Goal: Use online tool/utility: Utilize a website feature to perform a specific function

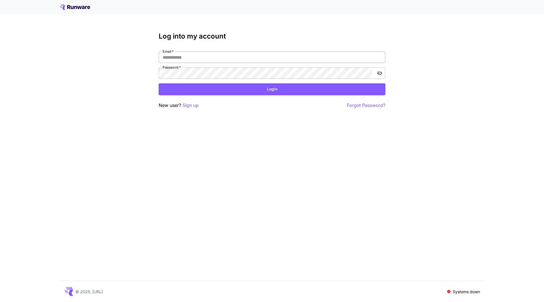
click at [199, 57] on input "Email   *" at bounding box center [272, 57] width 227 height 11
type input "**********"
click button "Login" at bounding box center [272, 89] width 227 height 12
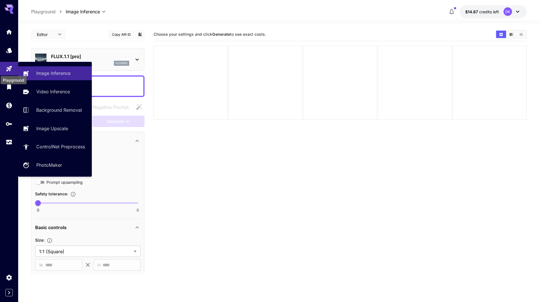
click at [10, 72] on div "Playground" at bounding box center [13, 78] width 27 height 13
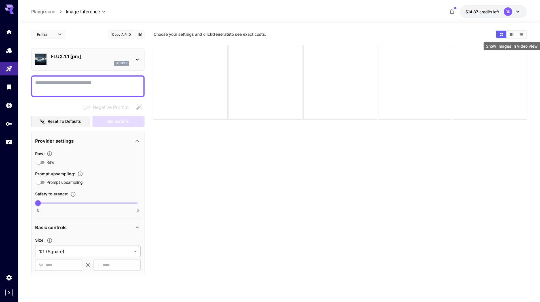
click at [509, 34] on icon "Show images in video view" at bounding box center [511, 34] width 4 height 4
click at [504, 34] on button "Show images in grid view" at bounding box center [501, 34] width 10 height 7
click at [85, 54] on p "FLUX.1.1 [pro]" at bounding box center [90, 56] width 78 height 7
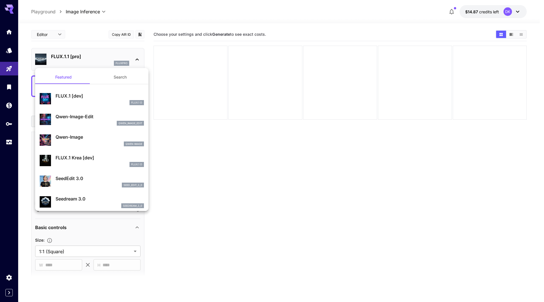
click at [87, 133] on div "[PERSON_NAME]-Image [PERSON_NAME] Image" at bounding box center [92, 139] width 104 height 17
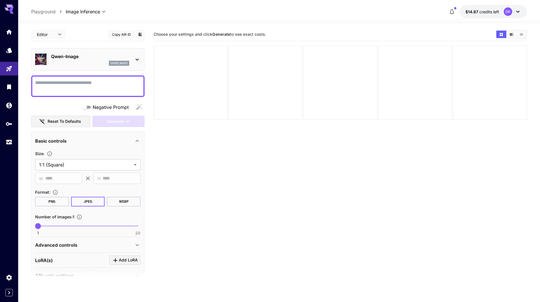
click at [69, 81] on textarea "Negative Prompt" at bounding box center [87, 86] width 105 height 14
click at [72, 64] on div "qwen_image" at bounding box center [90, 63] width 78 height 5
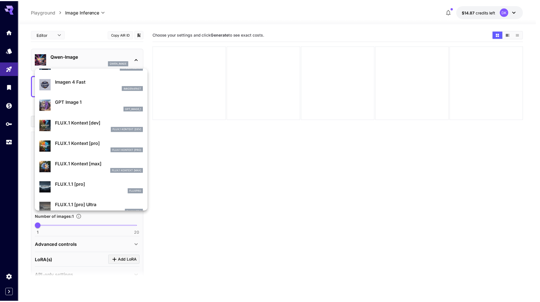
scroll to position [396, 0]
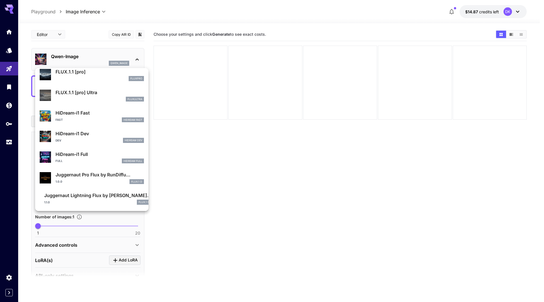
click at [103, 177] on p "Juggernaut Pro Flux by RunDiffu..." at bounding box center [100, 174] width 88 height 7
type input "**"
type input "*"
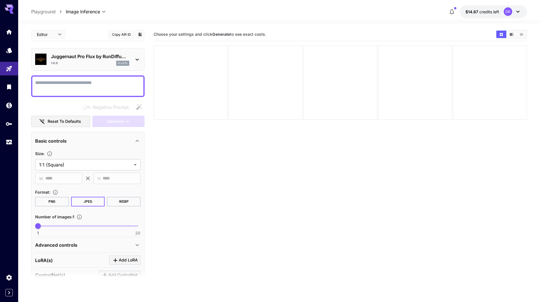
paste textarea "**********"
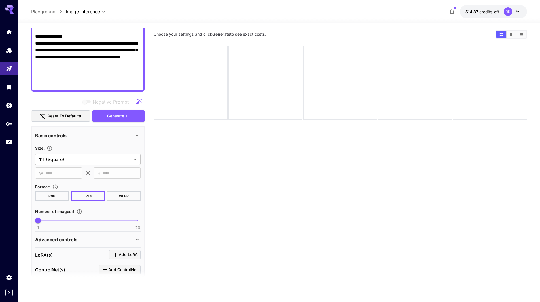
scroll to position [170, 0]
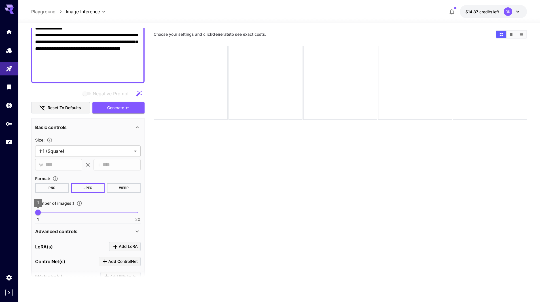
type textarea "**********"
type input "*"
drag, startPoint x: 50, startPoint y: 213, endPoint x: 54, endPoint y: 214, distance: 3.9
click at [54, 214] on span "4" at bounding box center [54, 212] width 6 height 6
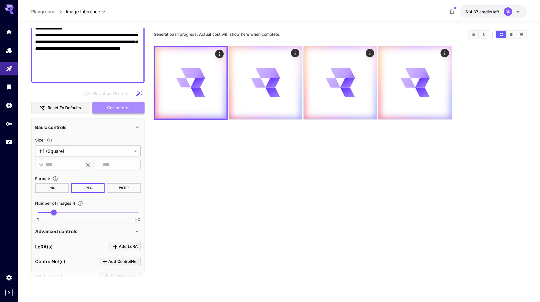
click at [122, 107] on span "Generate" at bounding box center [115, 107] width 17 height 7
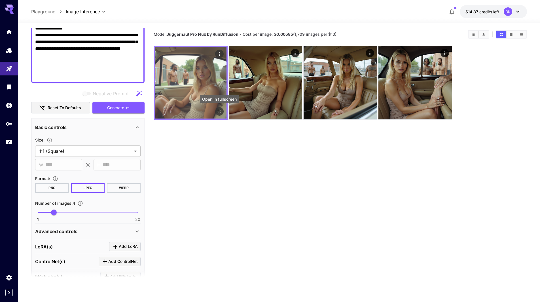
click at [222, 110] on icon "Open in fullscreen" at bounding box center [219, 112] width 6 height 6
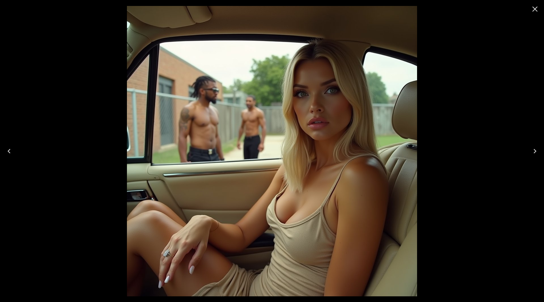
click at [535, 149] on icon "Next" at bounding box center [534, 151] width 9 height 9
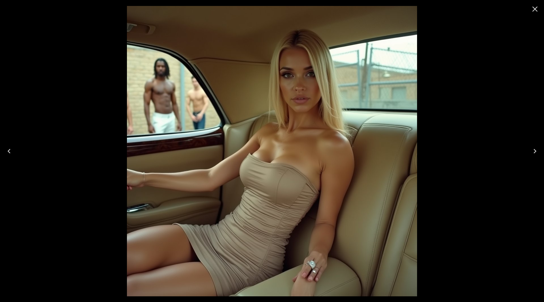
click at [535, 149] on icon "Next" at bounding box center [534, 151] width 9 height 9
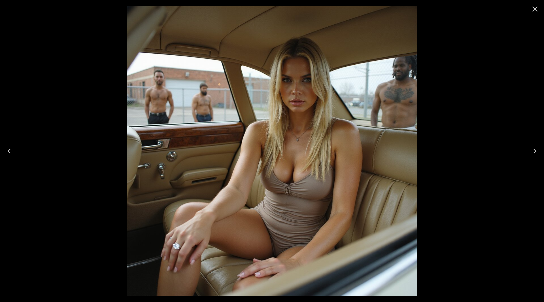
click at [535, 149] on icon "Next" at bounding box center [534, 151] width 9 height 9
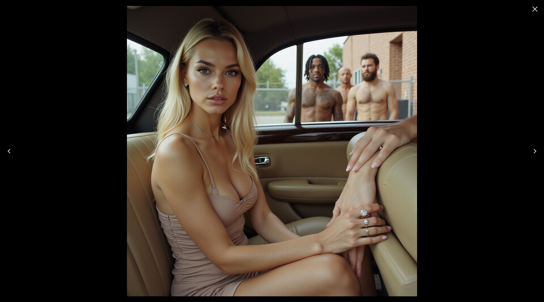
click at [535, 149] on icon "Next" at bounding box center [534, 151] width 9 height 9
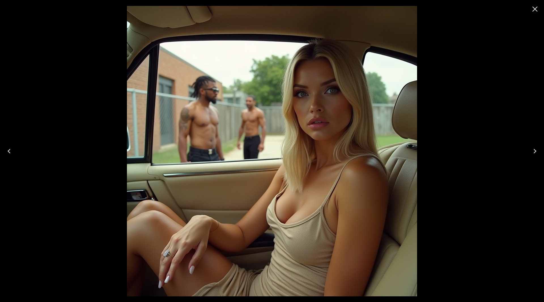
click at [535, 149] on icon "Next" at bounding box center [534, 151] width 9 height 9
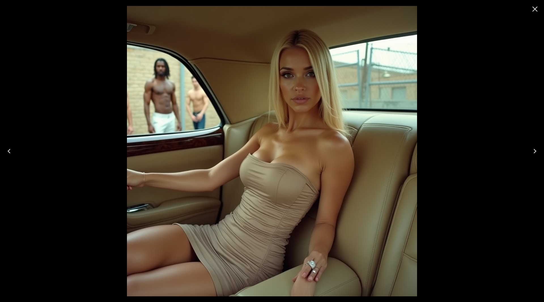
click at [535, 149] on icon "Next" at bounding box center [534, 151] width 9 height 9
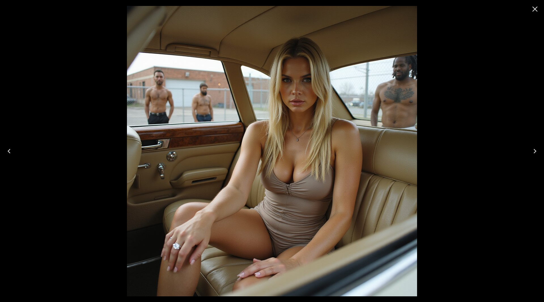
click at [538, 11] on icon "Close" at bounding box center [534, 9] width 9 height 9
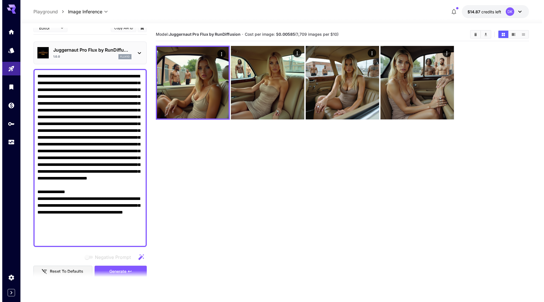
scroll to position [0, 0]
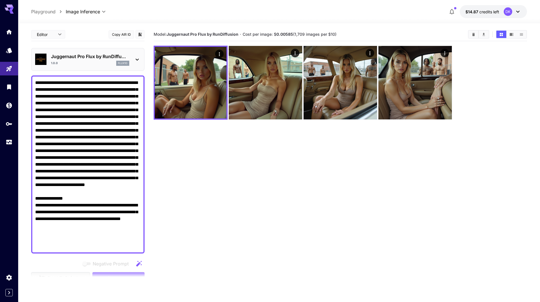
click at [83, 60] on div "Juggernaut Pro Flux by RunDiffu... 1.0.0 flux1d" at bounding box center [90, 59] width 78 height 13
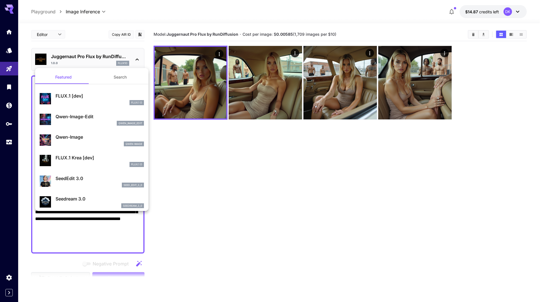
click at [91, 159] on p "FLUX.1 Krea [dev]" at bounding box center [100, 157] width 88 height 7
type input "**"
type input "***"
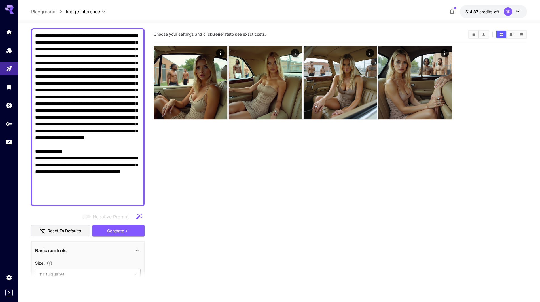
scroll to position [57, 0]
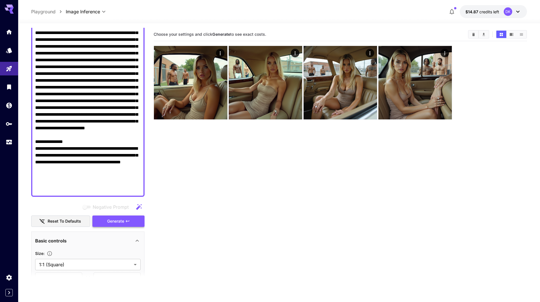
click at [133, 223] on button "Generate" at bounding box center [118, 221] width 52 height 12
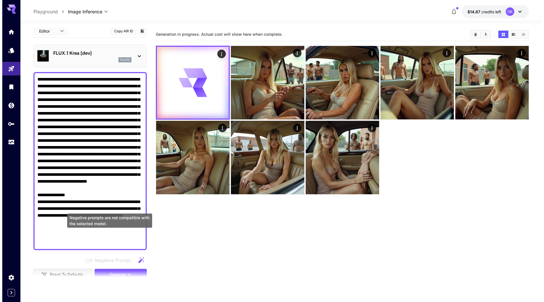
scroll to position [0, 0]
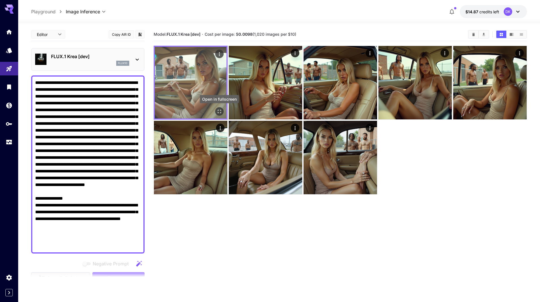
click at [220, 111] on icon "Open in fullscreen" at bounding box center [219, 112] width 6 height 6
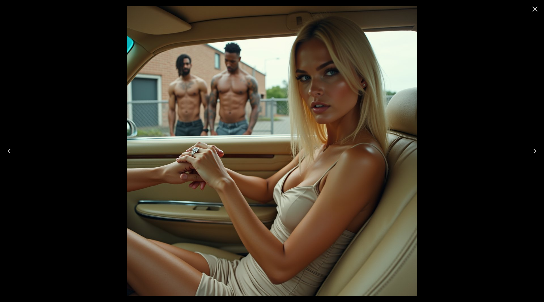
click at [539, 150] on icon "Next" at bounding box center [534, 151] width 9 height 9
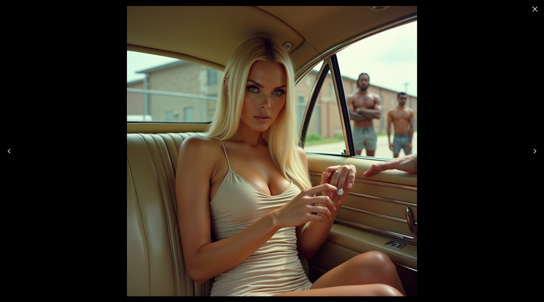
click at [539, 151] on icon "Next" at bounding box center [534, 151] width 9 height 9
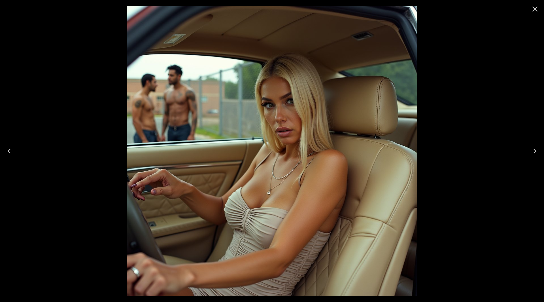
click at [539, 151] on icon "Next" at bounding box center [534, 151] width 9 height 9
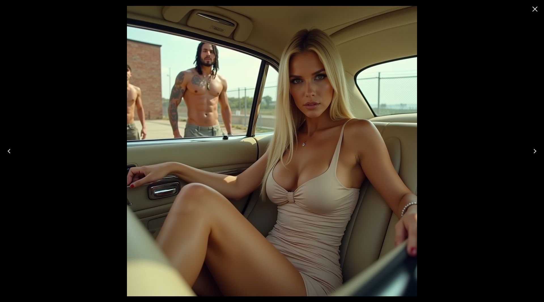
click at [539, 151] on icon "Next" at bounding box center [534, 151] width 9 height 9
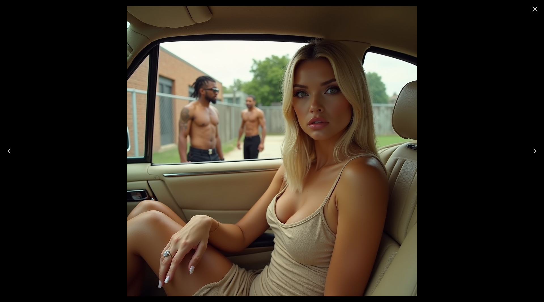
click at [539, 151] on icon "Next" at bounding box center [534, 151] width 9 height 9
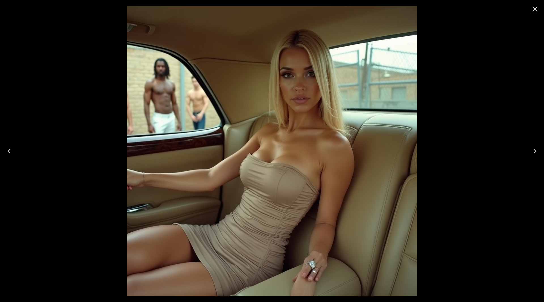
click at [539, 151] on icon "Next" at bounding box center [534, 151] width 9 height 9
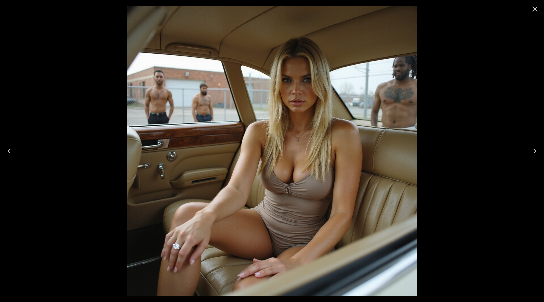
click at [539, 151] on icon "Next" at bounding box center [534, 151] width 9 height 9
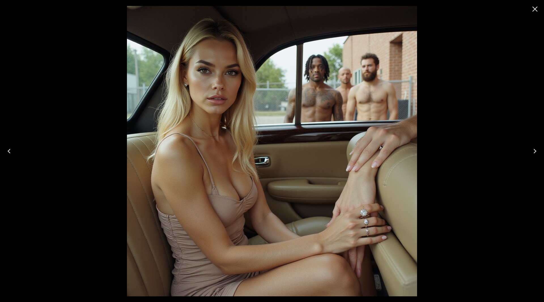
click at [539, 151] on icon "Next" at bounding box center [534, 151] width 9 height 9
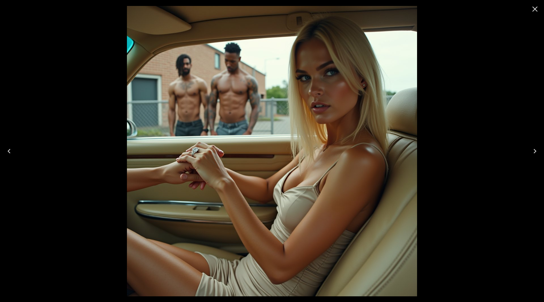
click at [536, 8] on icon "Close" at bounding box center [534, 9] width 9 height 9
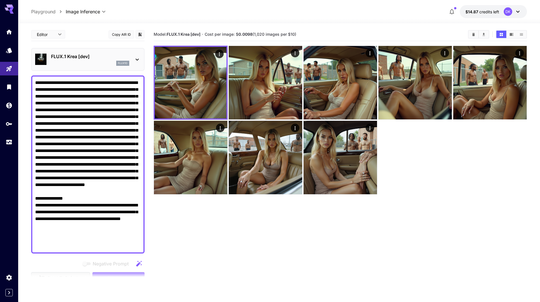
click at [80, 59] on p "FLUX.1 Krea [dev]" at bounding box center [90, 56] width 78 height 7
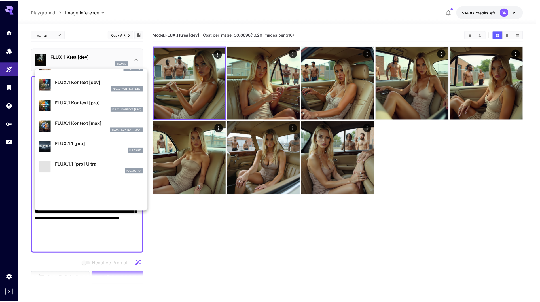
scroll to position [340, 0]
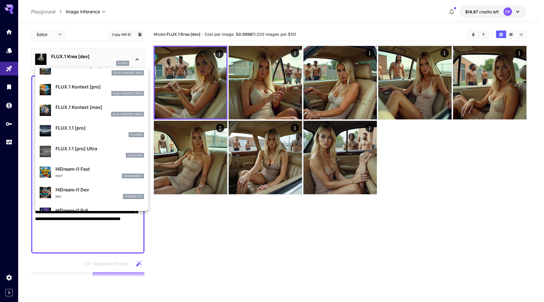
click at [85, 127] on p "FLUX.1.1 [pro]" at bounding box center [100, 127] width 88 height 7
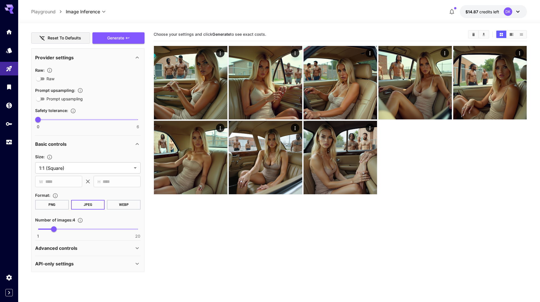
scroll to position [242, 0]
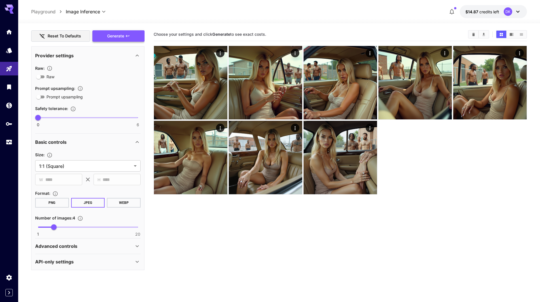
click at [123, 36] on span "Generate" at bounding box center [115, 36] width 17 height 7
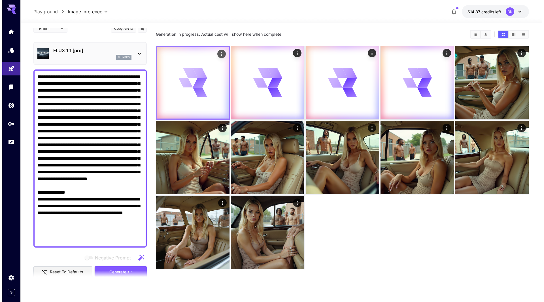
scroll to position [0, 0]
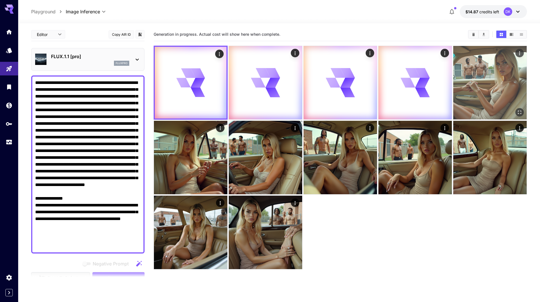
click at [484, 82] on img at bounding box center [489, 82] width 73 height 73
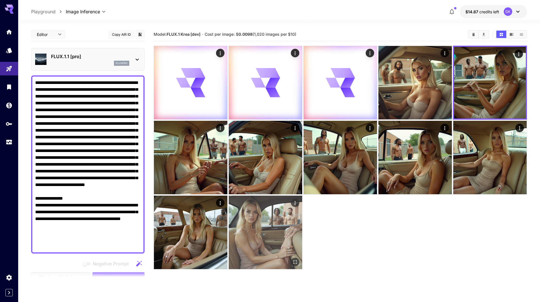
click at [264, 216] on img at bounding box center [265, 232] width 73 height 73
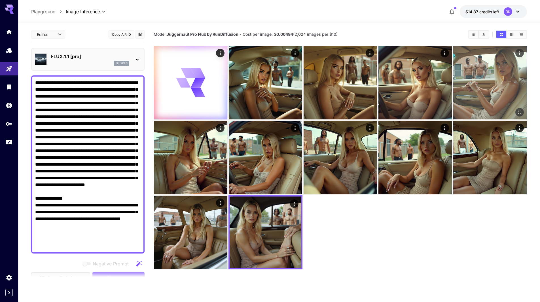
click at [488, 90] on img at bounding box center [489, 82] width 73 height 73
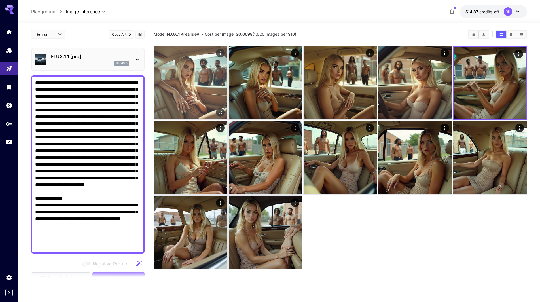
click at [192, 83] on img at bounding box center [190, 82] width 73 height 73
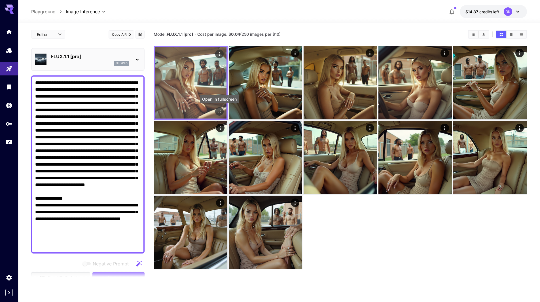
click at [220, 110] on icon "Open in fullscreen" at bounding box center [219, 112] width 6 height 6
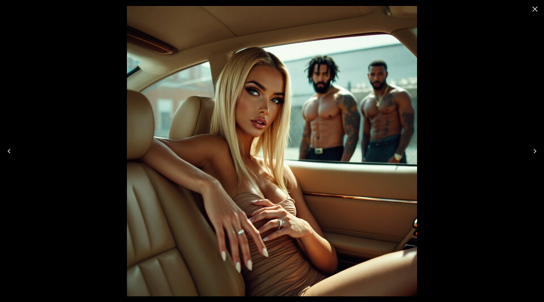
click at [539, 149] on icon "Next" at bounding box center [534, 151] width 9 height 9
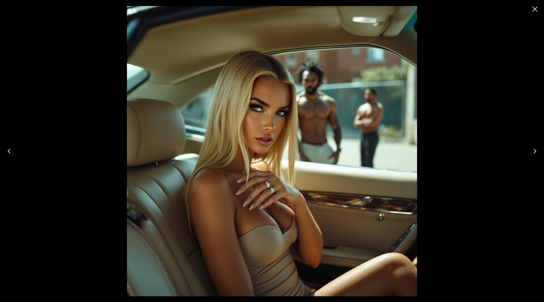
click at [538, 149] on icon "Next" at bounding box center [534, 151] width 9 height 9
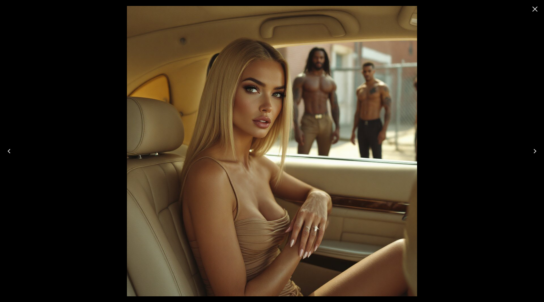
click at [538, 149] on icon "Next" at bounding box center [534, 151] width 9 height 9
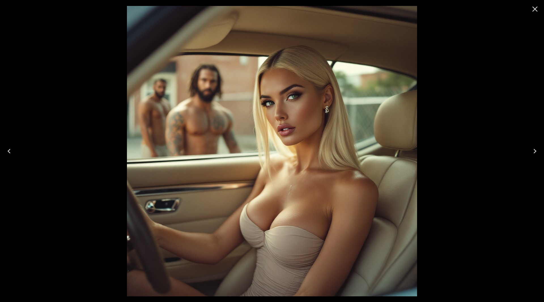
click at [538, 149] on icon "Next" at bounding box center [534, 151] width 9 height 9
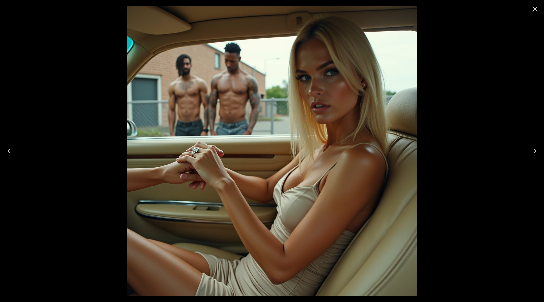
click at [538, 149] on icon "Next" at bounding box center [534, 151] width 9 height 9
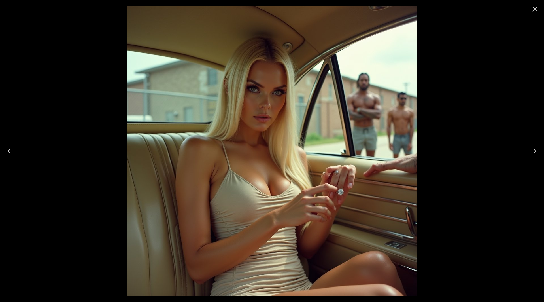
click at [538, 149] on icon "Next" at bounding box center [534, 151] width 9 height 9
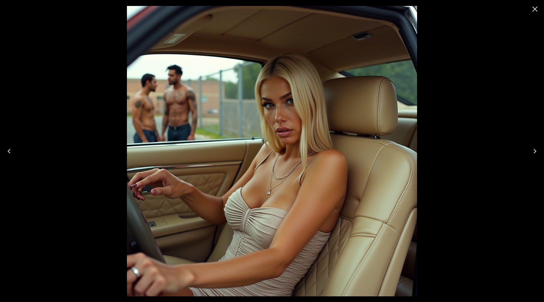
click at [534, 10] on icon "Close" at bounding box center [534, 9] width 5 height 5
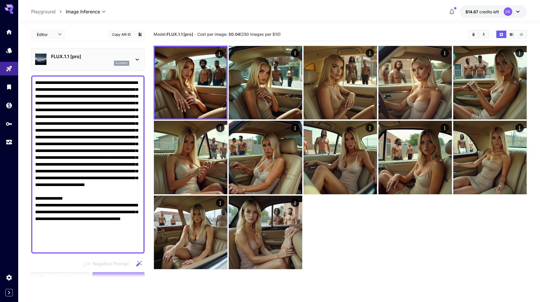
click at [110, 144] on textarea "Negative Prompt" at bounding box center [87, 164] width 105 height 170
click at [112, 144] on textarea "Negative Prompt" at bounding box center [87, 164] width 105 height 170
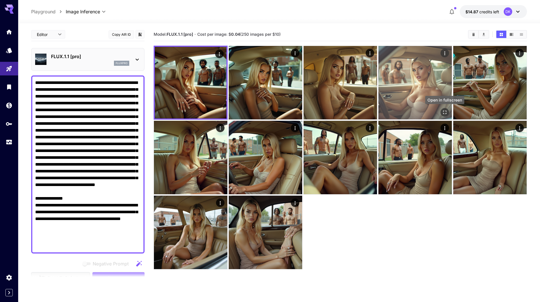
type textarea "**********"
click at [443, 112] on icon "Open in fullscreen" at bounding box center [445, 112] width 6 height 6
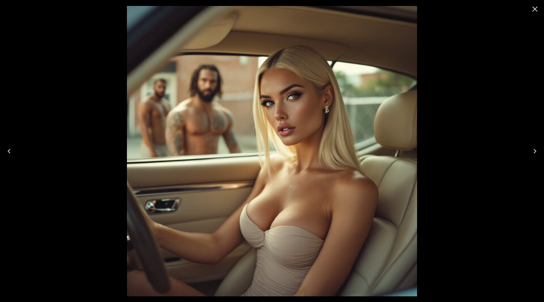
click at [536, 11] on icon "Close" at bounding box center [534, 9] width 5 height 5
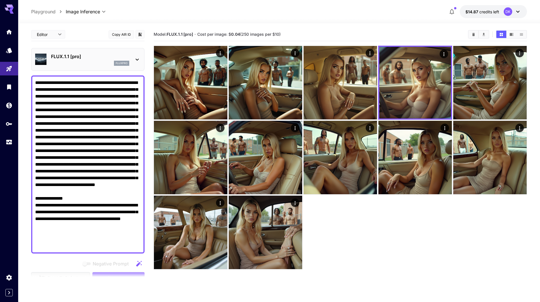
click at [80, 63] on div "fluxpro" at bounding box center [90, 63] width 78 height 5
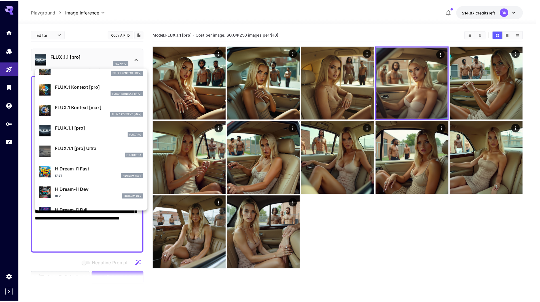
scroll to position [396, 0]
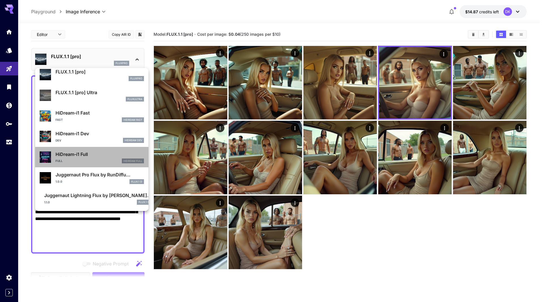
click at [96, 152] on p "HiDream-i1 Full" at bounding box center [100, 154] width 88 height 7
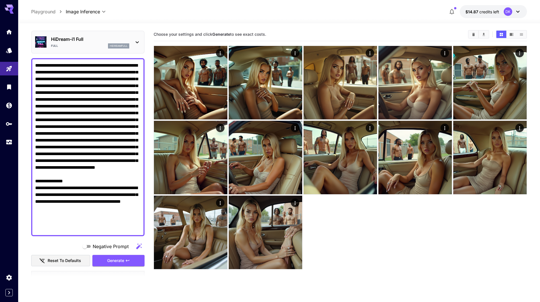
scroll to position [113, 0]
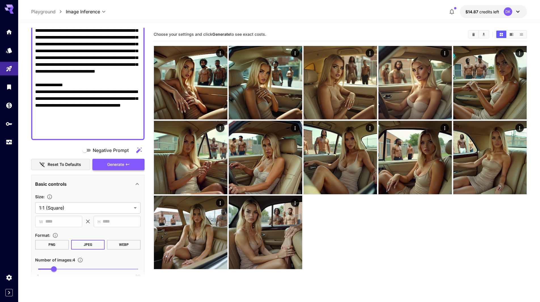
click at [122, 162] on span "Generate" at bounding box center [115, 164] width 17 height 7
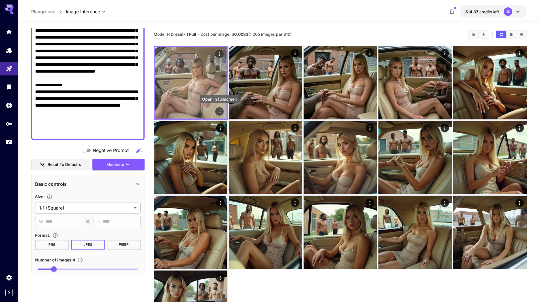
click at [219, 112] on icon "Open in fullscreen" at bounding box center [219, 112] width 6 height 6
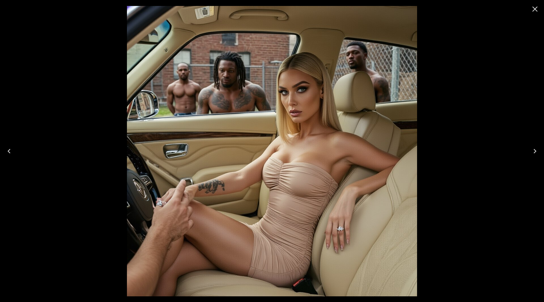
click at [536, 148] on icon "Next" at bounding box center [534, 151] width 9 height 9
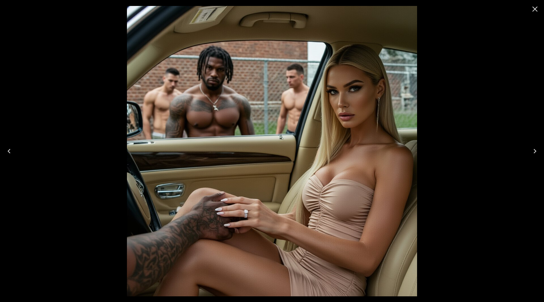
click at [536, 148] on icon "Next" at bounding box center [534, 151] width 9 height 9
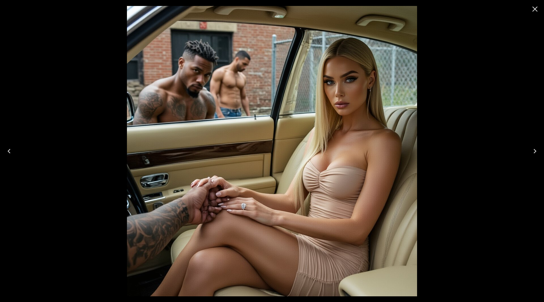
click at [536, 148] on icon "Next" at bounding box center [534, 151] width 9 height 9
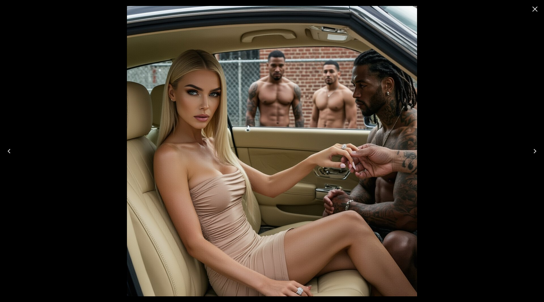
click at [536, 148] on icon "Next" at bounding box center [534, 151] width 9 height 9
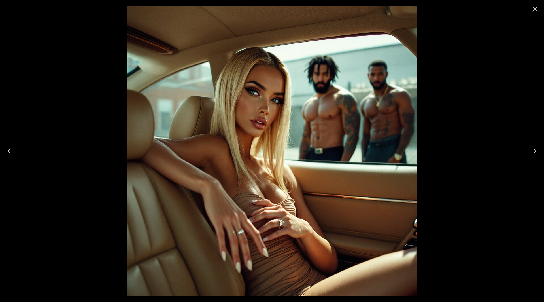
click at [536, 148] on icon "Next" at bounding box center [534, 151] width 9 height 9
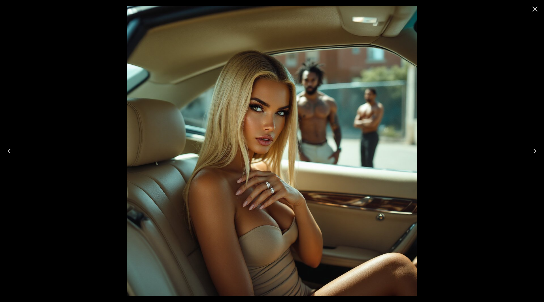
click at [536, 148] on icon "Next" at bounding box center [534, 151] width 9 height 9
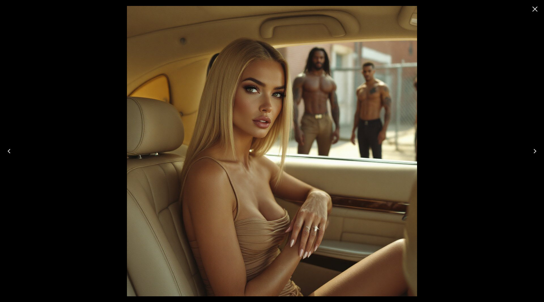
click at [536, 148] on icon "Next" at bounding box center [534, 151] width 9 height 9
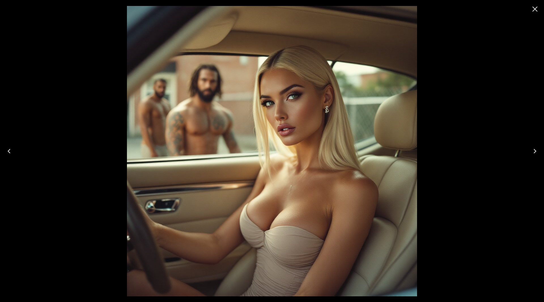
click at [532, 11] on icon "Close" at bounding box center [534, 9] width 9 height 9
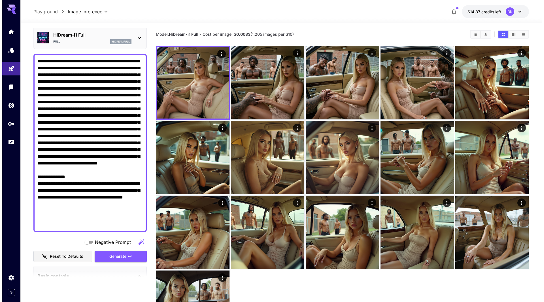
scroll to position [0, 0]
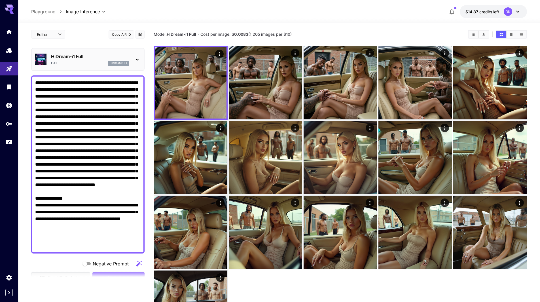
click at [85, 58] on p "HiDream-i1 Full" at bounding box center [90, 56] width 78 height 7
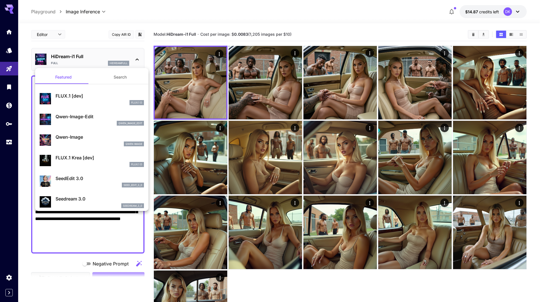
click at [198, 81] on div at bounding box center [272, 151] width 544 height 302
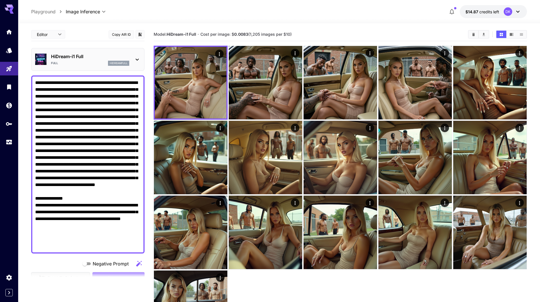
click at [95, 60] on p "HiDream-i1 Full" at bounding box center [90, 56] width 78 height 7
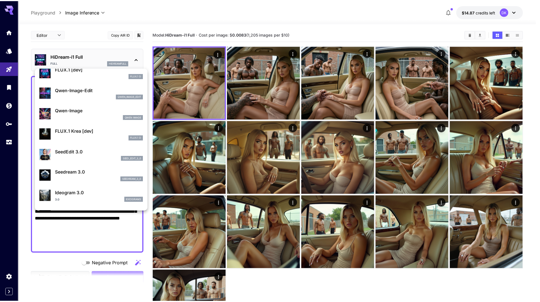
scroll to position [28, 0]
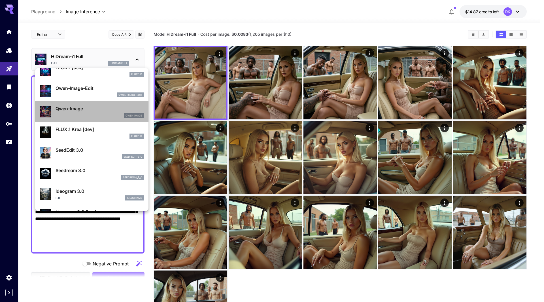
click at [94, 107] on p "Qwen-Image" at bounding box center [100, 108] width 88 height 7
type input "*"
type input "**"
type input "***"
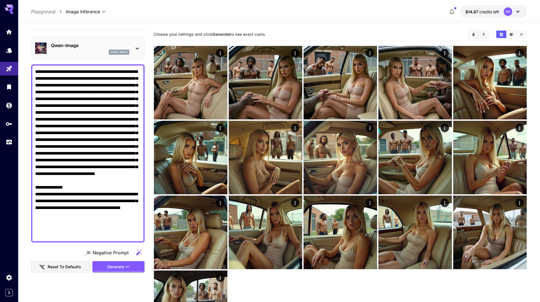
scroll to position [57, 0]
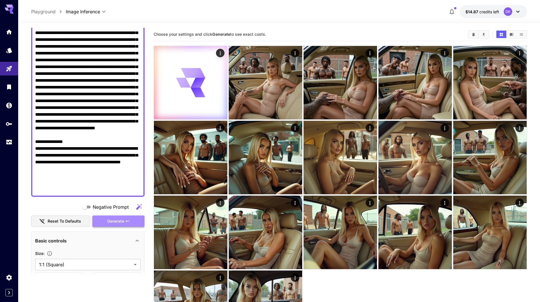
click at [112, 221] on span "Generate" at bounding box center [115, 221] width 17 height 7
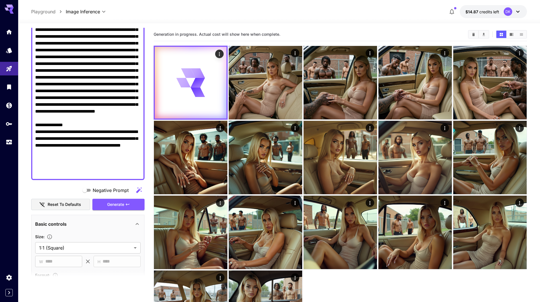
scroll to position [142, 0]
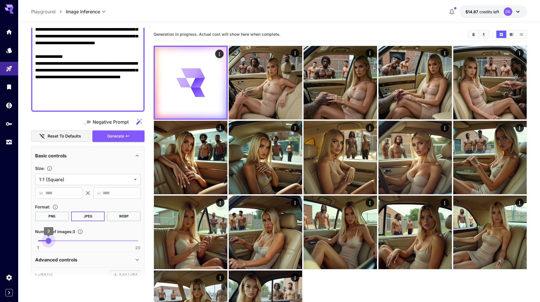
type input "*"
drag, startPoint x: 43, startPoint y: 241, endPoint x: 52, endPoint y: 244, distance: 10.2
click at [51, 243] on span "3" at bounding box center [49, 241] width 6 height 6
click at [118, 138] on span "Generate" at bounding box center [115, 136] width 17 height 7
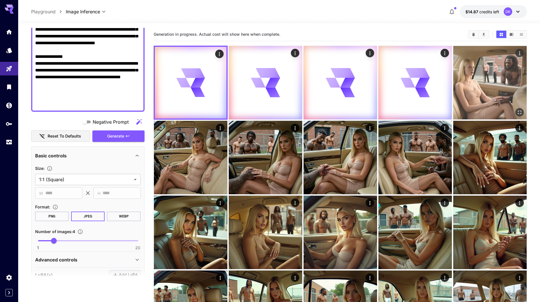
click at [521, 111] on icon "Open in fullscreen" at bounding box center [520, 112] width 6 height 6
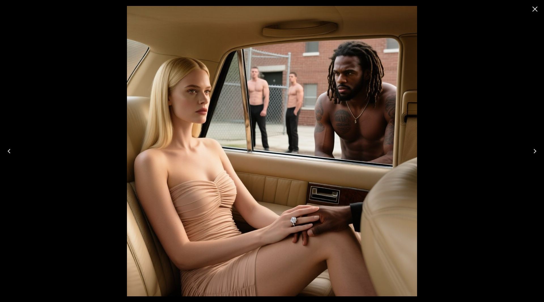
click at [537, 11] on icon "Close" at bounding box center [534, 9] width 5 height 5
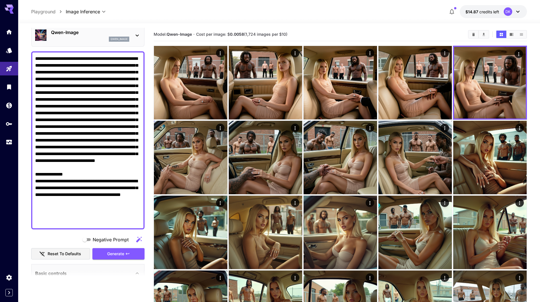
scroll to position [0, 0]
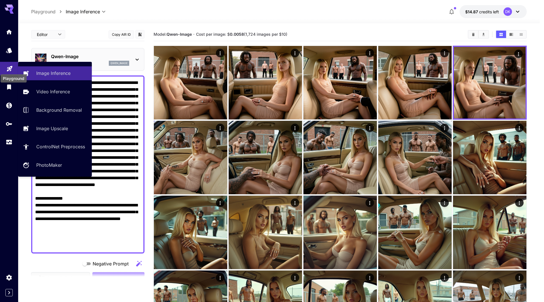
click at [9, 68] on icon "Playground" at bounding box center [9, 67] width 5 height 5
click at [54, 72] on p "Image Inference" at bounding box center [54, 73] width 34 height 7
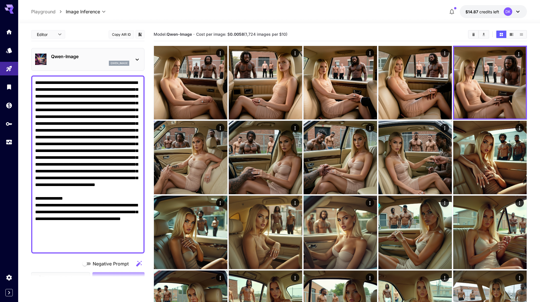
drag, startPoint x: 78, startPoint y: 132, endPoint x: 0, endPoint y: 11, distance: 143.5
click at [0, 11] on div "**********" at bounding box center [270, 218] width 540 height 436
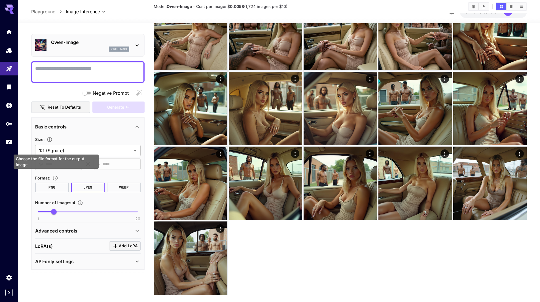
scroll to position [134, 0]
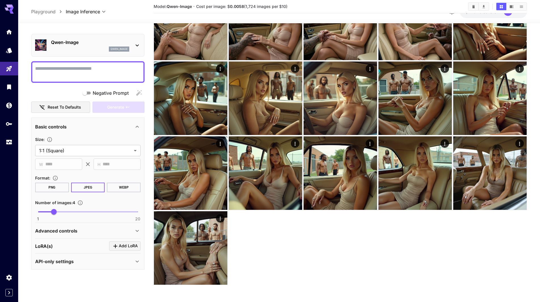
click at [122, 230] on div "Advanced controls" at bounding box center [84, 230] width 99 height 7
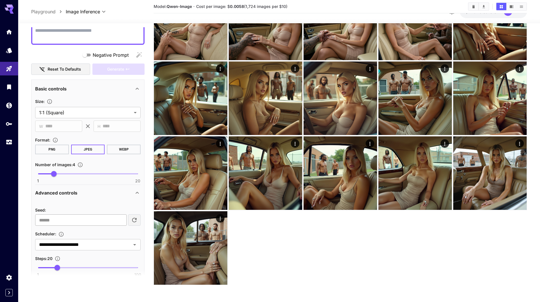
scroll to position [37, 0]
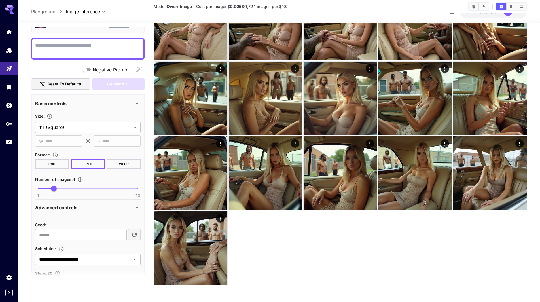
click at [111, 209] on div "Advanced controls" at bounding box center [84, 207] width 99 height 7
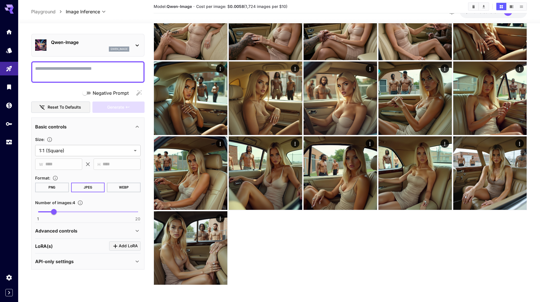
scroll to position [14, 0]
paste textarea "**********"
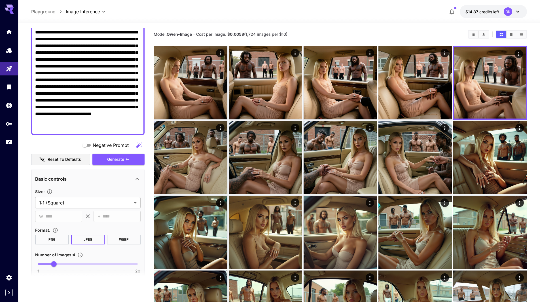
scroll to position [57, 0]
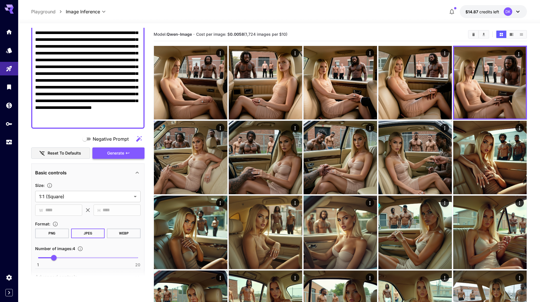
type textarea "**********"
click at [117, 150] on span "Generate" at bounding box center [115, 153] width 17 height 7
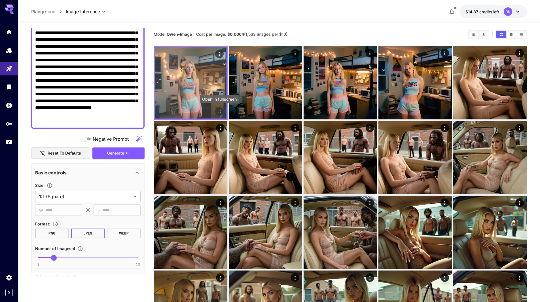
click at [221, 113] on icon "Open in fullscreen" at bounding box center [219, 112] width 6 height 6
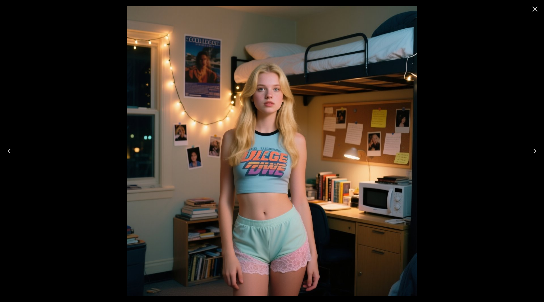
click at [536, 149] on icon "Next" at bounding box center [534, 151] width 9 height 9
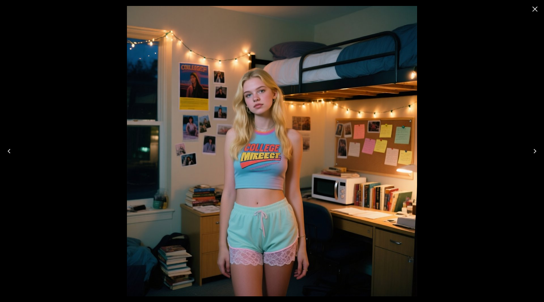
click at [535, 150] on icon "Next" at bounding box center [534, 151] width 9 height 9
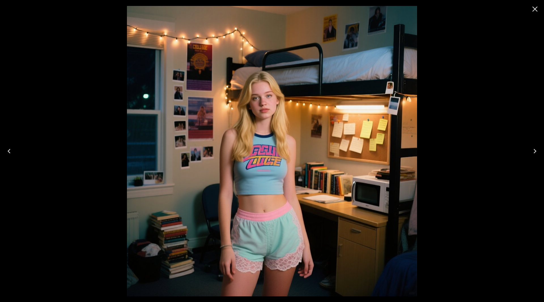
click at [535, 150] on icon "Next" at bounding box center [534, 151] width 9 height 9
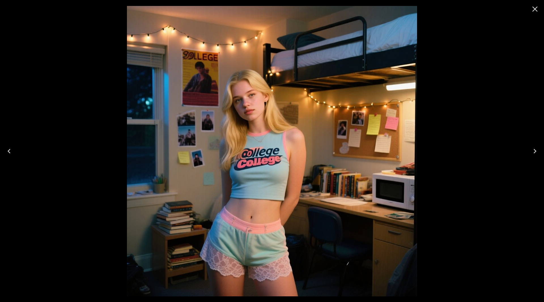
click at [535, 7] on icon "Close" at bounding box center [534, 9] width 9 height 9
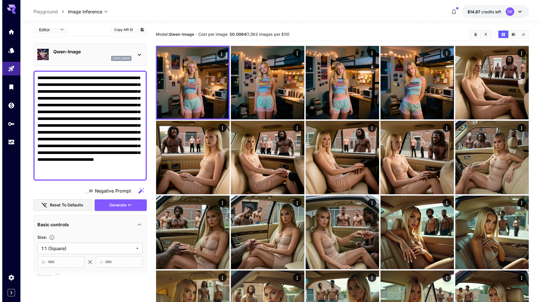
scroll to position [0, 0]
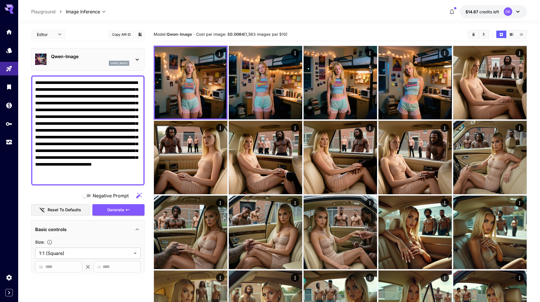
click at [75, 58] on p "Qwen-Image" at bounding box center [90, 56] width 78 height 7
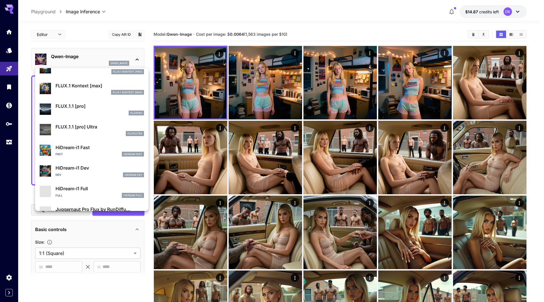
scroll to position [368, 0]
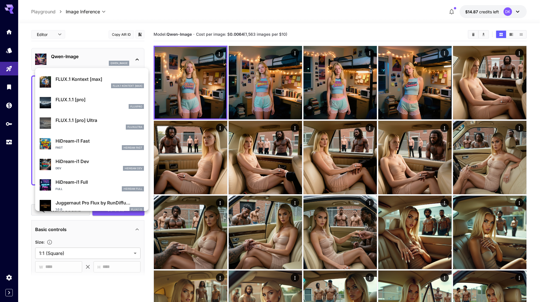
click at [94, 184] on p "HiDream-i1 Full" at bounding box center [100, 182] width 88 height 7
type input "**"
type input "***"
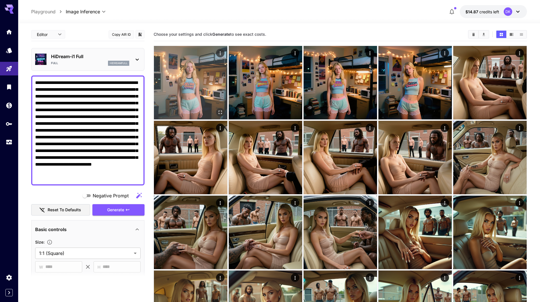
click at [190, 69] on img at bounding box center [190, 82] width 73 height 73
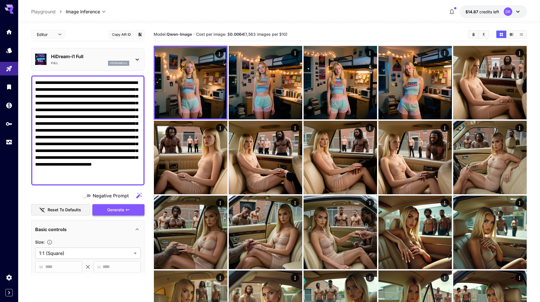
click at [122, 209] on span "Generate" at bounding box center [115, 209] width 17 height 7
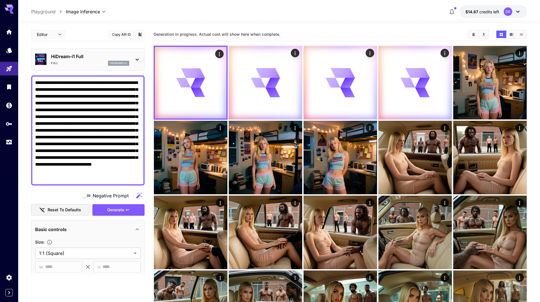
click at [87, 60] on div "HiDream-i1 Full Full hidreamfull" at bounding box center [90, 59] width 78 height 13
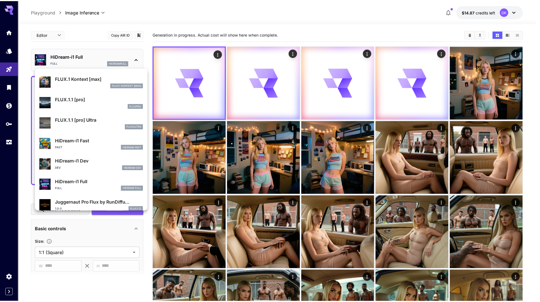
scroll to position [396, 0]
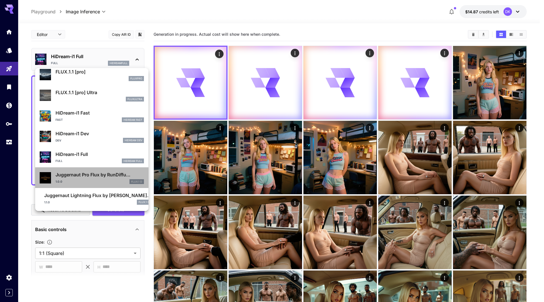
click at [94, 179] on div "Juggernaut Pro Flux by RunDiffu... 1.0.0 FLUX.1 D" at bounding box center [100, 177] width 88 height 13
type input "**"
type input "*"
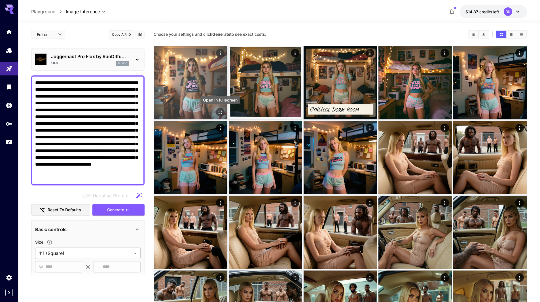
click at [220, 112] on icon "Open in fullscreen" at bounding box center [220, 112] width 6 height 6
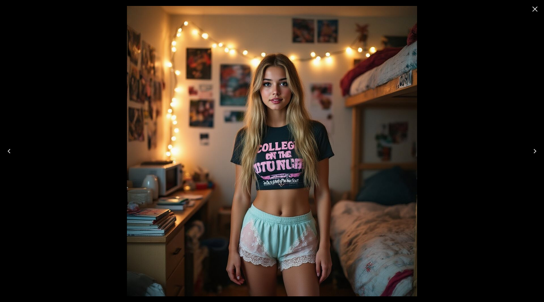
click at [536, 152] on icon "Next" at bounding box center [534, 151] width 9 height 9
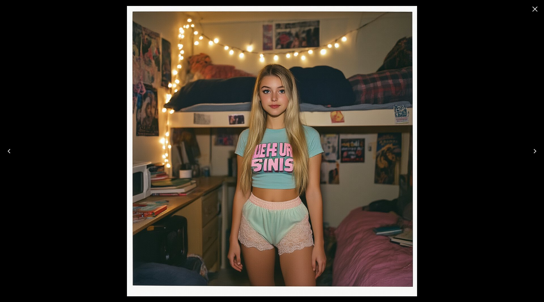
click at [536, 152] on icon "Next" at bounding box center [534, 151] width 9 height 9
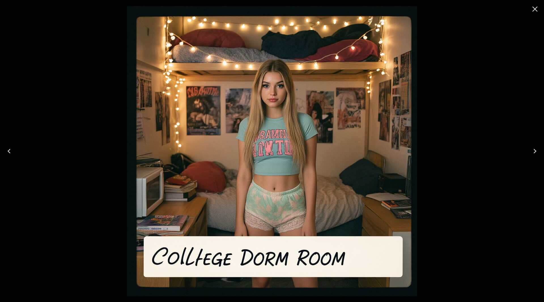
click at [536, 152] on icon "Next" at bounding box center [534, 151] width 9 height 9
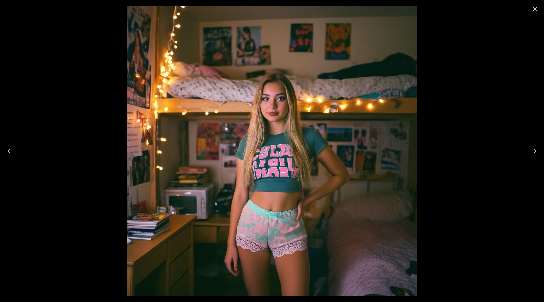
click at [536, 152] on icon "Next" at bounding box center [534, 151] width 9 height 9
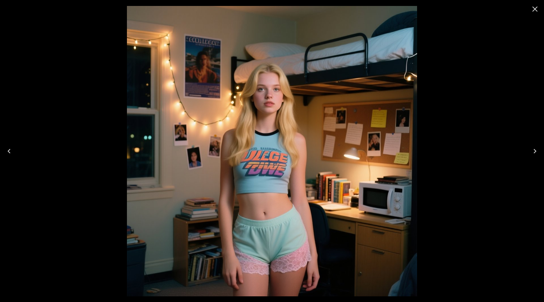
click at [536, 152] on icon "Next" at bounding box center [534, 151] width 9 height 9
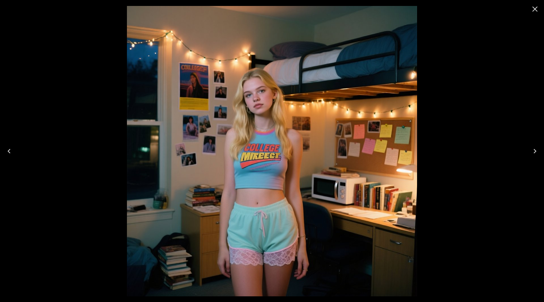
click at [536, 152] on icon "Next" at bounding box center [534, 151] width 9 height 9
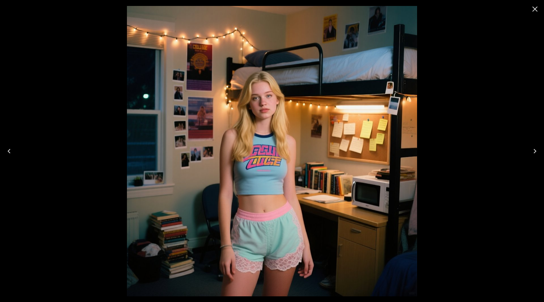
click at [536, 152] on icon "Next" at bounding box center [534, 151] width 9 height 9
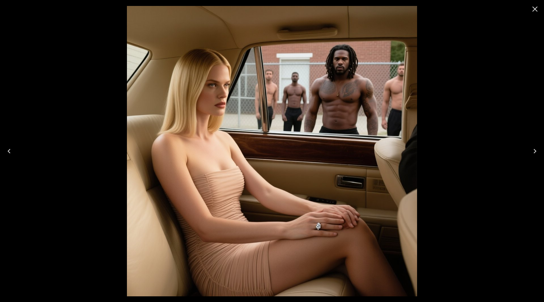
click at [11, 150] on icon "Previous" at bounding box center [9, 151] width 9 height 9
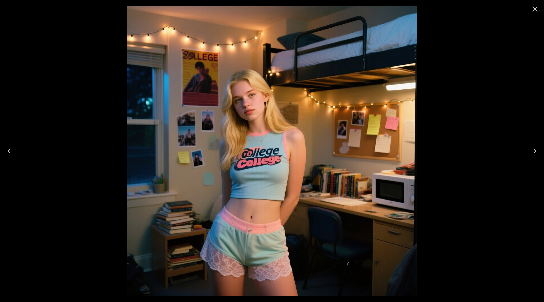
click at [11, 150] on icon "Previous" at bounding box center [9, 151] width 9 height 9
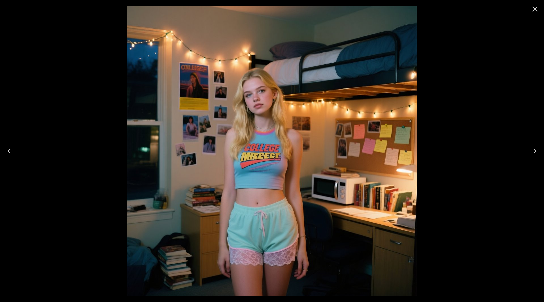
click at [11, 150] on icon "Previous" at bounding box center [9, 151] width 9 height 9
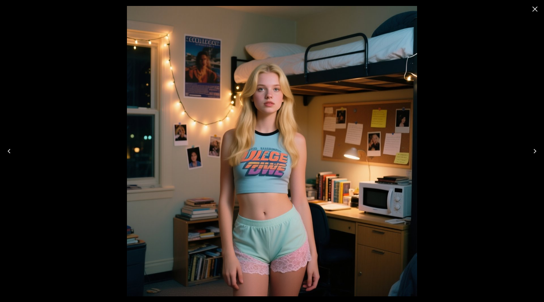
click at [11, 149] on icon "Previous" at bounding box center [9, 151] width 9 height 9
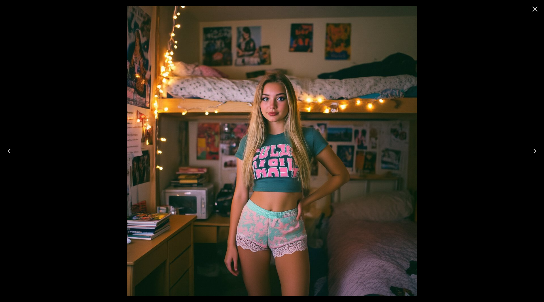
click at [12, 149] on icon "Previous" at bounding box center [9, 151] width 9 height 9
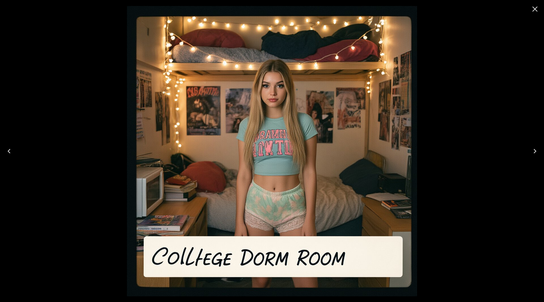
click at [12, 149] on icon "Previous" at bounding box center [9, 151] width 9 height 9
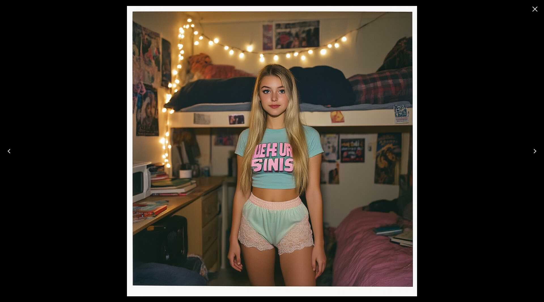
drag, startPoint x: 12, startPoint y: 148, endPoint x: 9, endPoint y: 149, distance: 3.2
click at [11, 148] on icon "Previous" at bounding box center [9, 151] width 9 height 9
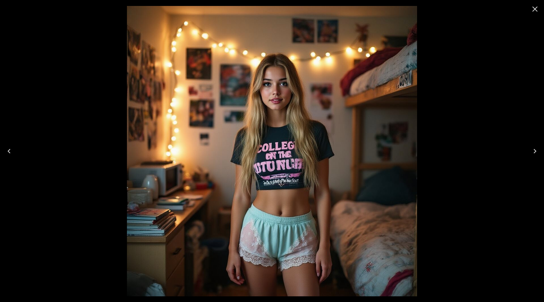
click at [9, 149] on icon "Previous" at bounding box center [9, 151] width 9 height 9
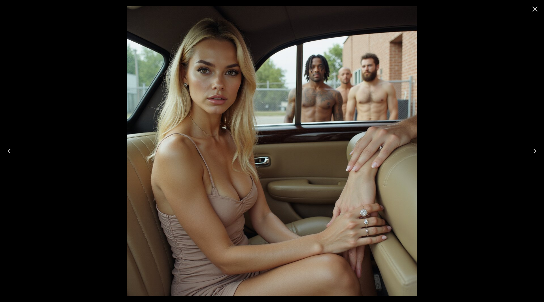
click at [536, 14] on button "Close" at bounding box center [535, 9] width 14 height 14
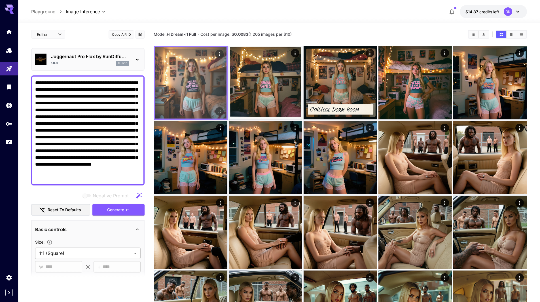
click at [188, 90] on img at bounding box center [191, 83] width 72 height 72
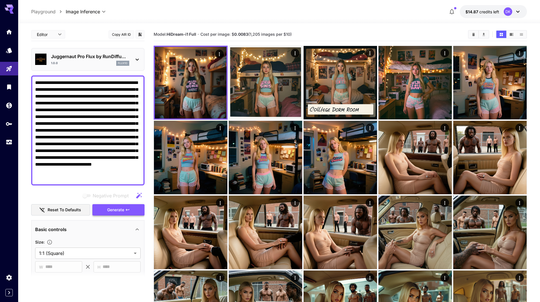
click at [118, 208] on span "Generate" at bounding box center [115, 209] width 17 height 7
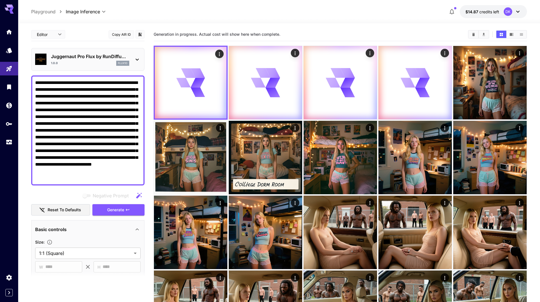
click at [83, 58] on p "Juggernaut Pro Flux by RunDiffu..." at bounding box center [90, 56] width 78 height 7
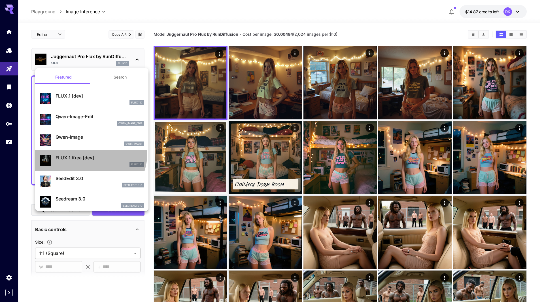
click at [88, 153] on div "FLUX.1 Krea [dev] FLUX.1 D" at bounding box center [92, 160] width 104 height 17
type input "**"
type input "***"
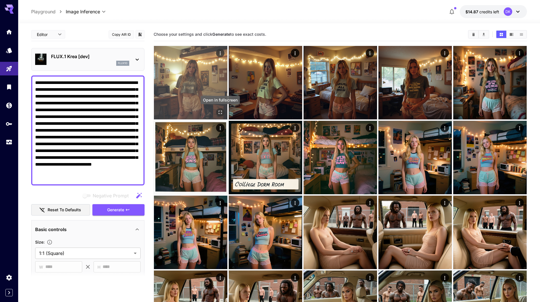
click at [220, 110] on icon "Open in fullscreen" at bounding box center [220, 112] width 6 height 6
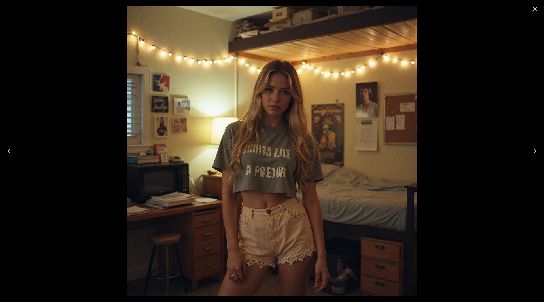
click at [536, 148] on icon "Next" at bounding box center [534, 151] width 9 height 9
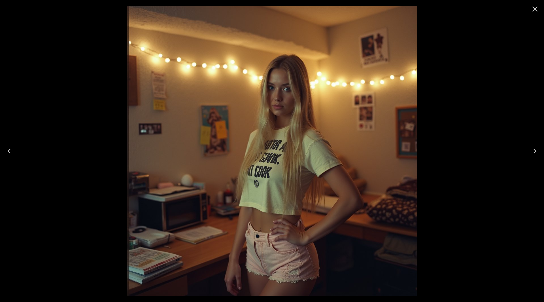
click at [536, 148] on icon "Next" at bounding box center [534, 151] width 9 height 9
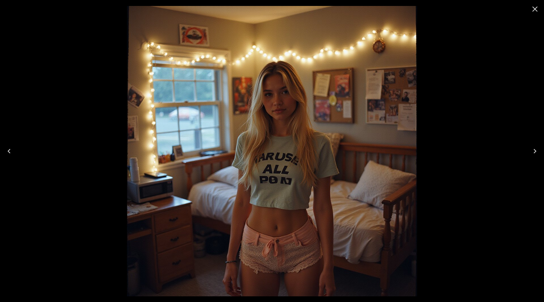
click at [536, 148] on icon "Next" at bounding box center [534, 151] width 9 height 9
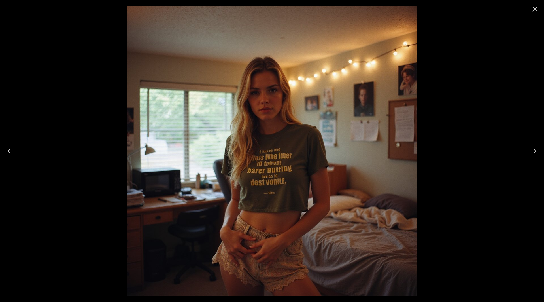
click at [536, 148] on icon "Next" at bounding box center [534, 151] width 9 height 9
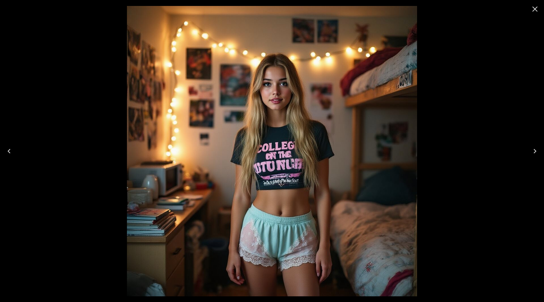
click at [536, 148] on icon "Next" at bounding box center [534, 151] width 9 height 9
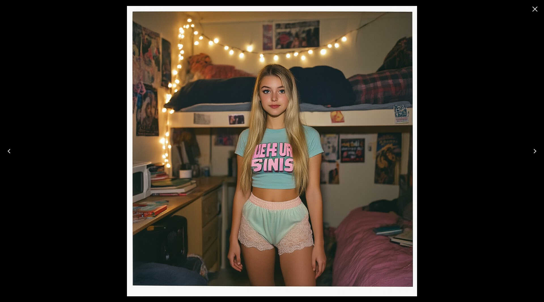
click at [537, 10] on icon "Close" at bounding box center [534, 9] width 9 height 9
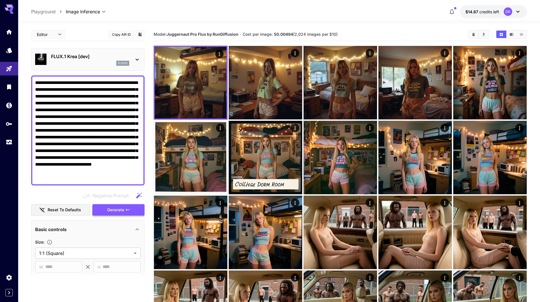
click at [121, 208] on span "Generate" at bounding box center [115, 209] width 17 height 7
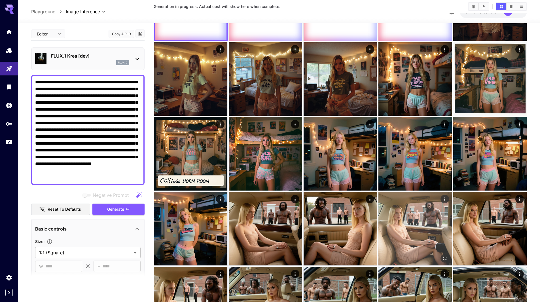
scroll to position [113, 0]
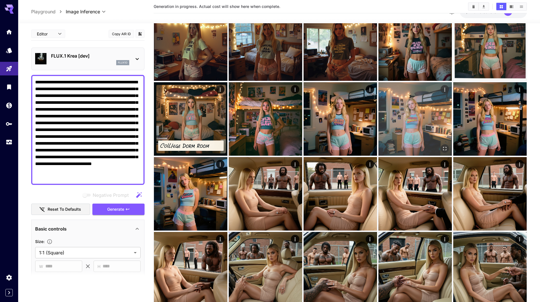
click at [445, 148] on icon "Open in fullscreen" at bounding box center [445, 149] width 6 height 6
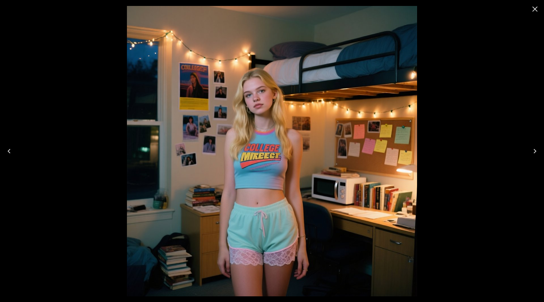
click at [532, 11] on icon "Close" at bounding box center [534, 9] width 9 height 9
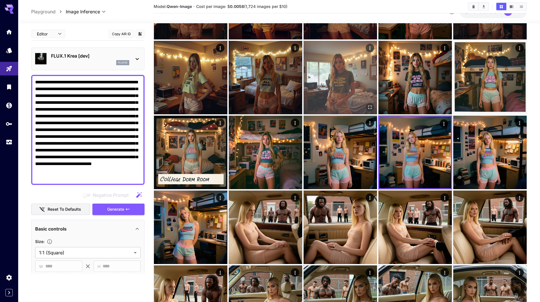
scroll to position [0, 0]
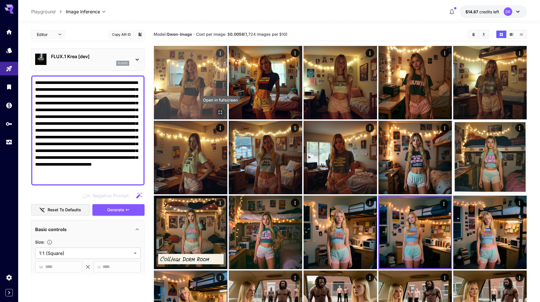
click at [220, 111] on icon "Open in fullscreen" at bounding box center [220, 112] width 6 height 6
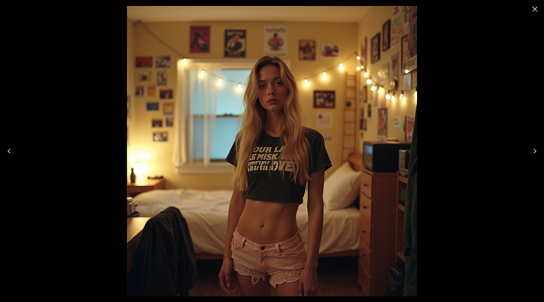
click at [533, 151] on icon "Next" at bounding box center [534, 151] width 9 height 9
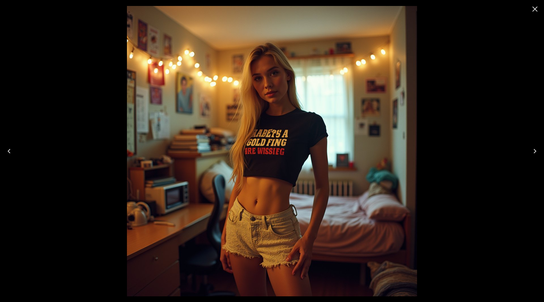
click at [533, 150] on icon "Next" at bounding box center [534, 151] width 9 height 9
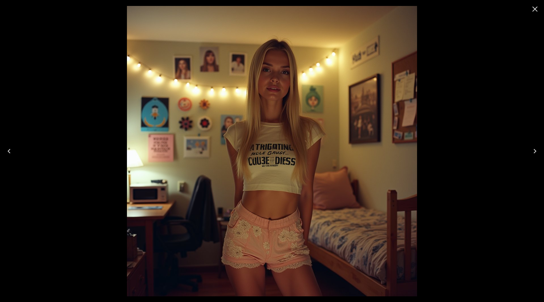
click at [533, 150] on icon "Next" at bounding box center [534, 151] width 9 height 9
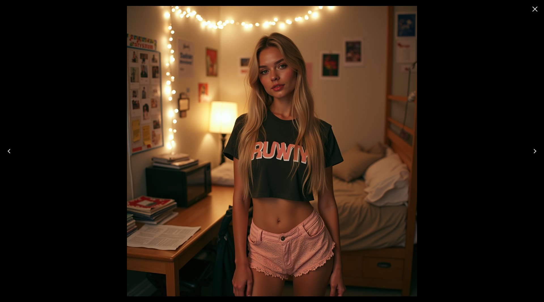
click at [533, 150] on icon "Next" at bounding box center [534, 151] width 9 height 9
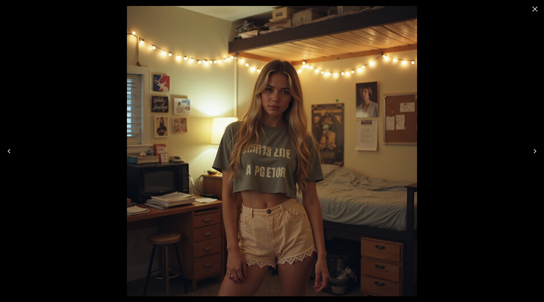
click at [536, 18] on div at bounding box center [535, 9] width 18 height 18
click at [536, 14] on button "Close" at bounding box center [535, 9] width 14 height 14
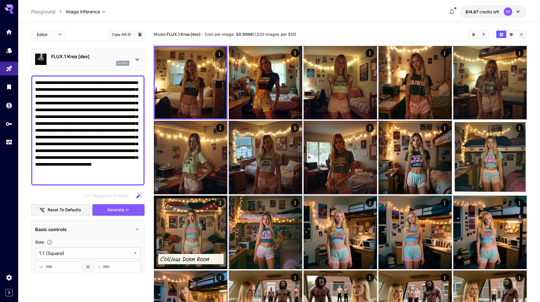
drag, startPoint x: 138, startPoint y: 94, endPoint x: 63, endPoint y: 61, distance: 82.3
paste textarea "**********"
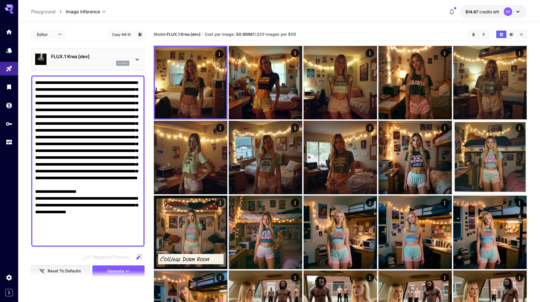
click at [38, 84] on textarea "Negative Prompt" at bounding box center [87, 160] width 105 height 163
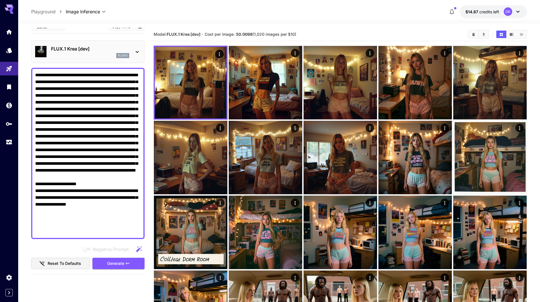
scroll to position [113, 0]
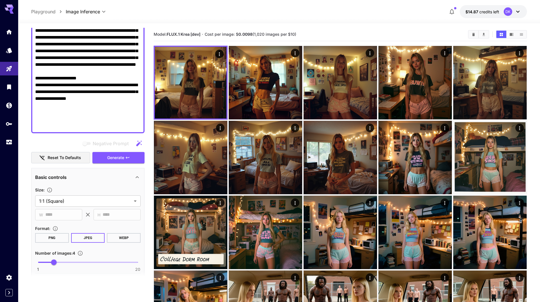
click at [74, 95] on textarea "Negative Prompt" at bounding box center [87, 47] width 105 height 163
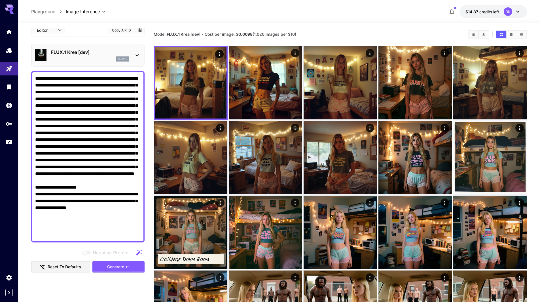
scroll to position [0, 0]
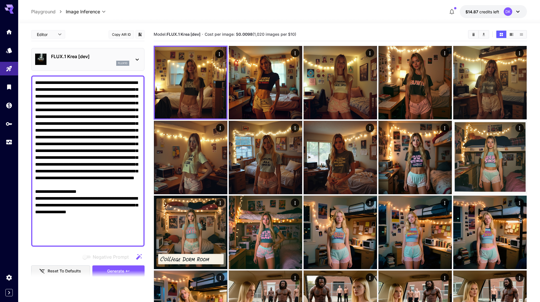
type textarea "**********"
click at [75, 61] on div "flux1d" at bounding box center [90, 63] width 78 height 5
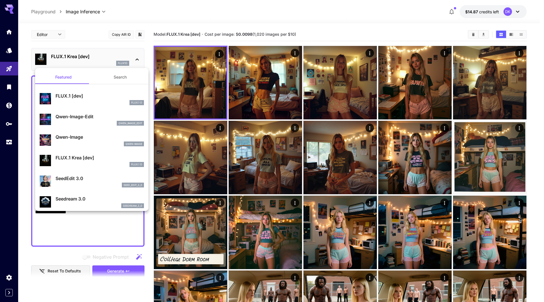
click at [85, 141] on div "Qwen Image" at bounding box center [100, 143] width 88 height 5
type input "*"
type input "**"
type input "***"
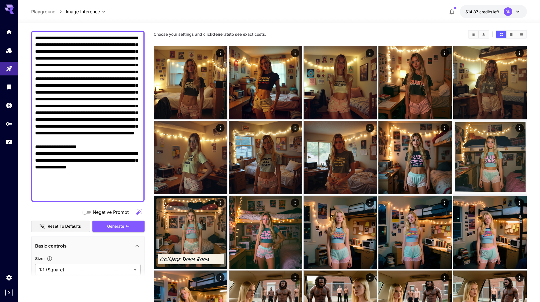
scroll to position [57, 0]
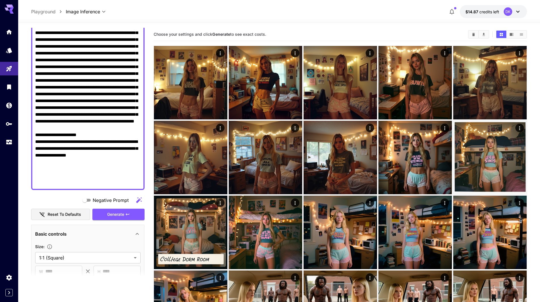
drag, startPoint x: 61, startPoint y: 160, endPoint x: 81, endPoint y: 161, distance: 19.8
click at [81, 162] on textarea "Negative Prompt" at bounding box center [87, 104] width 105 height 163
click at [80, 159] on textarea "Negative Prompt" at bounding box center [87, 104] width 105 height 163
drag, startPoint x: 88, startPoint y: 161, endPoint x: 61, endPoint y: 159, distance: 27.5
click at [61, 159] on textarea "Negative Prompt" at bounding box center [87, 104] width 105 height 163
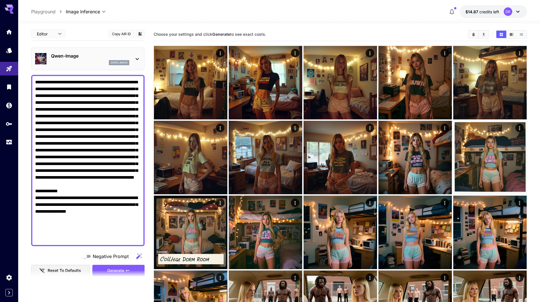
scroll to position [0, 0]
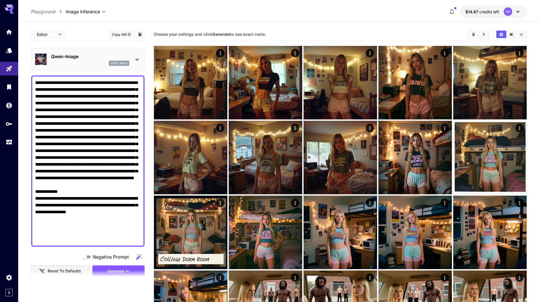
click at [74, 103] on textarea "Negative Prompt" at bounding box center [87, 160] width 105 height 163
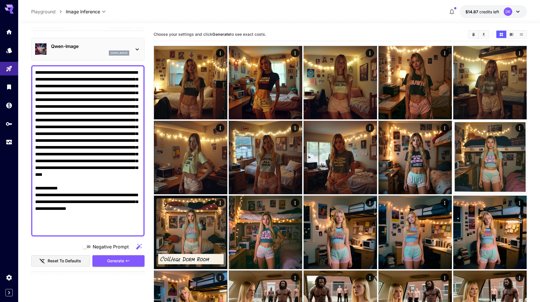
scroll to position [57, 0]
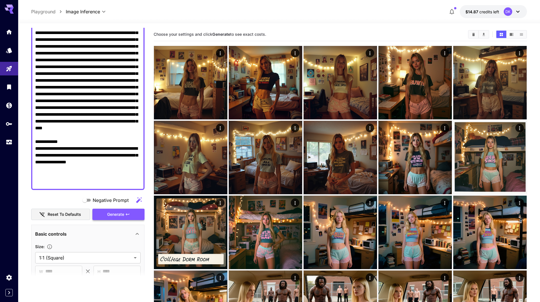
type textarea "**********"
click at [107, 213] on span "Generate" at bounding box center [115, 214] width 17 height 7
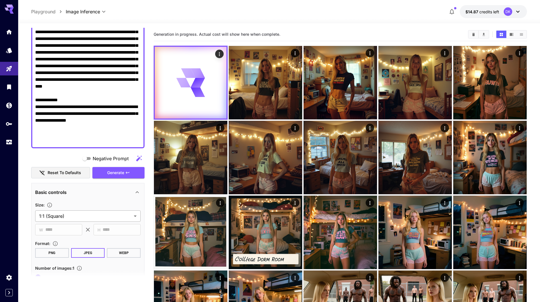
scroll to position [113, 0]
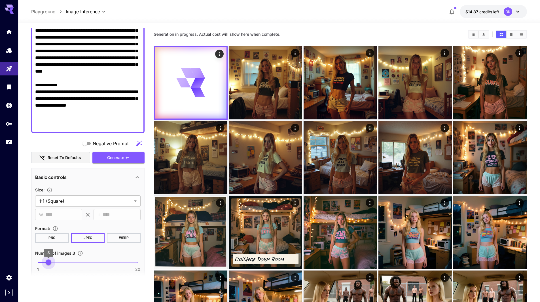
type input "*"
drag, startPoint x: 37, startPoint y: 260, endPoint x: 55, endPoint y: 264, distance: 17.7
click at [55, 264] on span "4" at bounding box center [54, 262] width 6 height 6
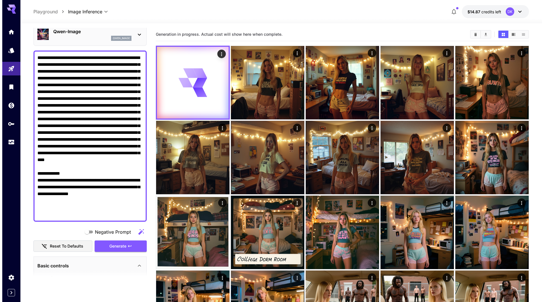
scroll to position [28, 0]
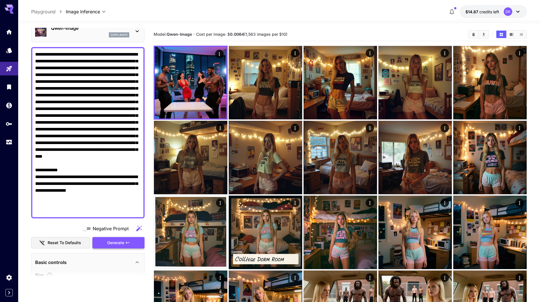
click at [121, 242] on span "Generate" at bounding box center [115, 242] width 17 height 7
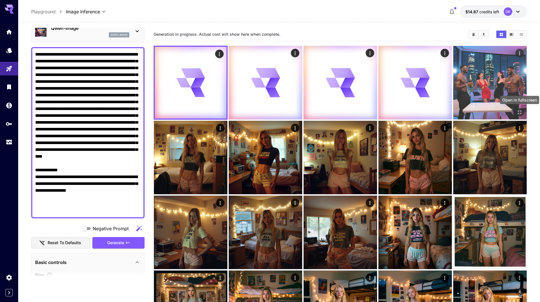
click at [521, 109] on icon "Open in fullscreen" at bounding box center [520, 112] width 6 height 6
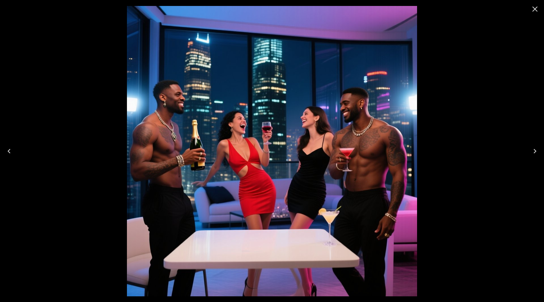
scroll to position [28, 0]
drag, startPoint x: 0, startPoint y: 0, endPoint x: 536, endPoint y: 9, distance: 535.6
click at [536, 9] on icon "Close" at bounding box center [534, 9] width 5 height 5
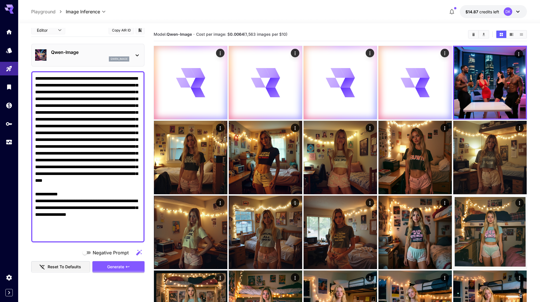
scroll to position [0, 0]
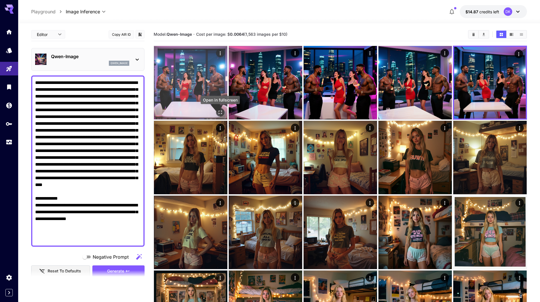
click at [220, 112] on icon "Open in fullscreen" at bounding box center [220, 112] width 6 height 6
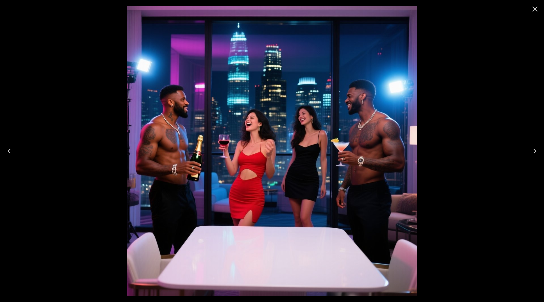
click at [537, 152] on icon "Next" at bounding box center [534, 151] width 9 height 9
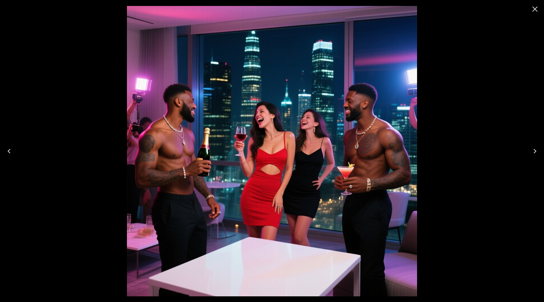
click at [537, 152] on icon "Next" at bounding box center [534, 151] width 9 height 9
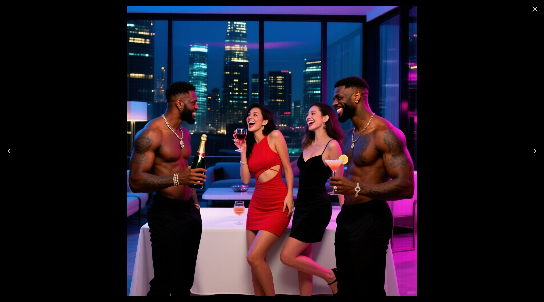
click at [537, 152] on icon "Next" at bounding box center [534, 151] width 9 height 9
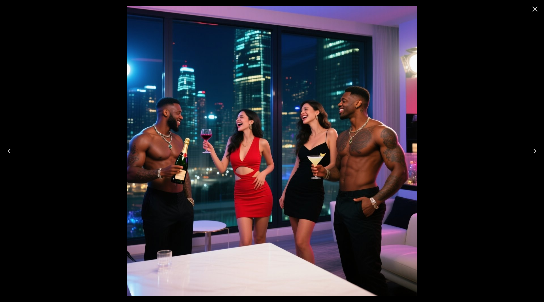
click at [535, 12] on icon "Close" at bounding box center [534, 9] width 9 height 9
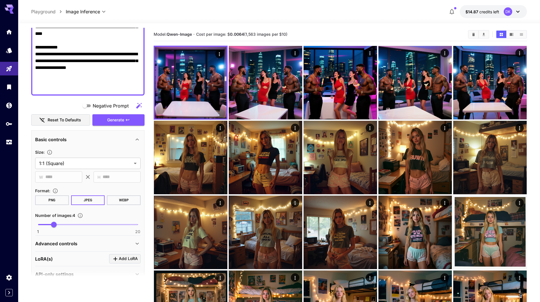
scroll to position [163, 0]
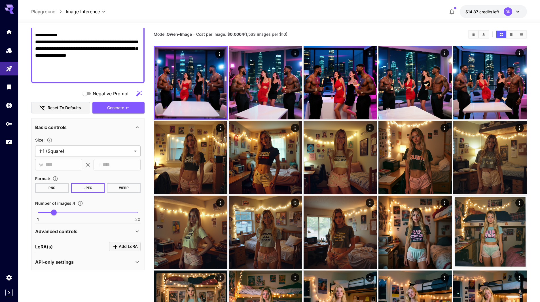
click at [86, 232] on div "Advanced controls" at bounding box center [84, 231] width 99 height 7
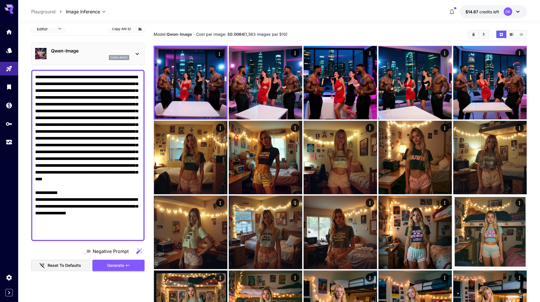
scroll to position [0, 0]
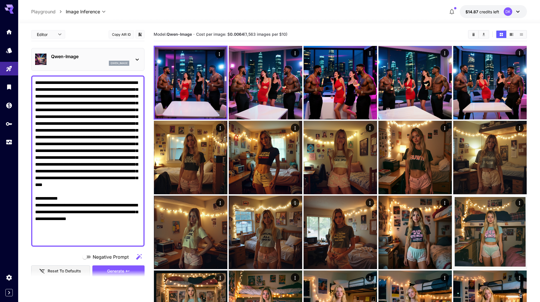
click at [90, 56] on p "Qwen-Image" at bounding box center [90, 56] width 78 height 7
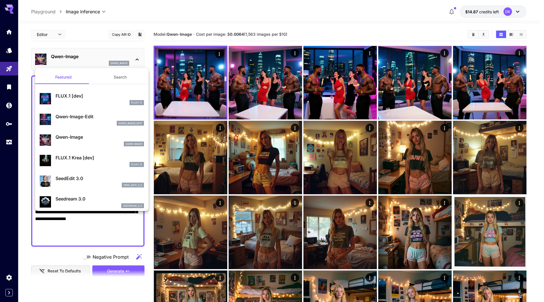
click at [95, 158] on p "FLUX.1 Krea [dev]" at bounding box center [100, 157] width 88 height 7
type input "**"
type input "***"
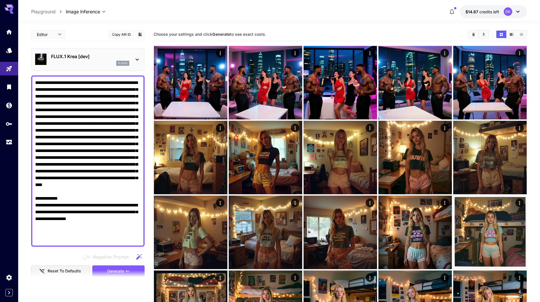
click at [114, 269] on span "Generate" at bounding box center [115, 271] width 17 height 7
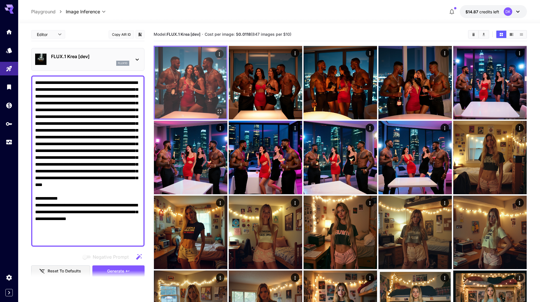
click at [220, 110] on icon "Open in fullscreen" at bounding box center [219, 112] width 6 height 6
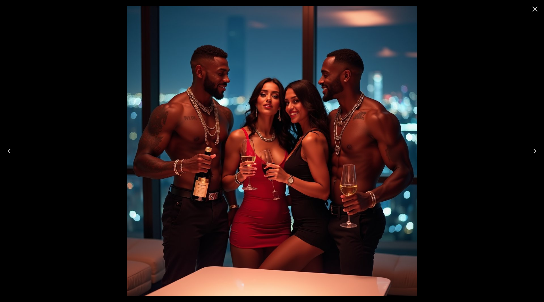
click at [538, 152] on icon "Next" at bounding box center [534, 151] width 9 height 9
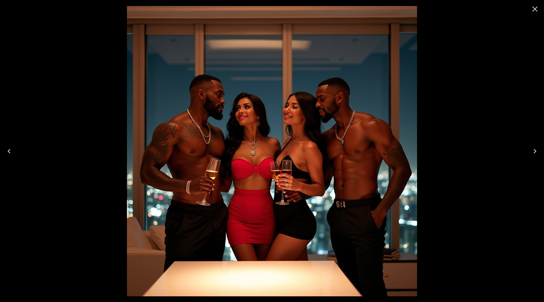
click at [537, 152] on icon "Next" at bounding box center [534, 151] width 9 height 9
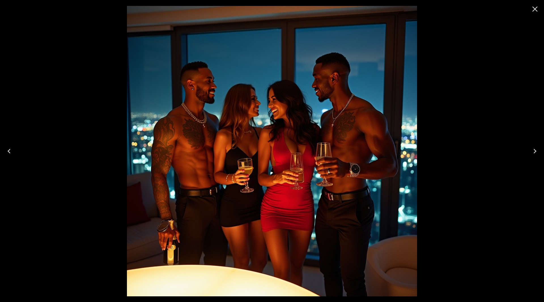
click at [537, 152] on icon "Next" at bounding box center [534, 151] width 9 height 9
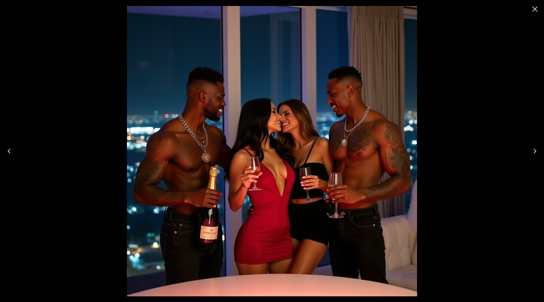
click at [537, 152] on icon "Next" at bounding box center [534, 151] width 9 height 9
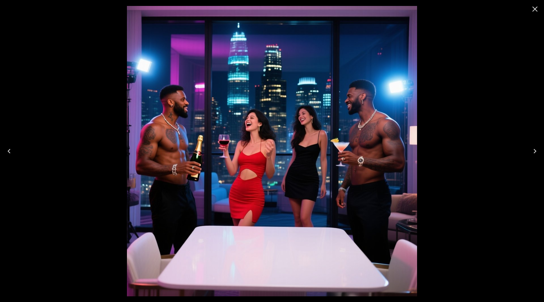
click at [534, 10] on icon "Close" at bounding box center [534, 9] width 9 height 9
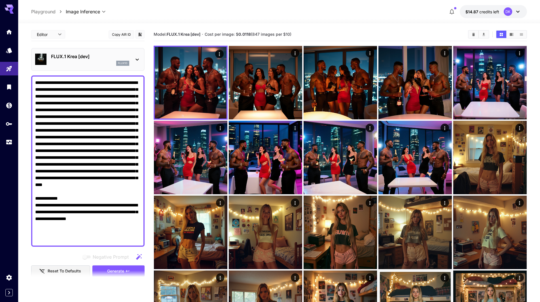
click at [113, 123] on textarea "Negative Prompt" at bounding box center [87, 160] width 105 height 163
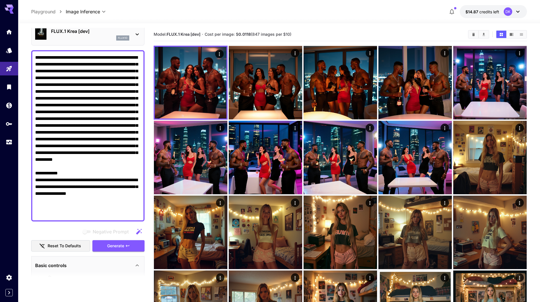
scroll to position [28, 0]
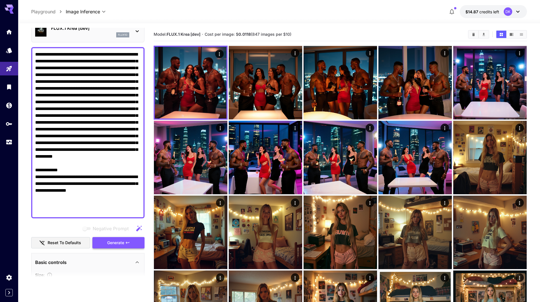
type textarea "**********"
click at [117, 243] on span "Generate" at bounding box center [115, 242] width 17 height 7
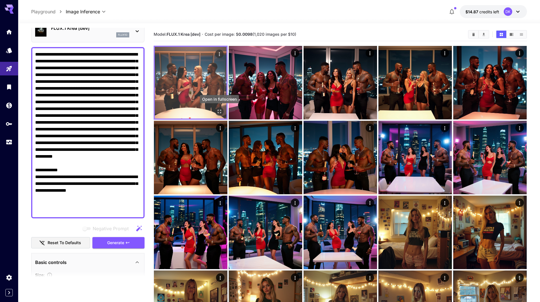
click at [220, 111] on icon "Open in fullscreen" at bounding box center [219, 111] width 3 height 3
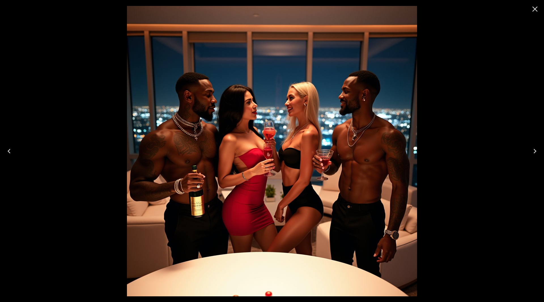
click at [535, 148] on icon "Next" at bounding box center [534, 151] width 9 height 9
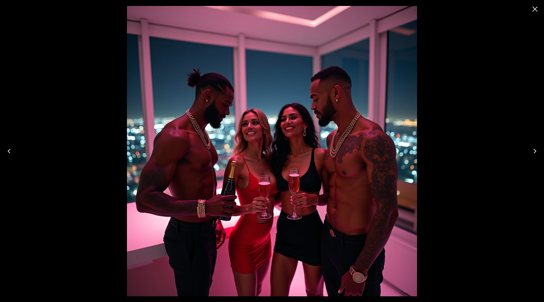
click at [535, 148] on icon "Next" at bounding box center [534, 151] width 9 height 9
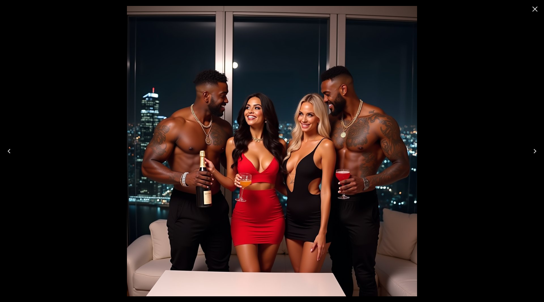
click at [535, 148] on icon "Next" at bounding box center [534, 151] width 9 height 9
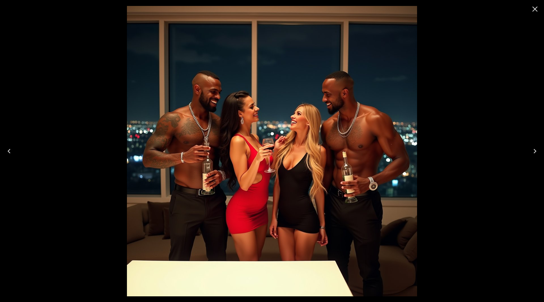
click at [535, 148] on icon "Next" at bounding box center [534, 151] width 9 height 9
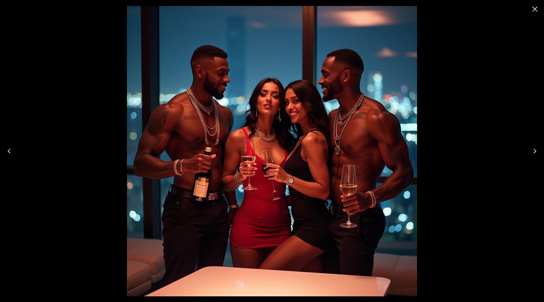
click at [539, 10] on icon "Close" at bounding box center [534, 9] width 9 height 9
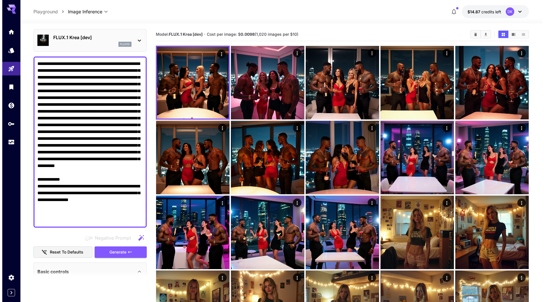
scroll to position [0, 0]
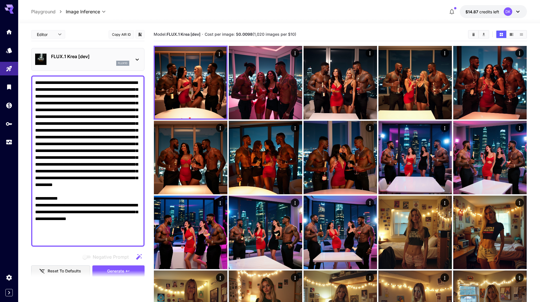
click at [70, 57] on p "FLUX.1 Krea [dev]" at bounding box center [90, 56] width 78 height 7
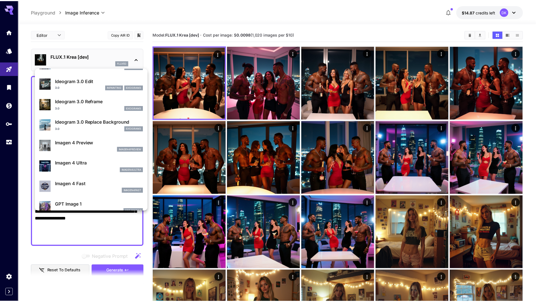
scroll to position [198, 0]
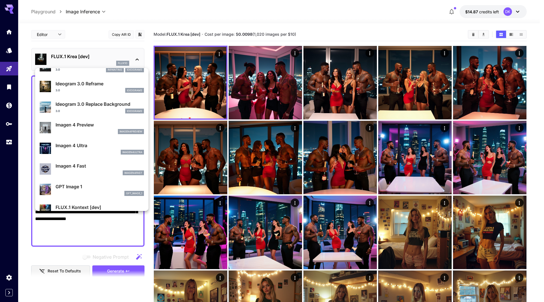
click at [88, 168] on p "Imagen 4 Fast" at bounding box center [100, 165] width 88 height 7
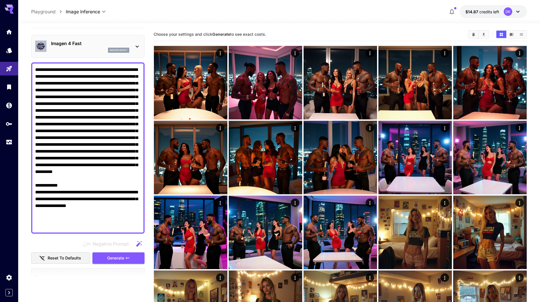
scroll to position [57, 0]
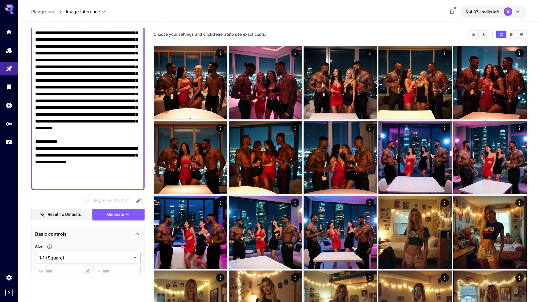
click at [128, 213] on icon "button" at bounding box center [127, 214] width 5 height 5
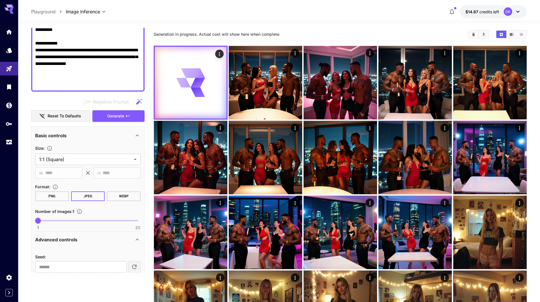
scroll to position [170, 0]
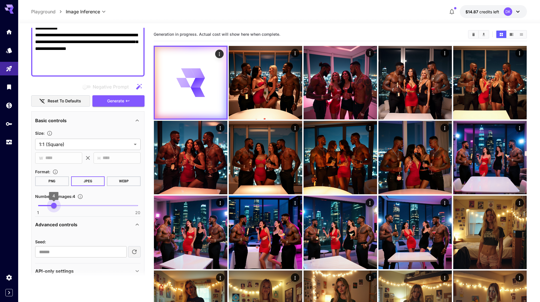
drag, startPoint x: 41, startPoint y: 206, endPoint x: 55, endPoint y: 209, distance: 14.4
click at [55, 208] on span "4" at bounding box center [54, 206] width 6 height 6
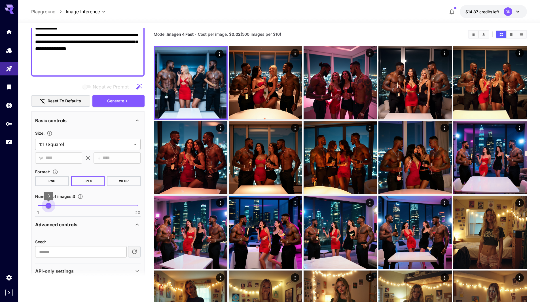
drag, startPoint x: 53, startPoint y: 207, endPoint x: 50, endPoint y: 207, distance: 3.1
click at [50, 207] on span "3" at bounding box center [49, 206] width 6 height 6
click at [124, 101] on span "Generate" at bounding box center [115, 100] width 17 height 7
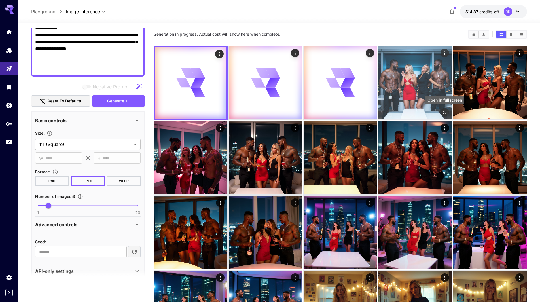
click at [445, 114] on icon "Open in fullscreen" at bounding box center [444, 112] width 3 height 3
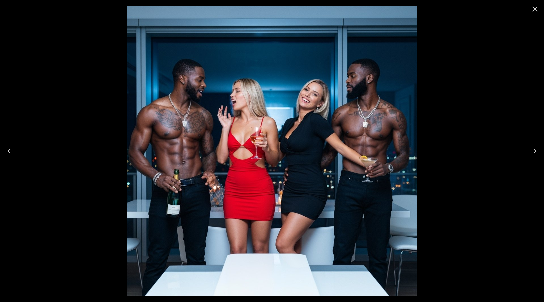
click at [536, 10] on icon "Close" at bounding box center [534, 9] width 5 height 5
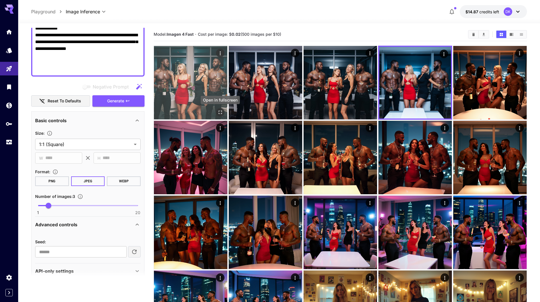
click at [218, 112] on icon "Open in fullscreen" at bounding box center [220, 112] width 6 height 6
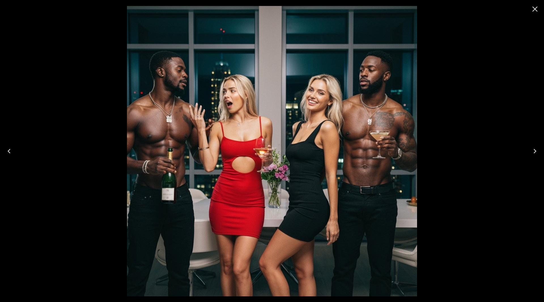
click at [535, 154] on icon "Next" at bounding box center [534, 151] width 9 height 9
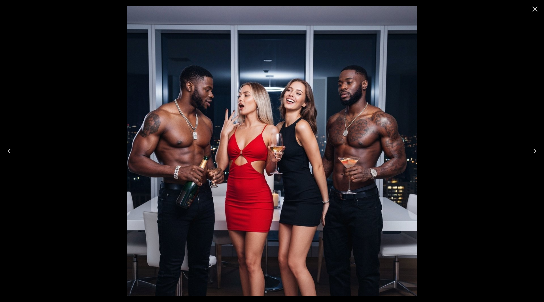
click at [535, 154] on icon "Next" at bounding box center [534, 151] width 9 height 9
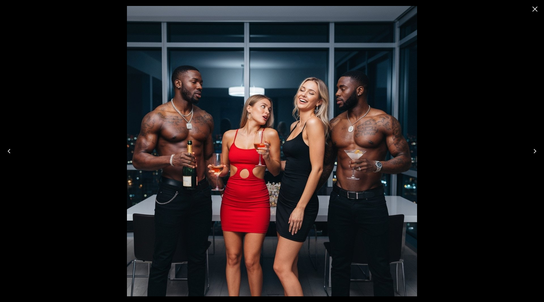
click at [535, 154] on icon "Next" at bounding box center [534, 151] width 9 height 9
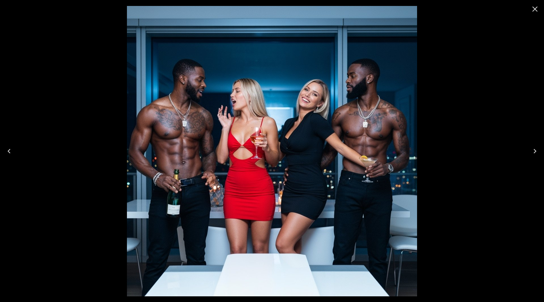
click at [535, 154] on icon "Next" at bounding box center [534, 151] width 9 height 9
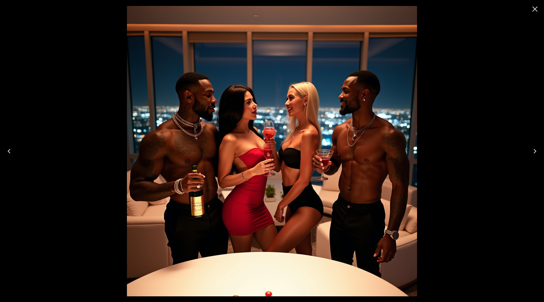
click at [534, 10] on icon "Close" at bounding box center [534, 9] width 5 height 5
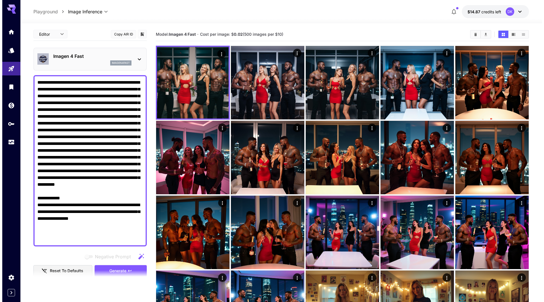
scroll to position [0, 0]
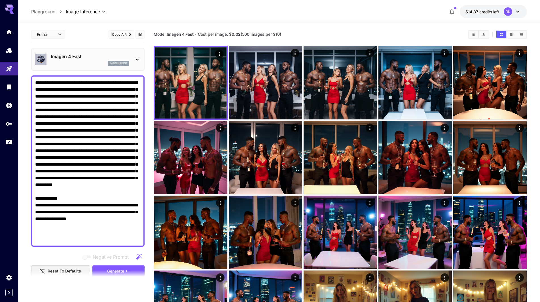
click at [97, 55] on p "Imagen 4 Fast" at bounding box center [90, 56] width 78 height 7
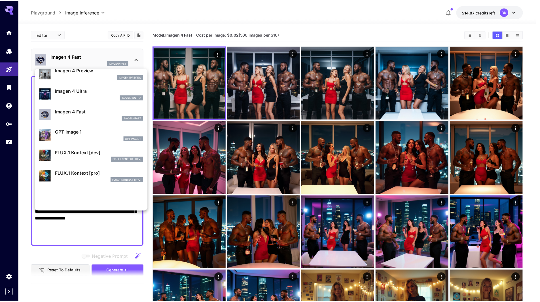
scroll to position [255, 0]
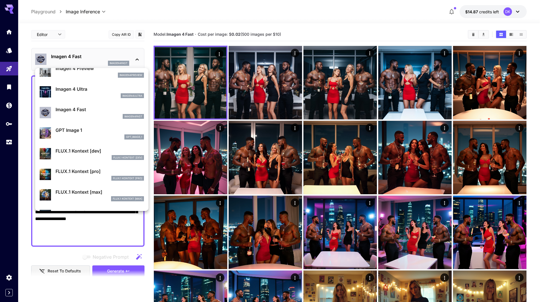
click at [20, 231] on div at bounding box center [272, 151] width 544 height 302
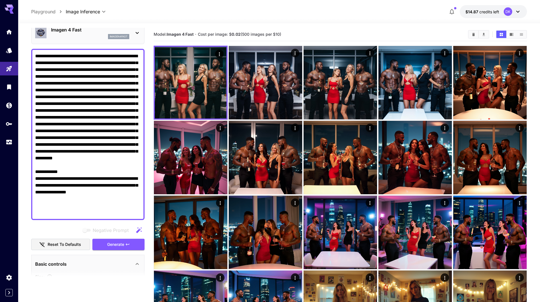
scroll to position [28, 0]
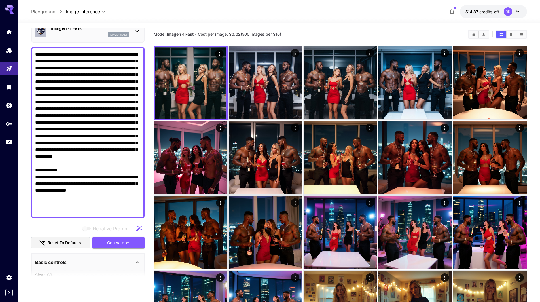
drag, startPoint x: 113, startPoint y: 211, endPoint x: 30, endPoint y: 45, distance: 185.5
click at [91, 146] on textarea "Negative Prompt" at bounding box center [87, 132] width 105 height 163
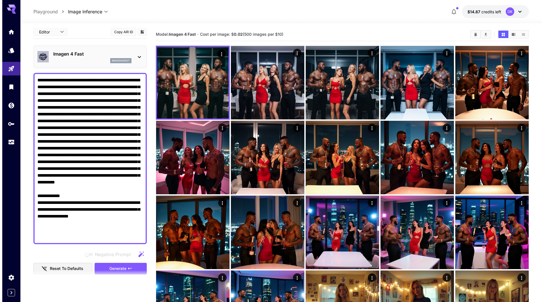
scroll to position [0, 0]
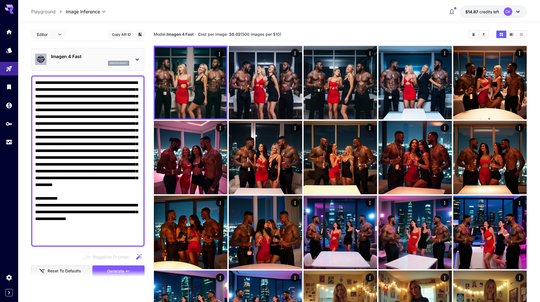
click at [83, 57] on p "Imagen 4 Fast" at bounding box center [90, 56] width 78 height 7
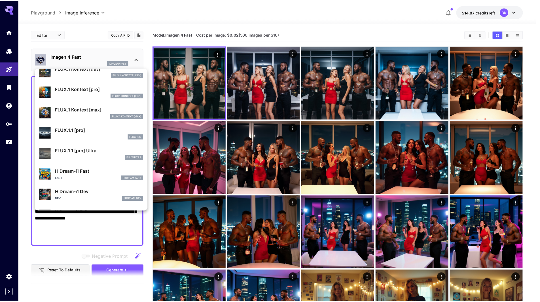
scroll to position [340, 0]
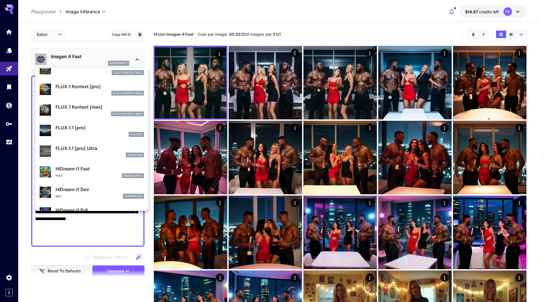
click at [97, 130] on p "FLUX.1.1 [pro]" at bounding box center [100, 127] width 88 height 7
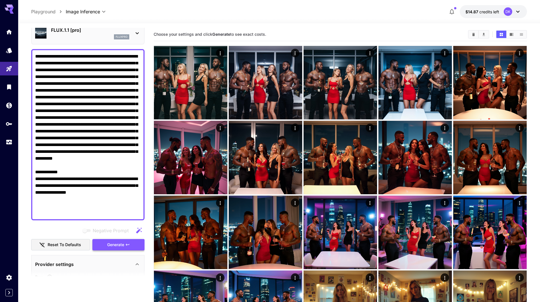
scroll to position [28, 0]
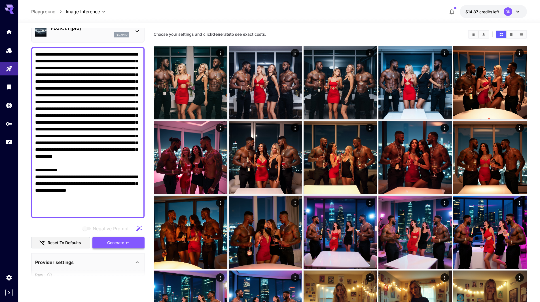
click at [117, 243] on span "Generate" at bounding box center [115, 242] width 17 height 7
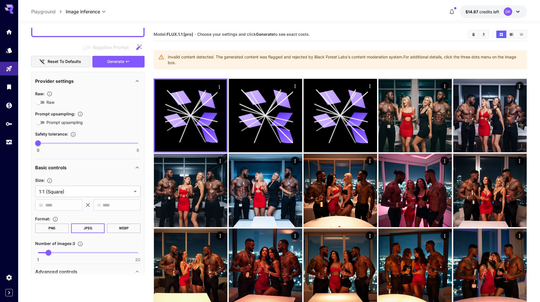
scroll to position [255, 0]
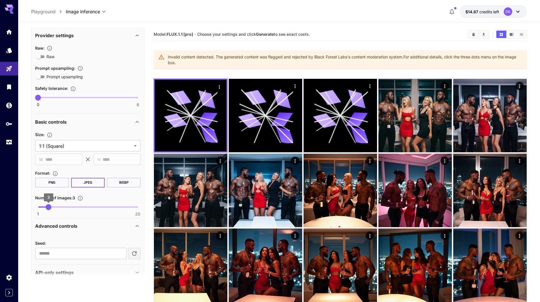
type input "*"
click at [52, 209] on span "4" at bounding box center [54, 207] width 6 height 6
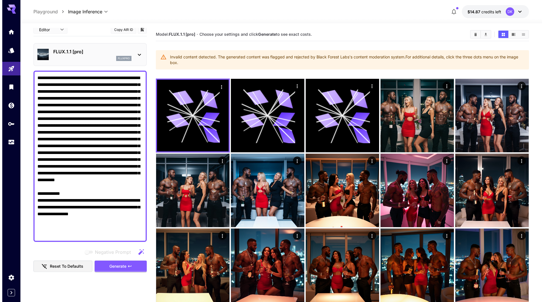
scroll to position [0, 0]
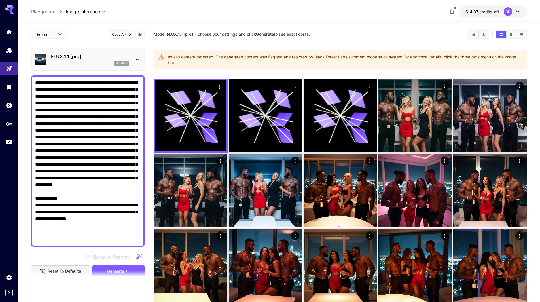
click at [90, 61] on div "fluxpro" at bounding box center [90, 63] width 78 height 5
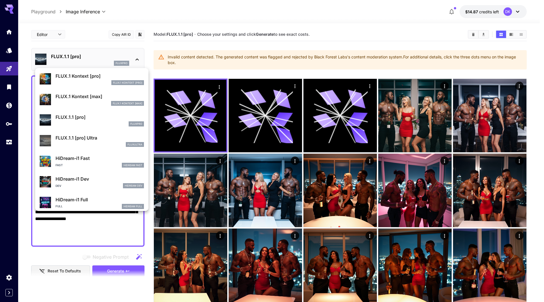
scroll to position [369, 0]
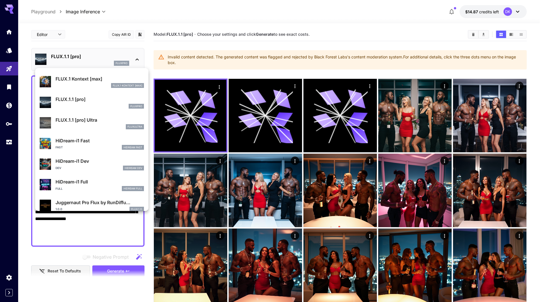
click at [89, 183] on p "HiDream-i1 Full" at bounding box center [100, 181] width 88 height 7
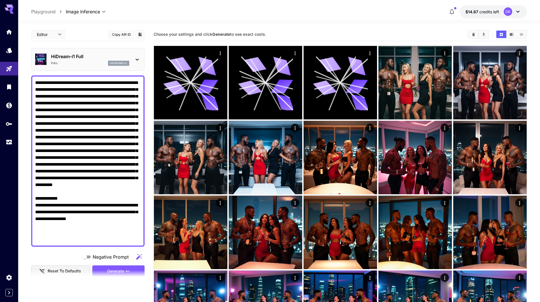
click at [114, 270] on span "Generate" at bounding box center [115, 271] width 17 height 7
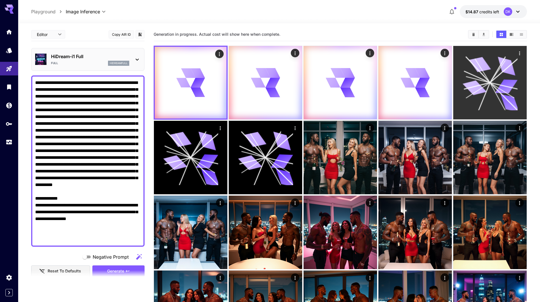
click at [492, 74] on icon at bounding box center [489, 82] width 55 height 55
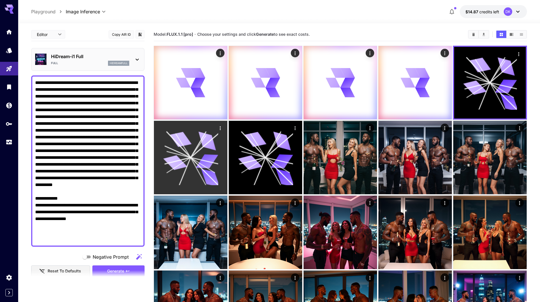
click at [205, 162] on icon at bounding box center [207, 161] width 22 height 14
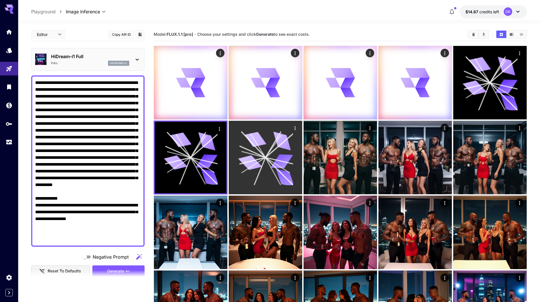
click at [260, 164] on icon at bounding box center [250, 163] width 24 height 18
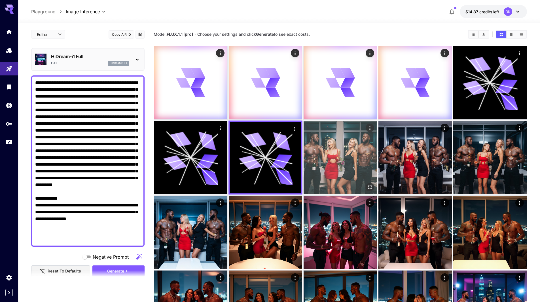
click at [335, 168] on img at bounding box center [339, 157] width 73 height 73
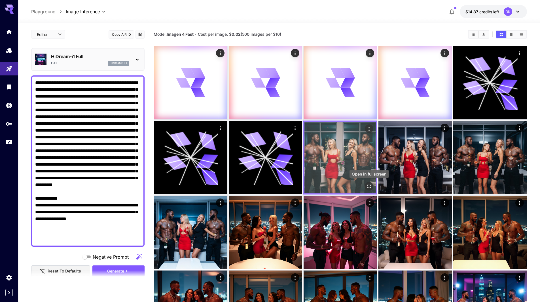
click at [369, 186] on icon "Open in fullscreen" at bounding box center [369, 186] width 6 height 6
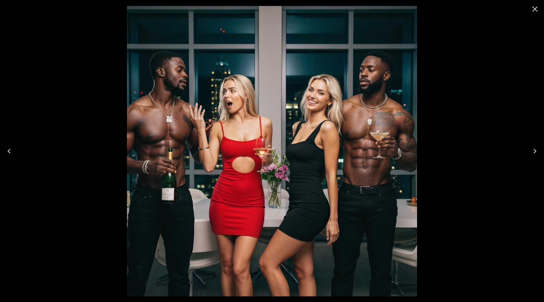
click at [535, 152] on icon "Next" at bounding box center [535, 151] width 3 height 5
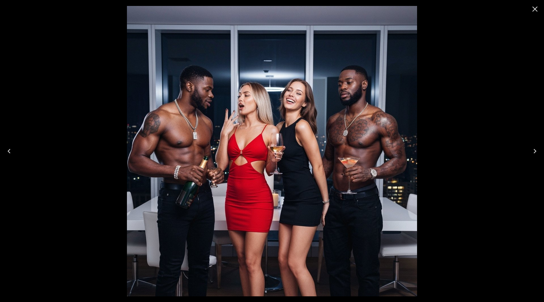
click at [534, 152] on icon "Next" at bounding box center [534, 151] width 9 height 9
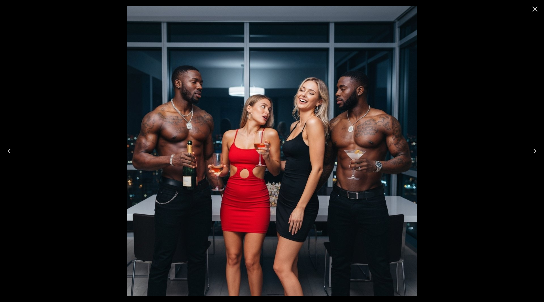
click at [538, 11] on icon "Close" at bounding box center [534, 9] width 9 height 9
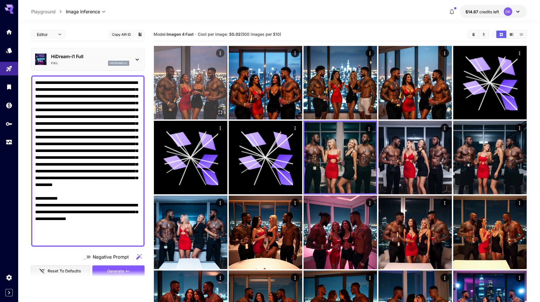
click at [220, 111] on icon "Open in fullscreen" at bounding box center [220, 112] width 6 height 6
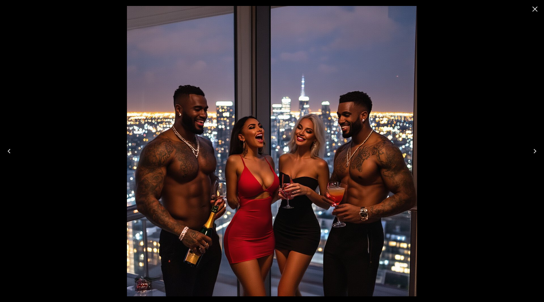
click at [533, 151] on icon "Next" at bounding box center [534, 151] width 9 height 9
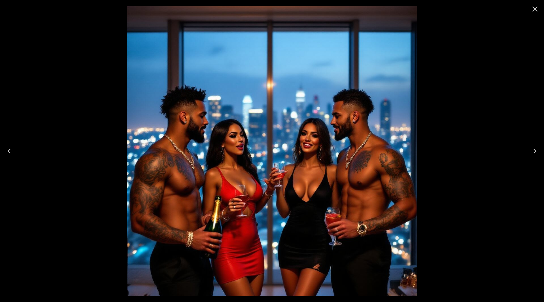
click at [533, 151] on icon "Next" at bounding box center [534, 151] width 9 height 9
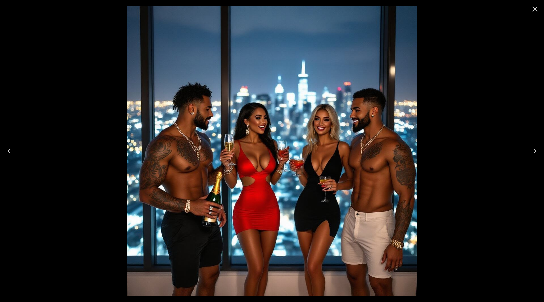
click at [533, 151] on icon "Next" at bounding box center [534, 151] width 9 height 9
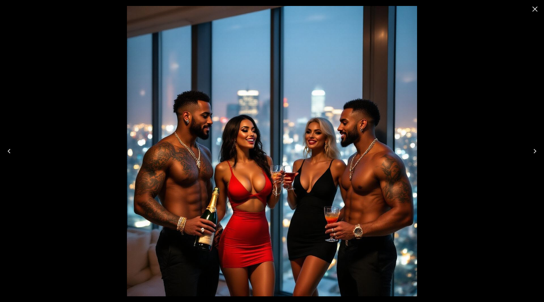
click at [533, 151] on icon "Next" at bounding box center [534, 151] width 9 height 9
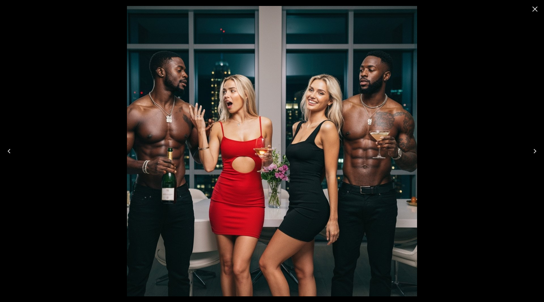
click at [535, 10] on icon "Close" at bounding box center [534, 9] width 9 height 9
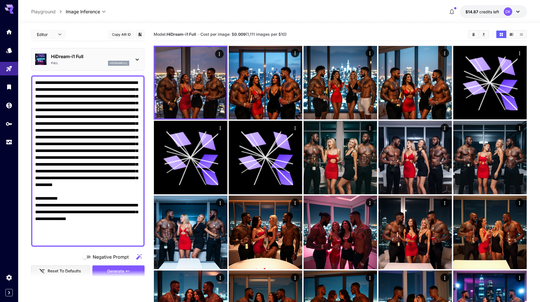
click at [84, 58] on p "HiDream-i1 Full" at bounding box center [90, 56] width 78 height 7
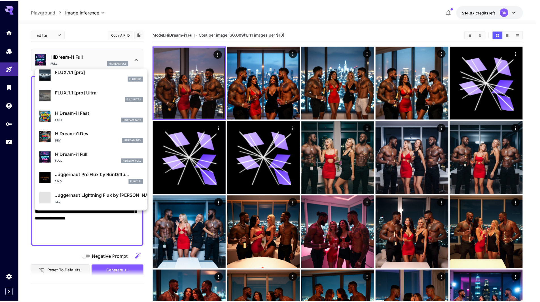
scroll to position [396, 0]
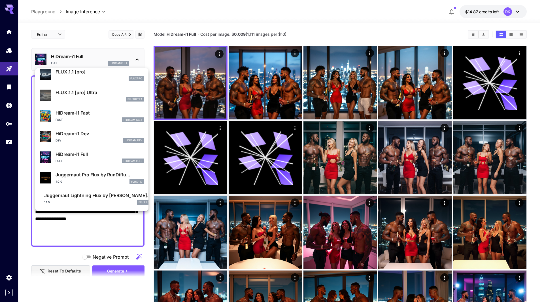
click at [86, 133] on p "HiDream-i1 Dev" at bounding box center [100, 133] width 88 height 7
type input "**"
type input "*"
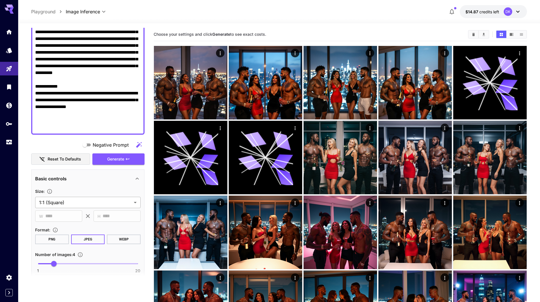
scroll to position [113, 0]
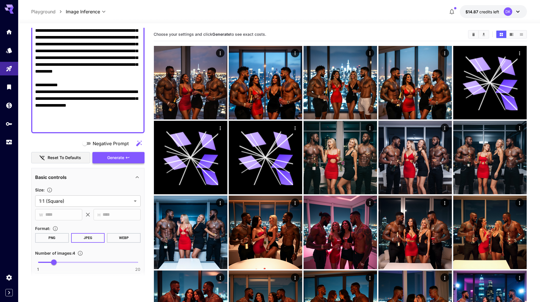
click at [118, 159] on span "Generate" at bounding box center [115, 157] width 17 height 7
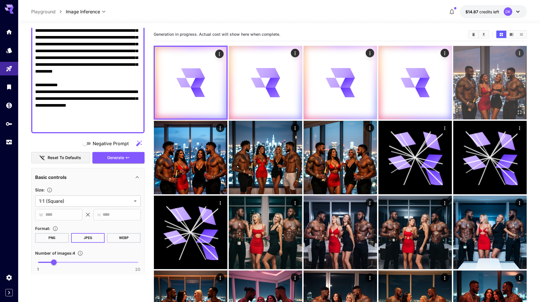
click at [477, 90] on img at bounding box center [489, 82] width 73 height 73
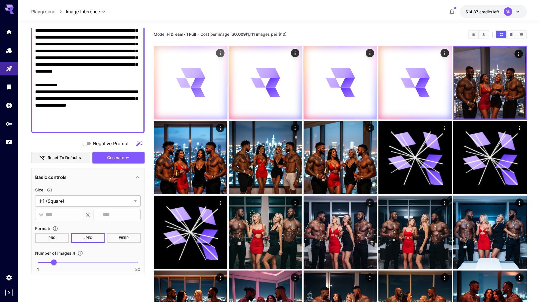
click at [201, 93] on icon at bounding box center [197, 92] width 15 height 10
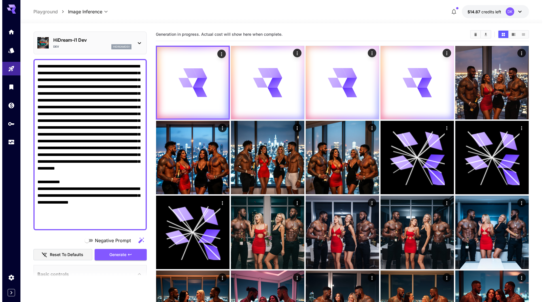
scroll to position [0, 0]
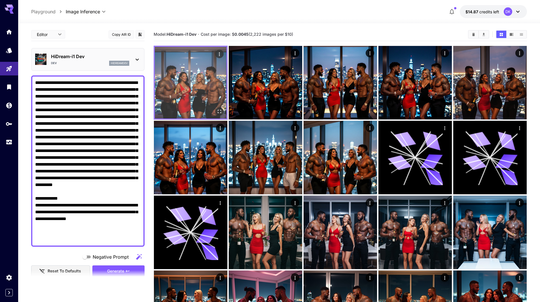
click at [218, 109] on icon "Open in fullscreen" at bounding box center [219, 112] width 6 height 6
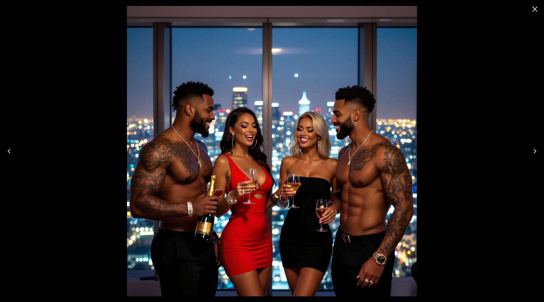
click at [535, 150] on icon "Next" at bounding box center [535, 151] width 3 height 5
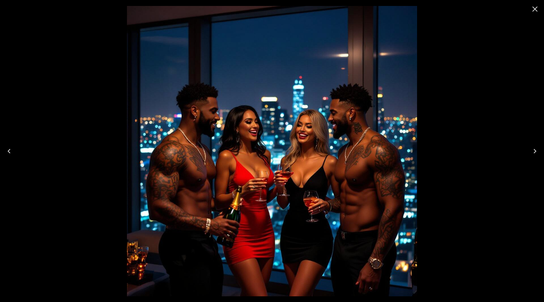
click at [535, 150] on icon "Next" at bounding box center [535, 151] width 3 height 5
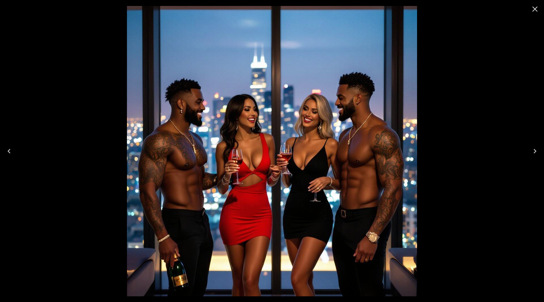
click at [535, 150] on icon "Next" at bounding box center [535, 151] width 3 height 5
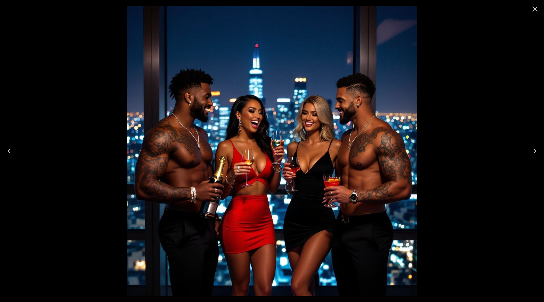
click at [535, 150] on icon "Next" at bounding box center [535, 151] width 3 height 5
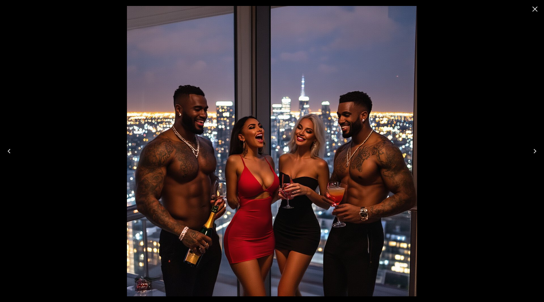
click at [535, 11] on icon "Close" at bounding box center [534, 9] width 9 height 9
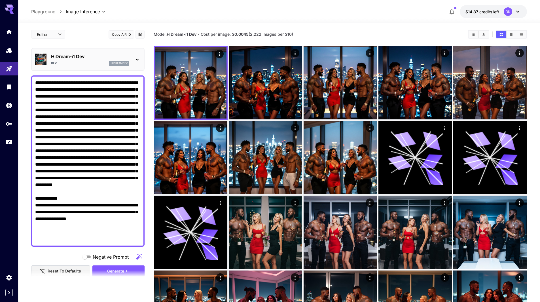
click at [73, 61] on div "Dev hidreamdev" at bounding box center [90, 63] width 78 height 5
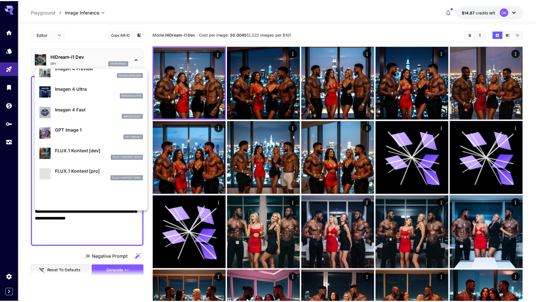
scroll to position [396, 0]
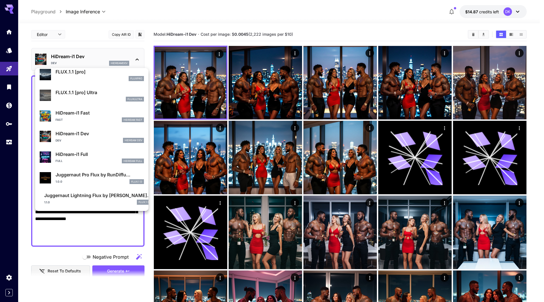
click at [92, 178] on p "Juggernaut Pro Flux by RunDiffu..." at bounding box center [100, 174] width 88 height 7
type input "**"
type input "*"
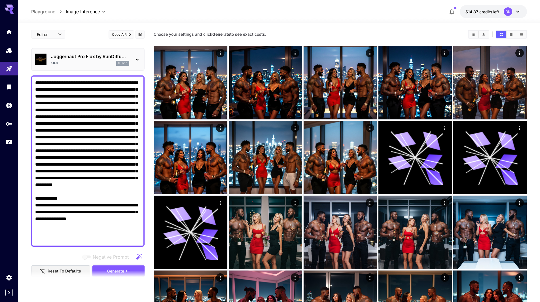
click at [110, 269] on span "Generate" at bounding box center [115, 271] width 17 height 7
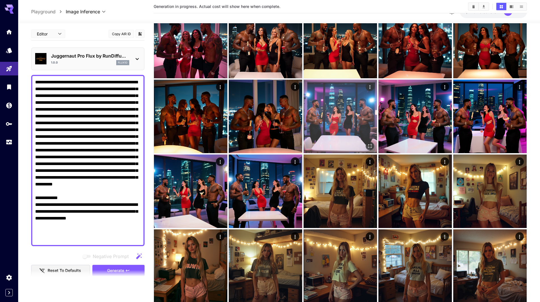
scroll to position [368, 0]
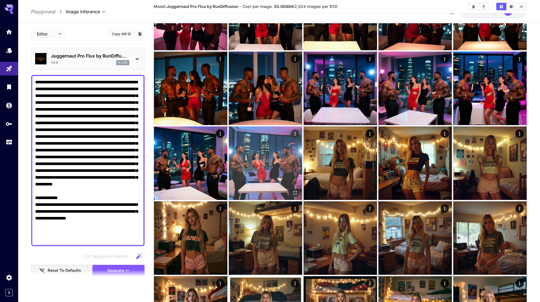
click at [296, 196] on button "Open in fullscreen" at bounding box center [295, 192] width 9 height 9
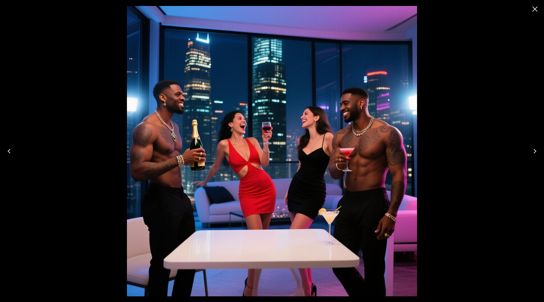
click at [539, 7] on icon "Close" at bounding box center [534, 9] width 9 height 9
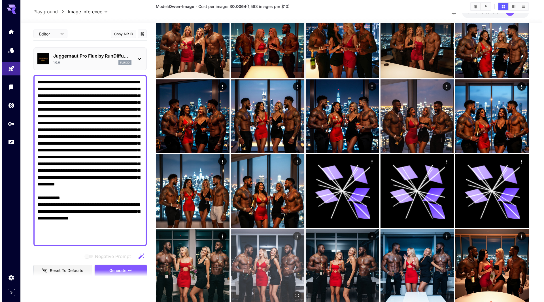
scroll to position [0, 0]
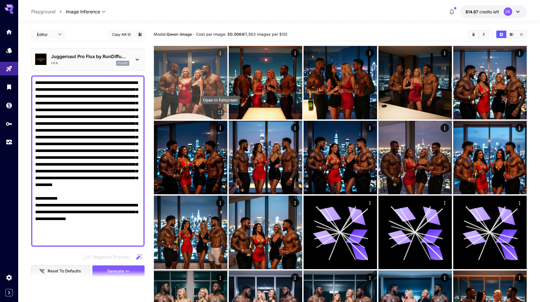
click at [222, 112] on icon "Open in fullscreen" at bounding box center [220, 112] width 6 height 6
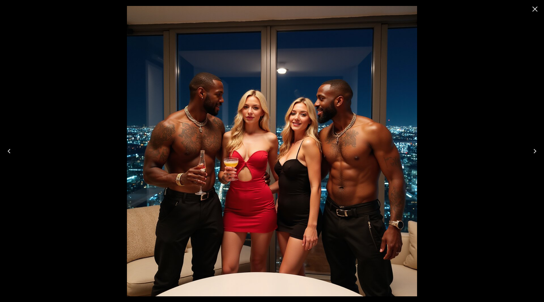
click at [538, 150] on icon "Next" at bounding box center [534, 151] width 9 height 9
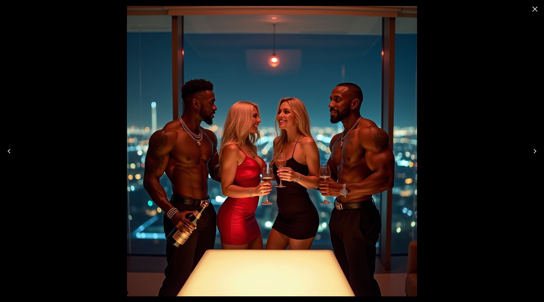
click at [538, 150] on icon "Next" at bounding box center [534, 151] width 9 height 9
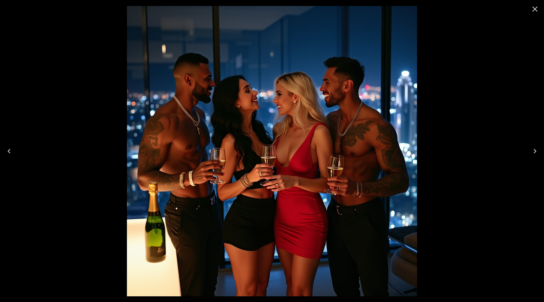
click at [538, 150] on icon "Next" at bounding box center [534, 151] width 9 height 9
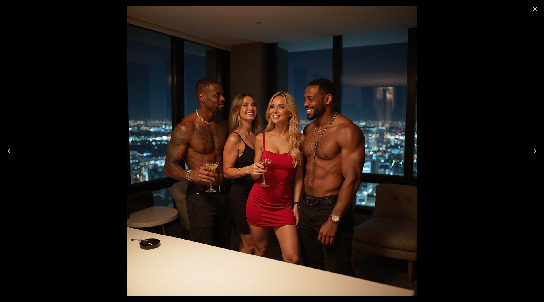
click at [538, 150] on icon "Next" at bounding box center [534, 151] width 9 height 9
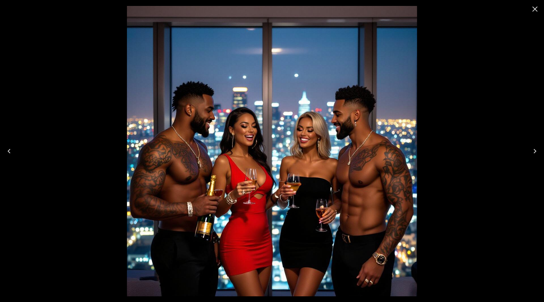
click at [9, 149] on icon "Previous" at bounding box center [9, 151] width 9 height 9
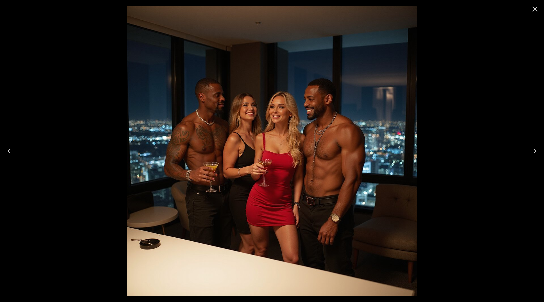
click at [9, 148] on icon "Previous" at bounding box center [9, 151] width 9 height 9
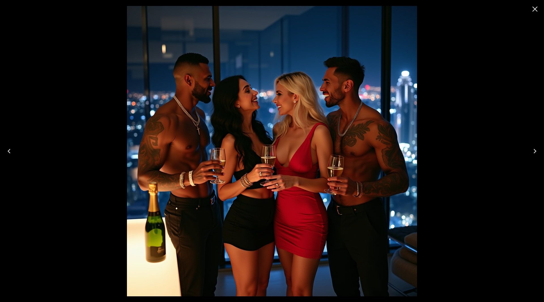
click at [9, 148] on icon "Previous" at bounding box center [9, 151] width 9 height 9
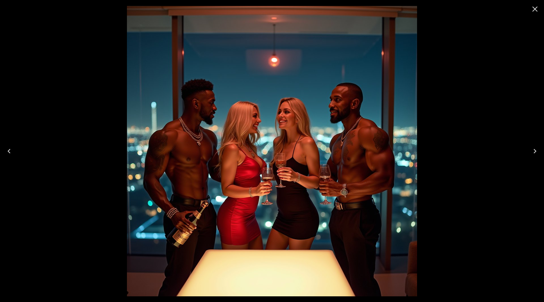
click at [9, 148] on icon "Previous" at bounding box center [9, 151] width 9 height 9
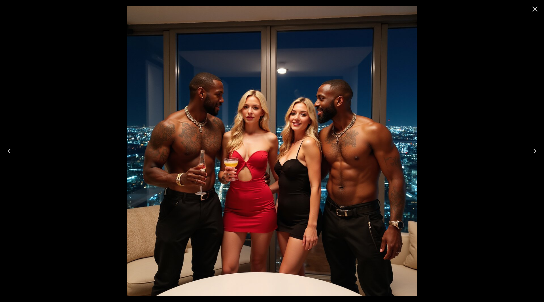
click at [9, 148] on icon "Previous" at bounding box center [9, 151] width 9 height 9
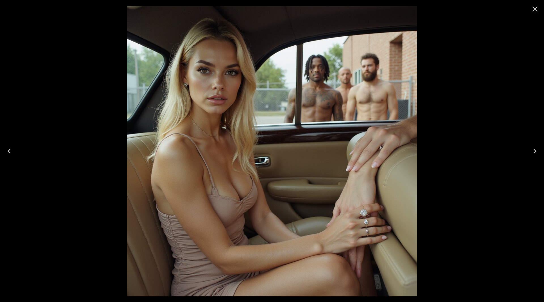
click at [9, 148] on icon "Previous" at bounding box center [9, 151] width 9 height 9
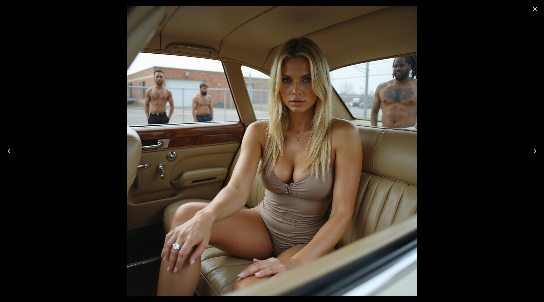
click at [536, 8] on icon "Close" at bounding box center [534, 9] width 5 height 5
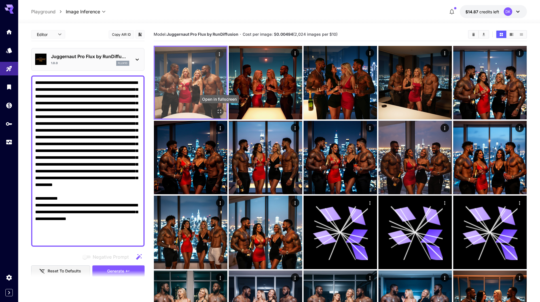
click at [220, 111] on icon "Open in fullscreen" at bounding box center [219, 112] width 6 height 6
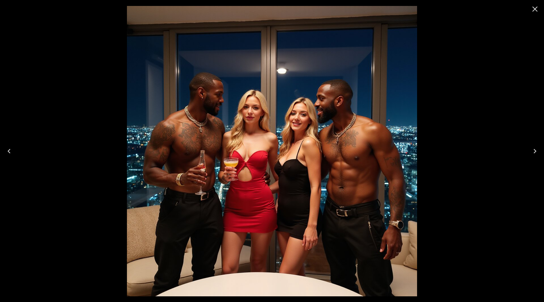
click at [535, 151] on icon "Next" at bounding box center [534, 151] width 9 height 9
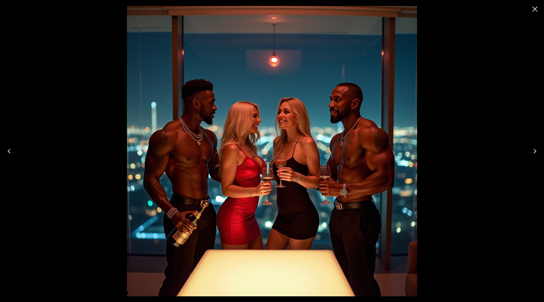
click at [535, 151] on icon "Next" at bounding box center [534, 151] width 9 height 9
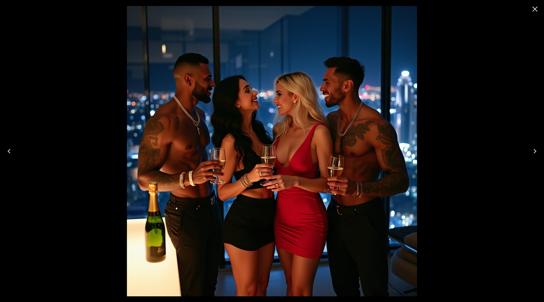
click at [535, 151] on icon "Next" at bounding box center [534, 151] width 9 height 9
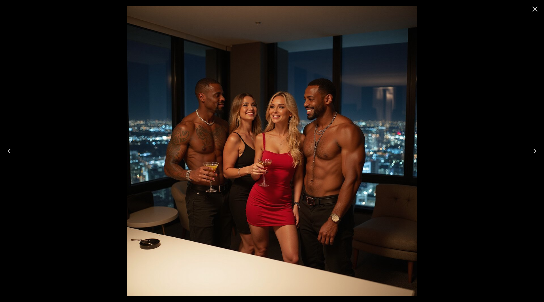
click at [535, 151] on icon "Next" at bounding box center [534, 151] width 9 height 9
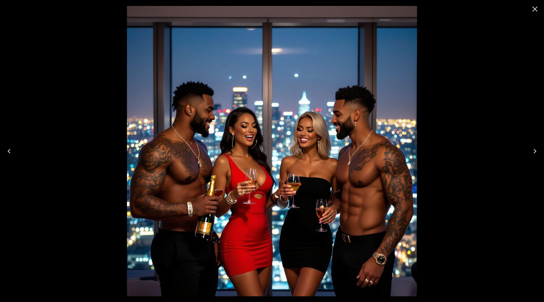
click at [535, 151] on icon "Next" at bounding box center [534, 151] width 9 height 9
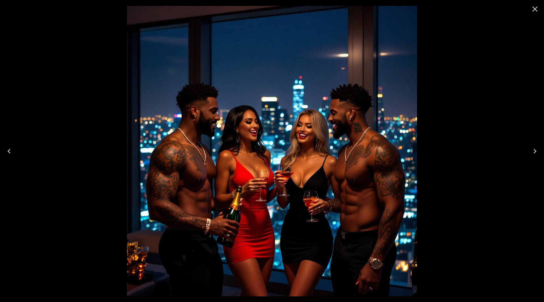
click at [535, 151] on icon "Next" at bounding box center [534, 151] width 9 height 9
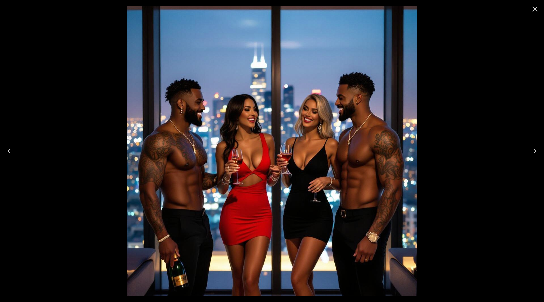
click at [535, 151] on icon "Next" at bounding box center [534, 151] width 9 height 9
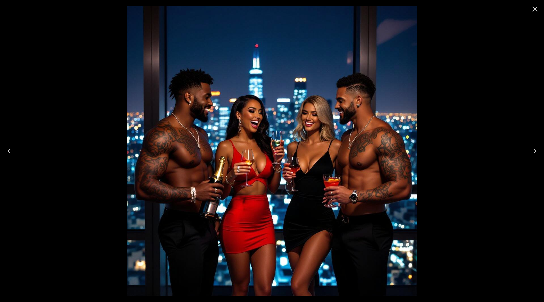
click at [535, 151] on icon "Next" at bounding box center [534, 151] width 9 height 9
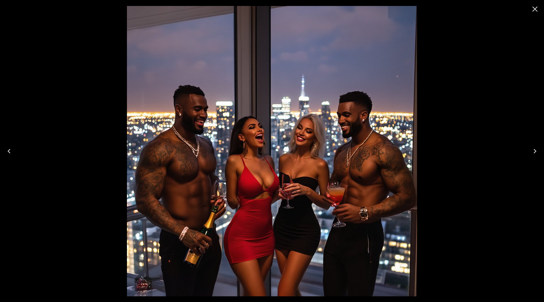
click at [537, 14] on button "Close" at bounding box center [535, 9] width 14 height 14
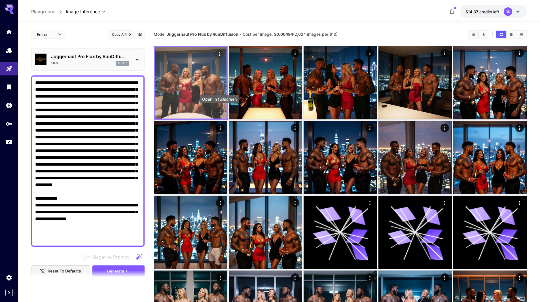
click at [218, 113] on icon "Open in fullscreen" at bounding box center [219, 111] width 3 height 3
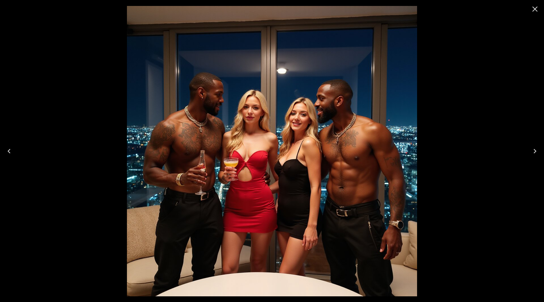
click at [537, 153] on icon "Next" at bounding box center [534, 151] width 9 height 9
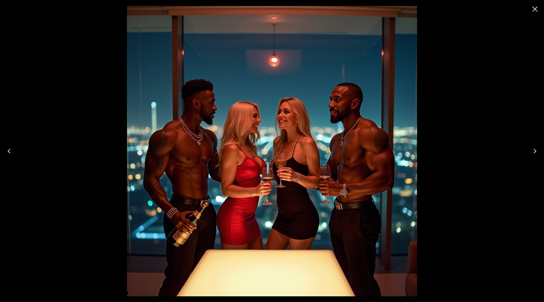
click at [537, 153] on icon "Next" at bounding box center [534, 151] width 9 height 9
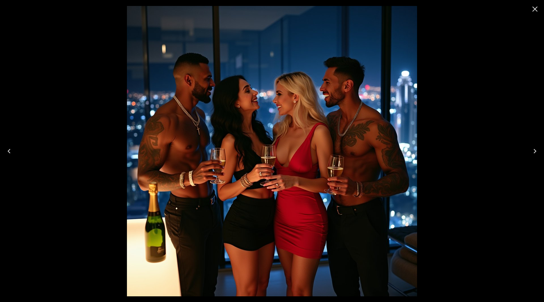
click at [537, 153] on icon "Next" at bounding box center [534, 151] width 9 height 9
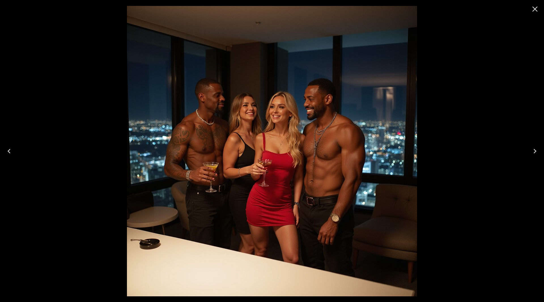
click at [537, 153] on icon "Next" at bounding box center [534, 151] width 9 height 9
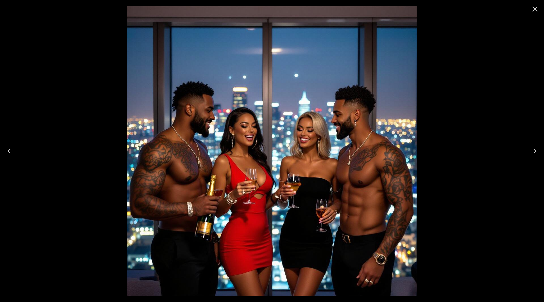
click at [537, 152] on icon "Next" at bounding box center [534, 151] width 9 height 9
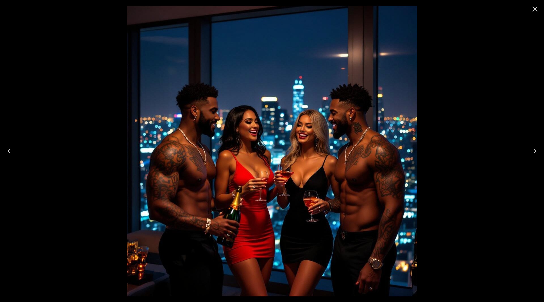
click at [537, 152] on icon "Next" at bounding box center [534, 151] width 9 height 9
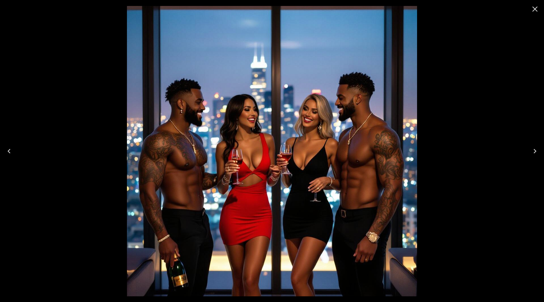
click at [535, 9] on icon "Close" at bounding box center [534, 9] width 5 height 5
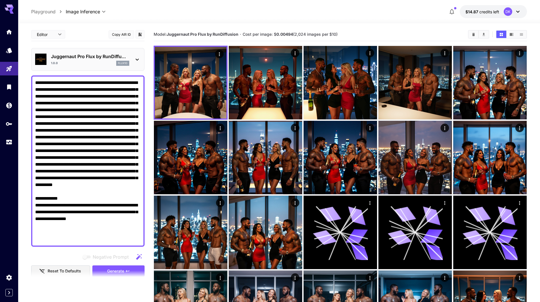
drag, startPoint x: 107, startPoint y: 180, endPoint x: 18, endPoint y: 18, distance: 185.2
paste textarea
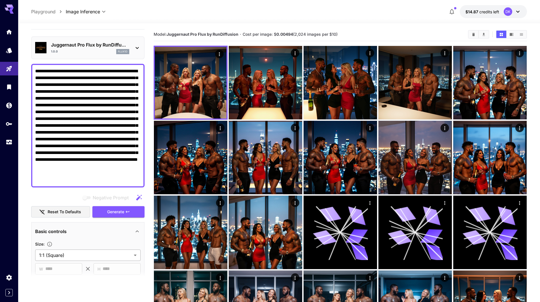
scroll to position [113, 0]
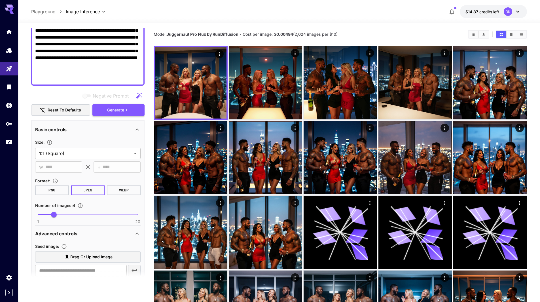
type textarea "**********"
click at [118, 109] on span "Generate" at bounding box center [115, 110] width 17 height 7
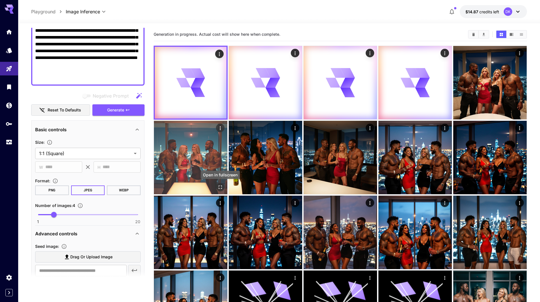
click at [220, 188] on icon "Open in fullscreen" at bounding box center [220, 187] width 6 height 6
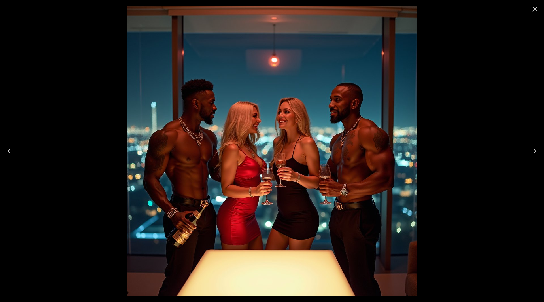
click at [531, 12] on icon "Close" at bounding box center [534, 9] width 9 height 9
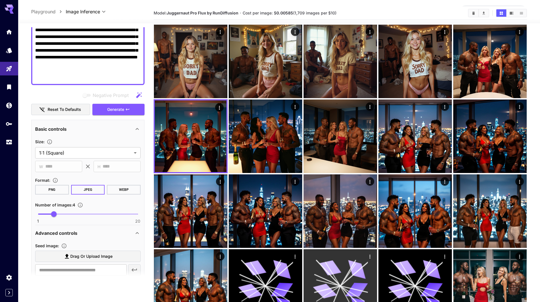
scroll to position [142, 0]
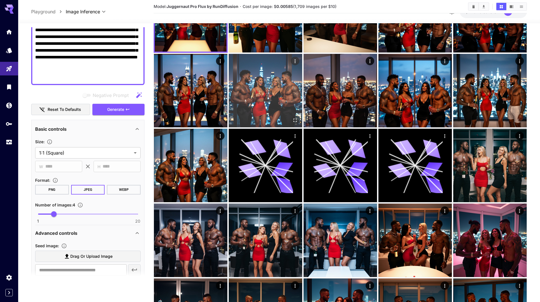
click at [264, 101] on img at bounding box center [265, 90] width 73 height 73
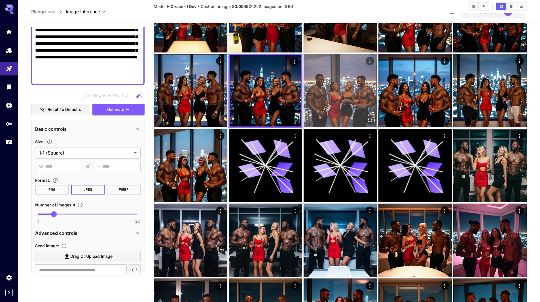
click at [352, 98] on img at bounding box center [339, 90] width 73 height 73
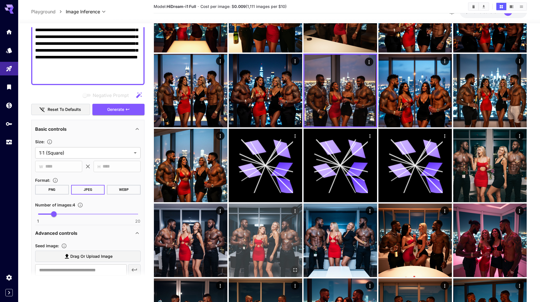
click at [260, 237] on img at bounding box center [265, 239] width 73 height 73
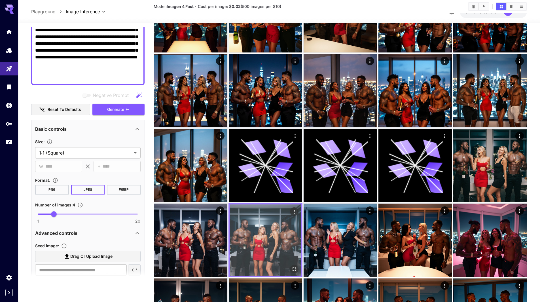
click at [295, 268] on icon "Open in fullscreen" at bounding box center [294, 269] width 6 height 6
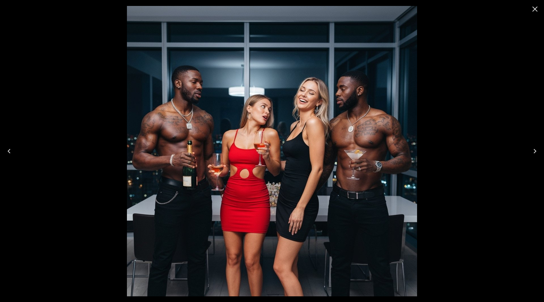
click at [532, 12] on icon "Close" at bounding box center [534, 9] width 9 height 9
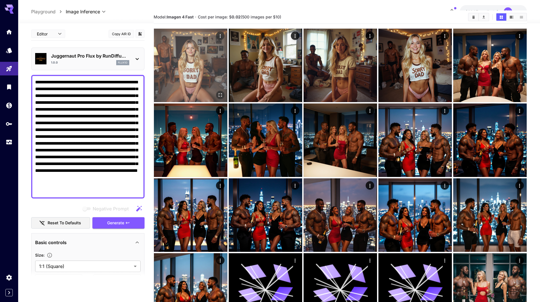
scroll to position [0, 0]
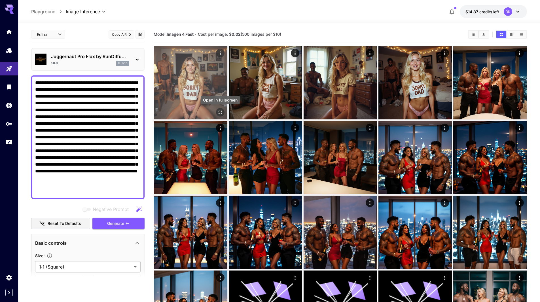
click at [220, 112] on icon "Open in fullscreen" at bounding box center [220, 112] width 6 height 6
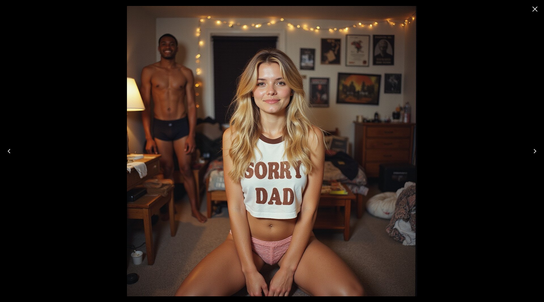
click at [534, 150] on icon "Next" at bounding box center [534, 151] width 9 height 9
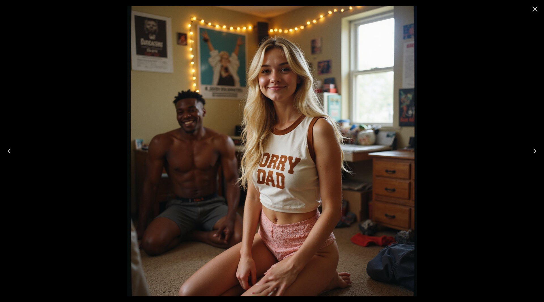
click at [534, 150] on icon "Next" at bounding box center [534, 151] width 9 height 9
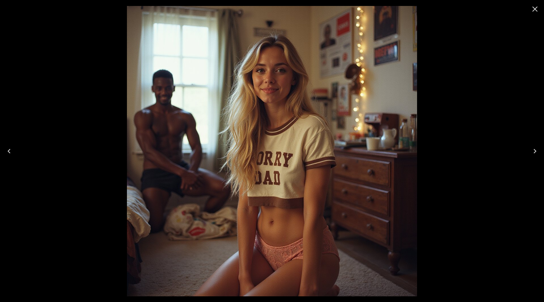
click at [534, 151] on icon "Next" at bounding box center [534, 151] width 9 height 9
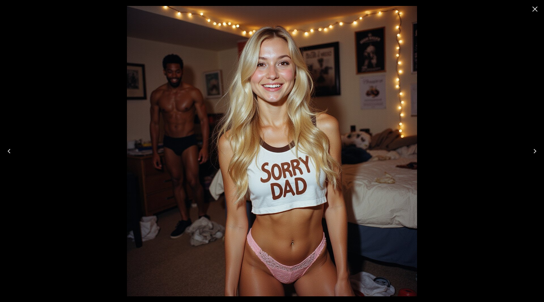
click at [534, 151] on icon "Next" at bounding box center [534, 151] width 9 height 9
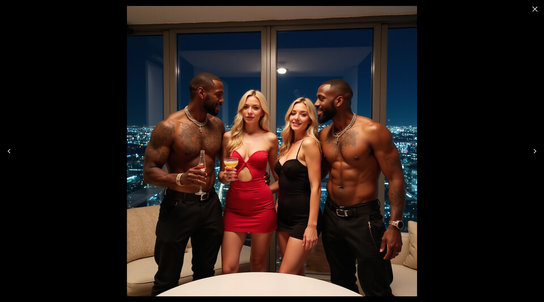
click at [533, 9] on icon "Close" at bounding box center [534, 9] width 9 height 9
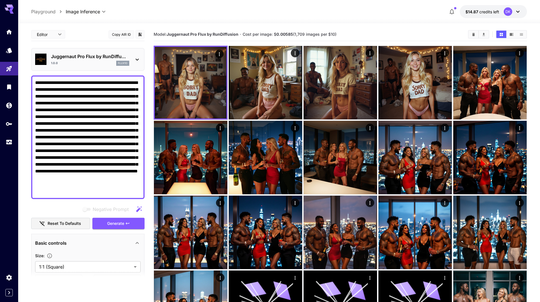
click at [83, 56] on p "Juggernaut Pro Flux by RunDiffu..." at bounding box center [90, 56] width 78 height 7
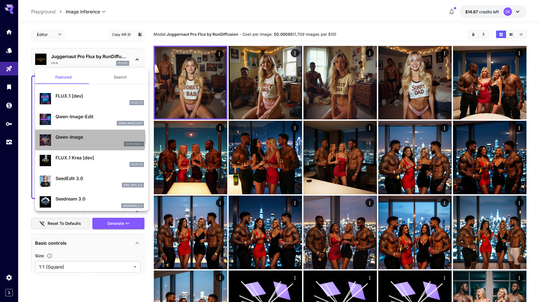
click at [89, 139] on p "Qwen-Image" at bounding box center [100, 136] width 88 height 7
type input "*"
type input "**"
type input "***"
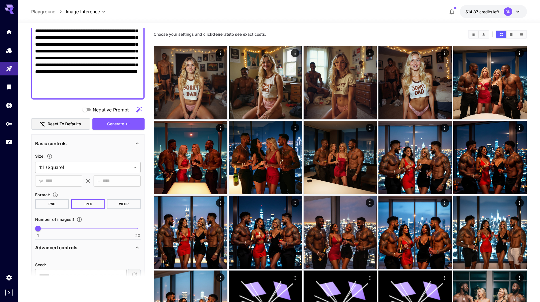
scroll to position [142, 0]
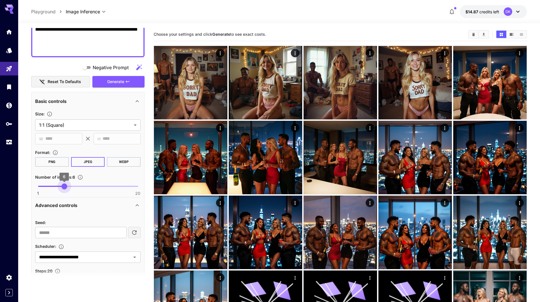
type input "*"
drag, startPoint x: 43, startPoint y: 186, endPoint x: 56, endPoint y: 189, distance: 12.8
click at [56, 189] on span "4" at bounding box center [54, 186] width 6 height 6
click at [122, 81] on span "Generate" at bounding box center [115, 81] width 17 height 7
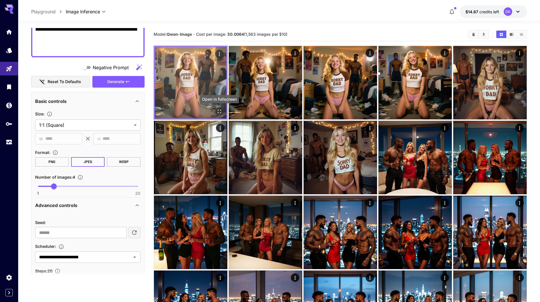
click at [221, 111] on icon "Open in fullscreen" at bounding box center [219, 112] width 6 height 6
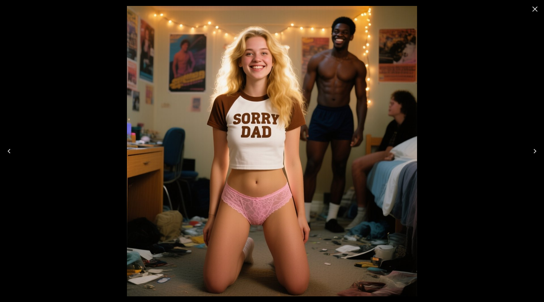
click at [542, 153] on button "Next" at bounding box center [535, 151] width 18 height 23
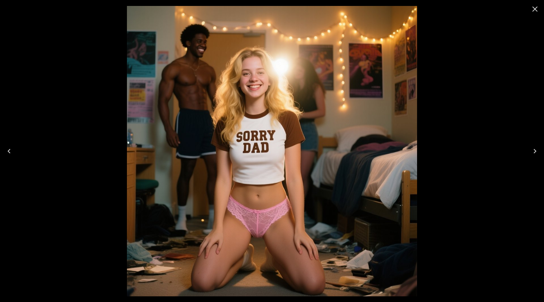
click at [541, 153] on button "Next" at bounding box center [535, 151] width 18 height 23
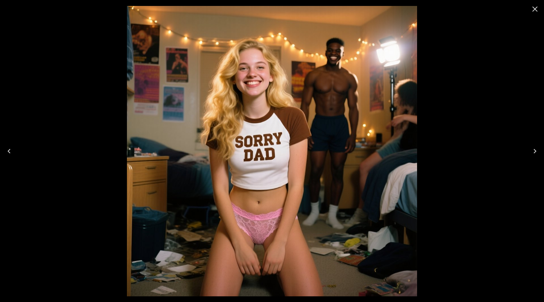
click at [541, 152] on button "Next" at bounding box center [535, 151] width 18 height 23
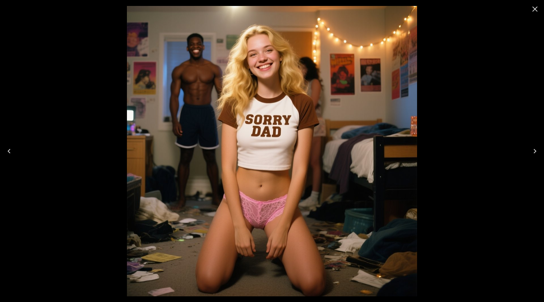
click at [531, 13] on icon "Close" at bounding box center [534, 9] width 9 height 9
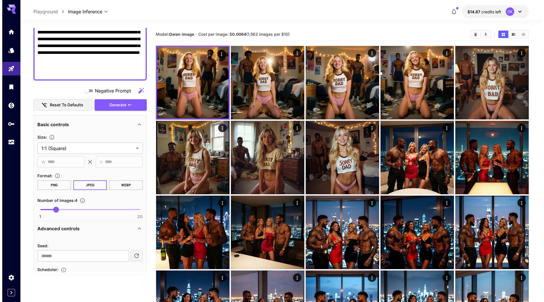
scroll to position [0, 0]
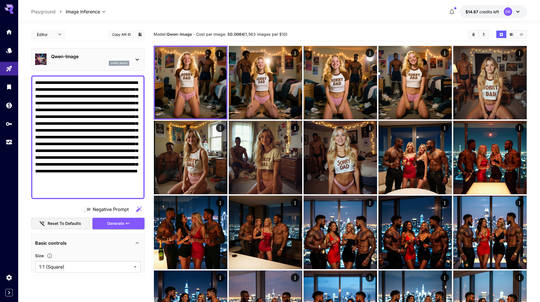
click at [79, 56] on p "Qwen-Image" at bounding box center [90, 56] width 78 height 7
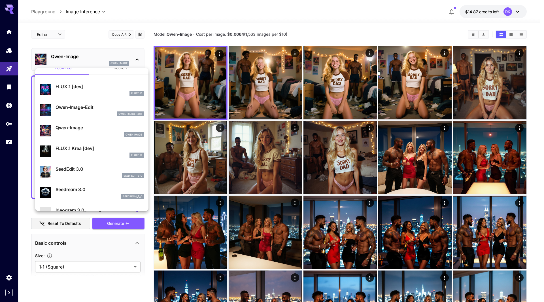
scroll to position [28, 0]
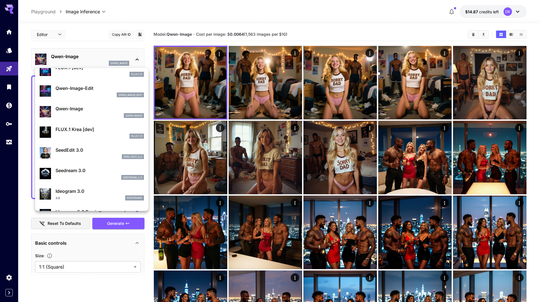
click at [91, 130] on p "FLUX.1 Krea [dev]" at bounding box center [100, 129] width 88 height 7
type input "**"
type input "***"
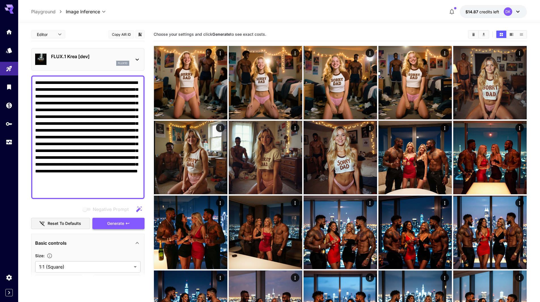
click at [121, 224] on span "Generate" at bounding box center [115, 223] width 17 height 7
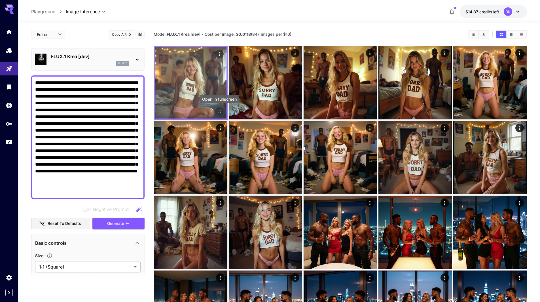
click at [220, 111] on icon "Open in fullscreen" at bounding box center [219, 112] width 6 height 6
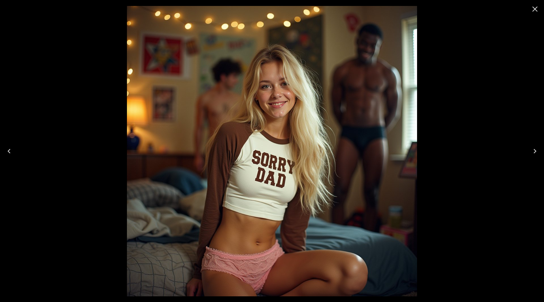
click at [536, 148] on icon "Next" at bounding box center [534, 151] width 9 height 9
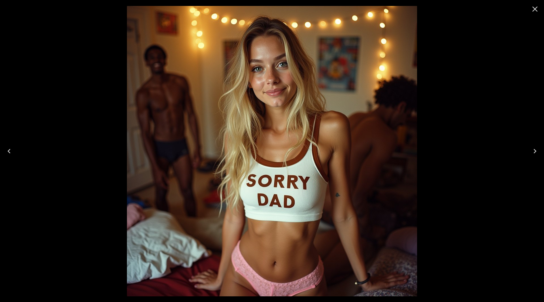
click at [536, 147] on icon "Next" at bounding box center [534, 151] width 9 height 9
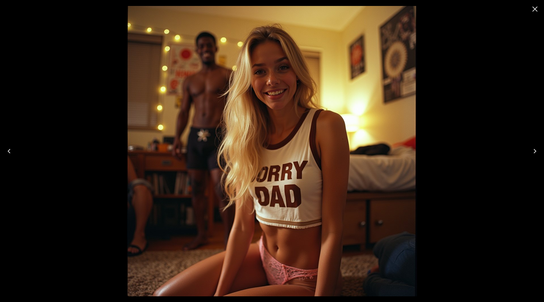
click at [536, 147] on icon "Next" at bounding box center [534, 151] width 9 height 9
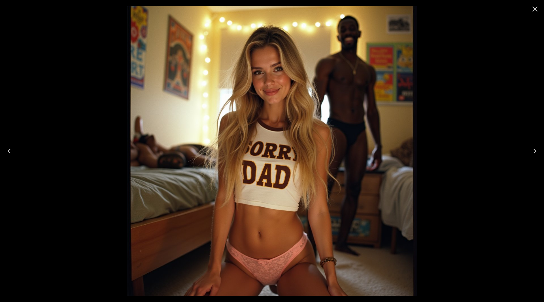
click at [536, 147] on icon "Next" at bounding box center [534, 151] width 9 height 9
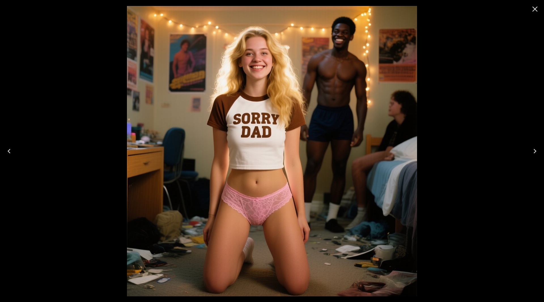
click at [536, 147] on icon "Next" at bounding box center [534, 151] width 9 height 9
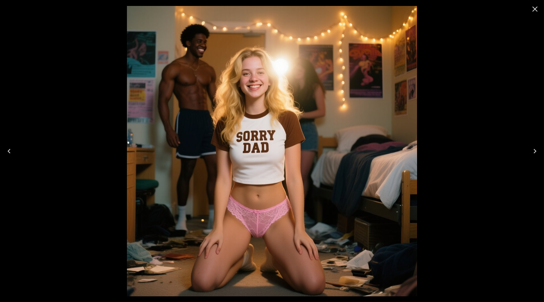
click at [536, 7] on icon "Close" at bounding box center [534, 9] width 9 height 9
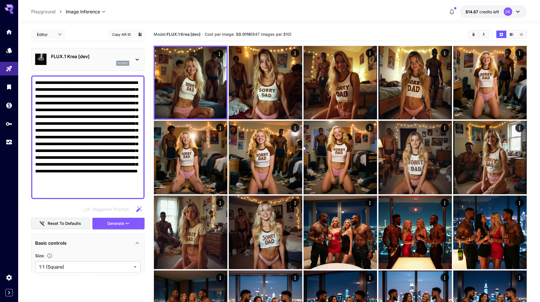
click at [70, 66] on div "FLUX.1 Krea [dev] flux1d" at bounding box center [87, 59] width 105 height 17
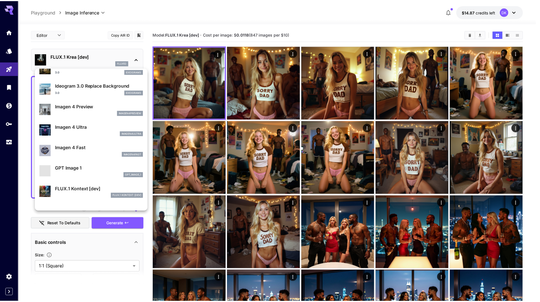
scroll to position [227, 0]
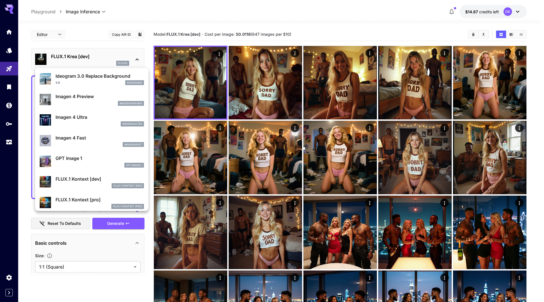
click at [101, 136] on p "Imagen 4 Fast" at bounding box center [100, 137] width 88 height 7
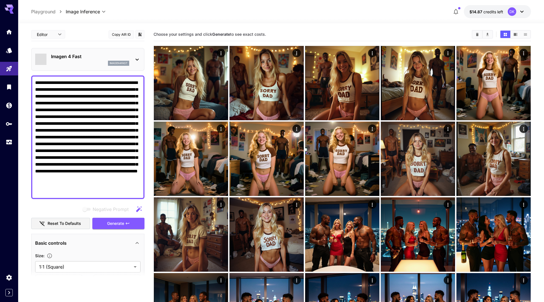
type input "*"
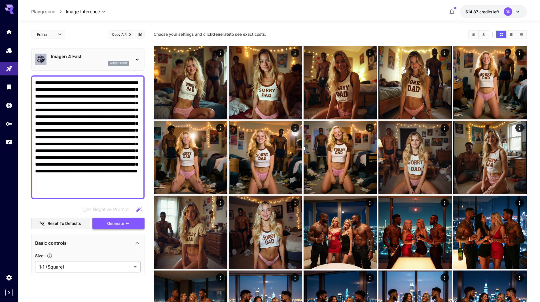
click at [119, 223] on span "Generate" at bounding box center [115, 223] width 17 height 7
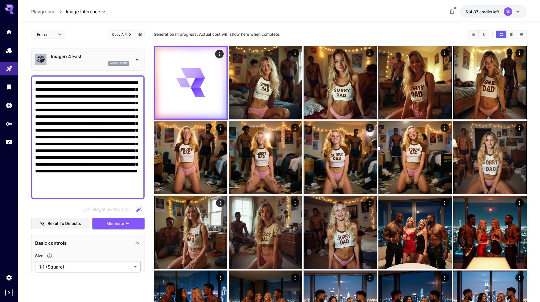
click at [82, 56] on p "Imagen 4 Fast" at bounding box center [90, 56] width 78 height 7
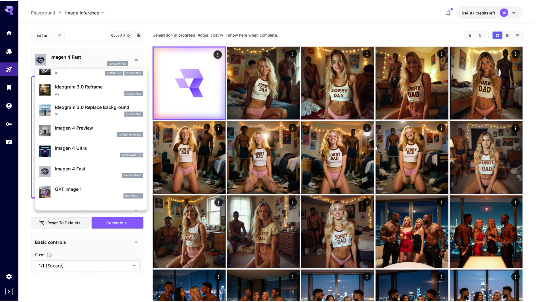
scroll to position [198, 0]
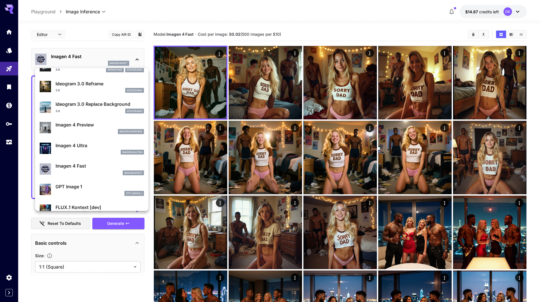
click at [201, 100] on div at bounding box center [272, 151] width 544 height 302
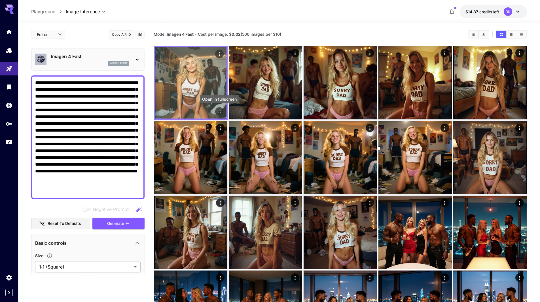
click at [220, 114] on icon "Open in fullscreen" at bounding box center [219, 112] width 6 height 6
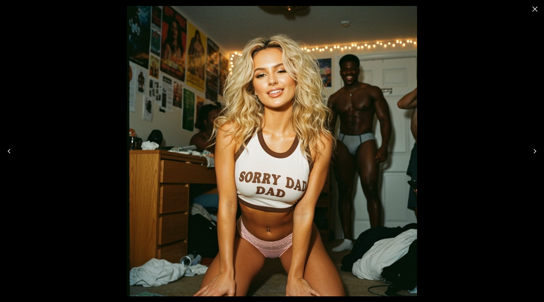
click at [534, 12] on icon "Close" at bounding box center [534, 9] width 9 height 9
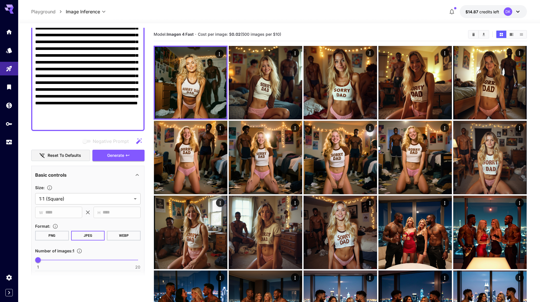
scroll to position [113, 0]
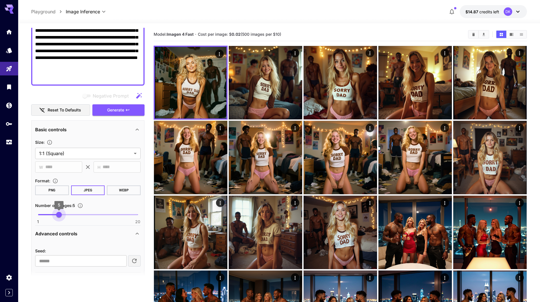
type input "*"
drag, startPoint x: 41, startPoint y: 215, endPoint x: 55, endPoint y: 216, distance: 13.4
click at [55, 216] on span "4" at bounding box center [54, 215] width 6 height 6
click at [121, 108] on span "Generate" at bounding box center [115, 110] width 17 height 7
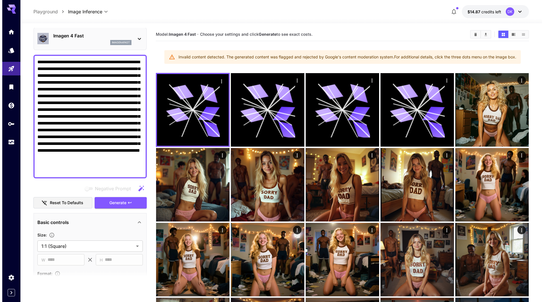
scroll to position [0, 0]
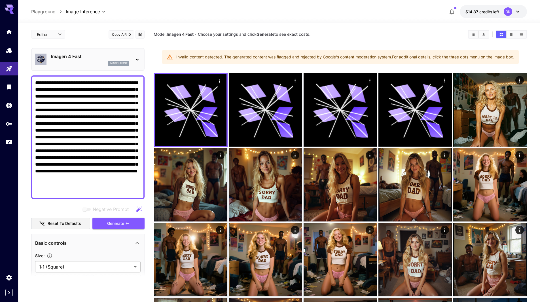
click at [99, 58] on p "Imagen 4 Fast" at bounding box center [90, 56] width 78 height 7
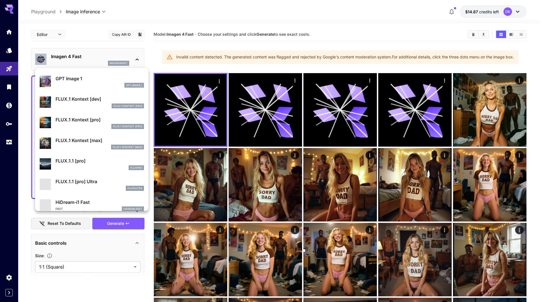
scroll to position [340, 0]
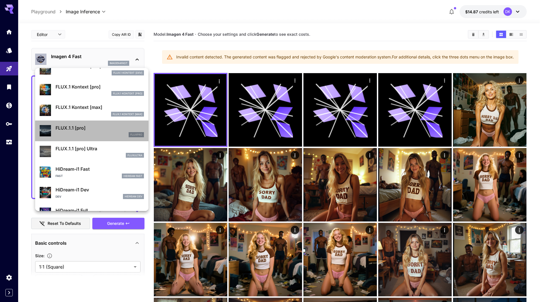
click at [92, 131] on p "FLUX.1.1 [pro]" at bounding box center [100, 127] width 88 height 7
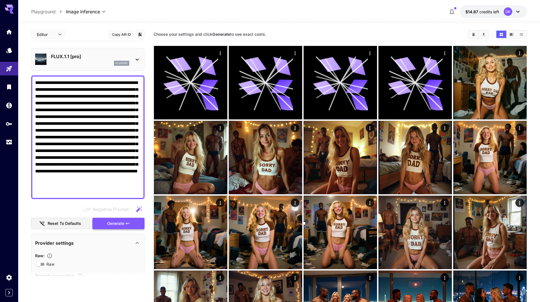
click at [126, 222] on icon "button" at bounding box center [127, 223] width 5 height 5
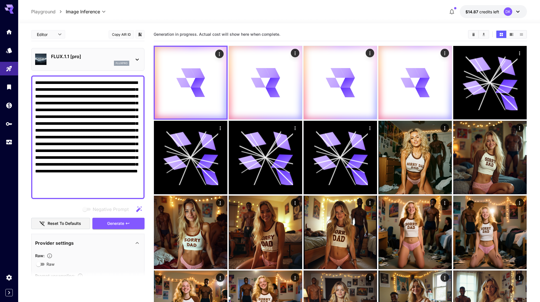
click at [79, 59] on p "FLUX.1.1 [pro]" at bounding box center [90, 56] width 78 height 7
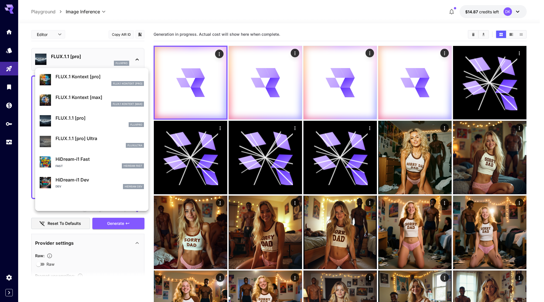
scroll to position [396, 0]
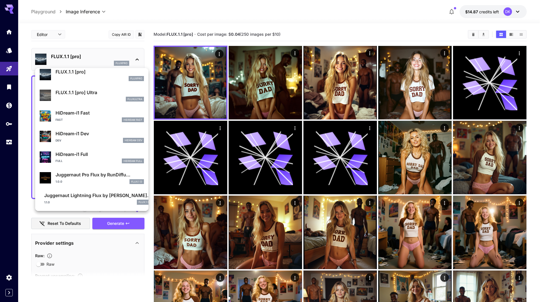
click at [217, 102] on div at bounding box center [272, 151] width 544 height 302
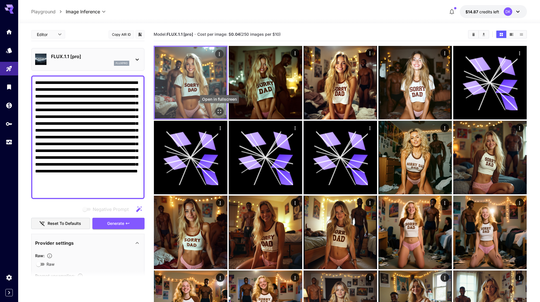
click at [220, 111] on icon "Open in fullscreen" at bounding box center [219, 112] width 6 height 6
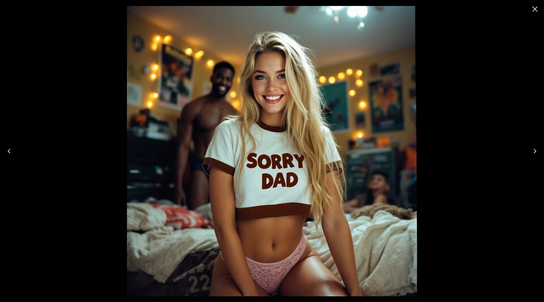
click at [535, 154] on icon "Next" at bounding box center [534, 151] width 9 height 9
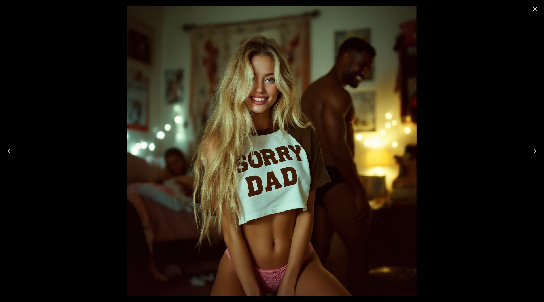
click at [534, 151] on icon "Next" at bounding box center [534, 151] width 9 height 9
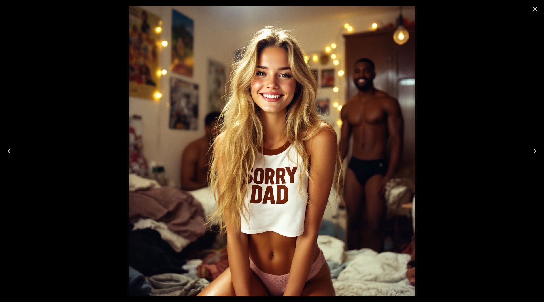
click at [534, 151] on icon "Next" at bounding box center [534, 151] width 9 height 9
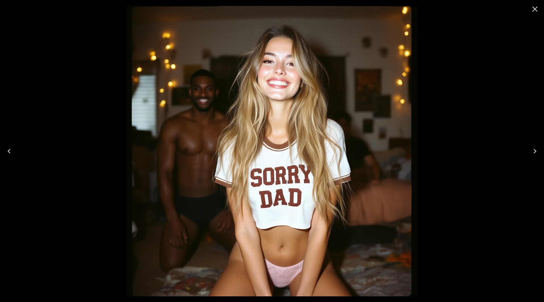
click at [534, 151] on icon "Next" at bounding box center [534, 151] width 9 height 9
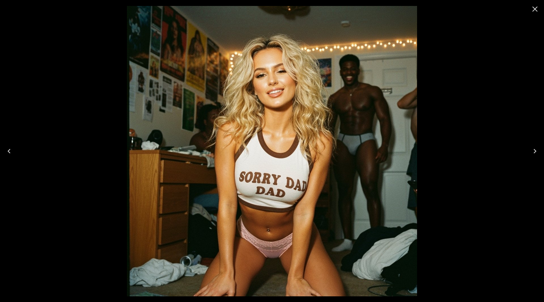
click at [535, 10] on icon "Close" at bounding box center [534, 9] width 9 height 9
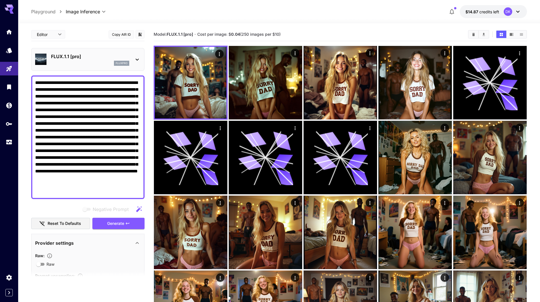
click at [82, 54] on p "FLUX.1.1 [pro]" at bounding box center [90, 56] width 78 height 7
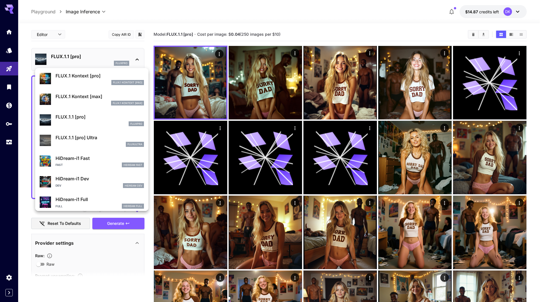
scroll to position [369, 0]
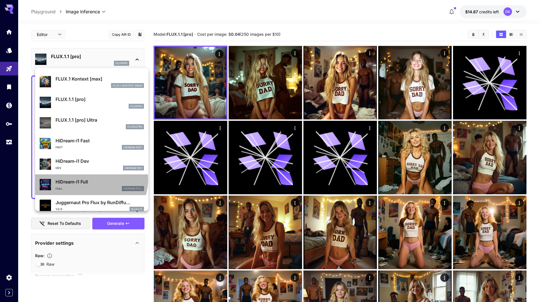
click at [90, 179] on p "HiDream-i1 Full" at bounding box center [100, 181] width 88 height 7
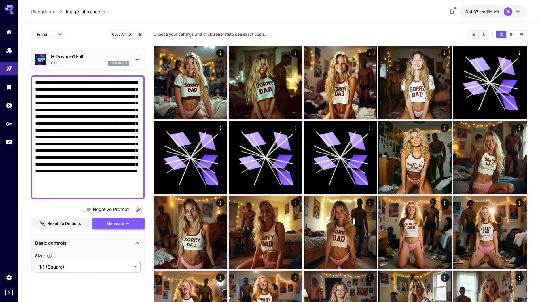
click at [120, 222] on span "Generate" at bounding box center [115, 223] width 17 height 7
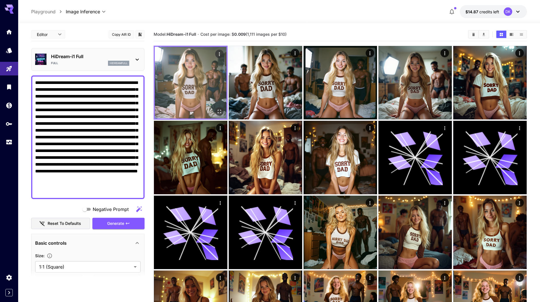
click at [220, 110] on icon "Open in fullscreen" at bounding box center [219, 112] width 6 height 6
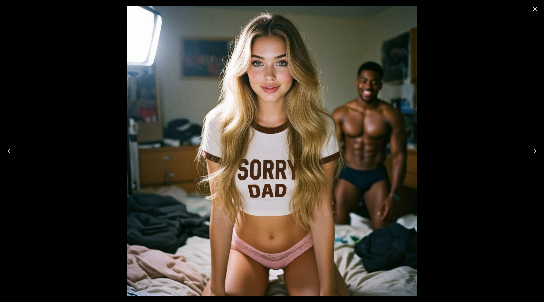
click at [535, 147] on icon "Next" at bounding box center [534, 151] width 9 height 9
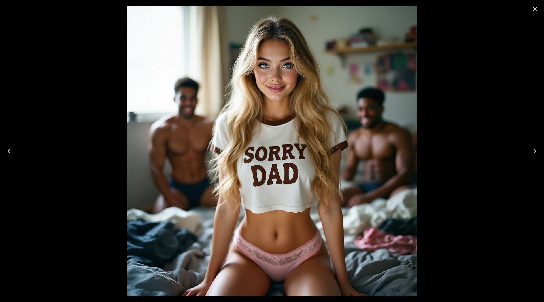
click at [535, 147] on icon "Next" at bounding box center [534, 151] width 9 height 9
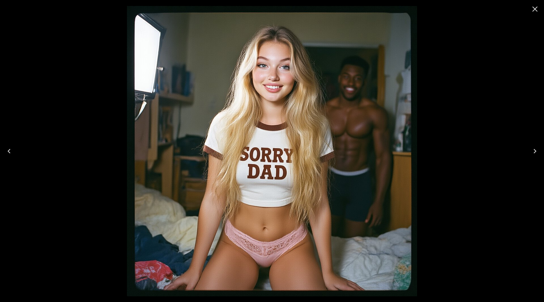
click at [535, 147] on icon "Next" at bounding box center [534, 151] width 9 height 9
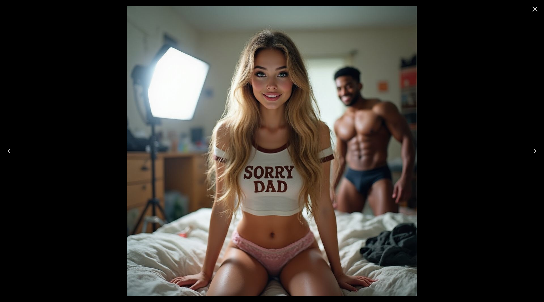
click at [535, 147] on icon "Next" at bounding box center [534, 151] width 9 height 9
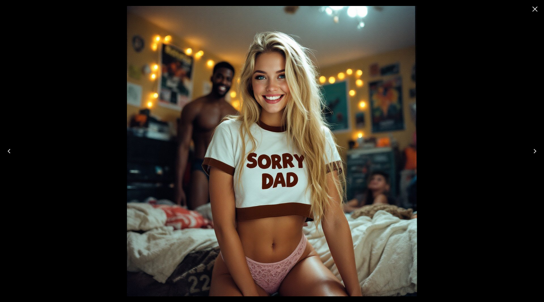
click at [536, 9] on icon "Close" at bounding box center [534, 9] width 9 height 9
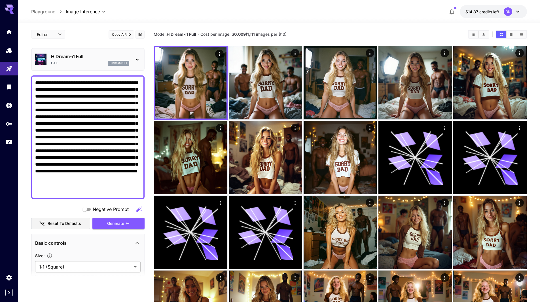
drag, startPoint x: 113, startPoint y: 192, endPoint x: 24, endPoint y: 63, distance: 156.3
paste textarea "**********"
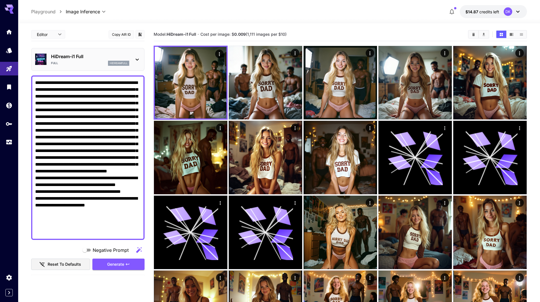
type textarea "**********"
click at [74, 58] on p "HiDream-i1 Full" at bounding box center [90, 56] width 78 height 7
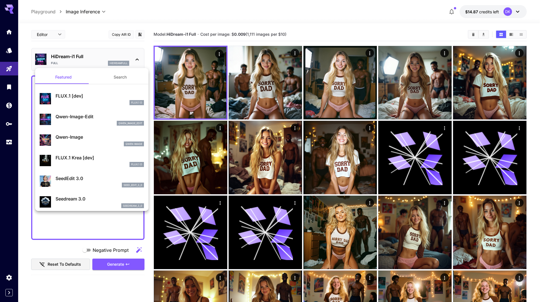
click at [99, 139] on p "Qwen-Image" at bounding box center [100, 136] width 88 height 7
type input "*"
type input "**"
type input "***"
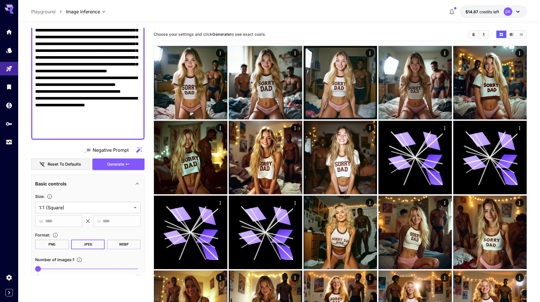
scroll to position [142, 0]
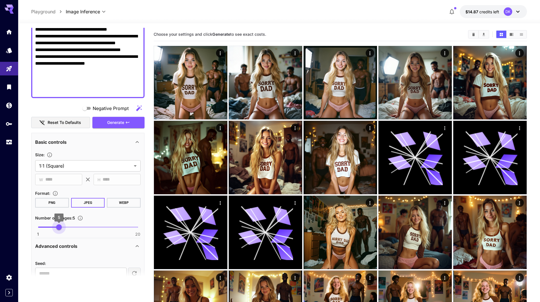
type input "*"
drag, startPoint x: 43, startPoint y: 225, endPoint x: 52, endPoint y: 227, distance: 9.8
click at [52, 227] on span "4" at bounding box center [54, 227] width 6 height 6
click at [119, 120] on span "Generate" at bounding box center [115, 122] width 17 height 7
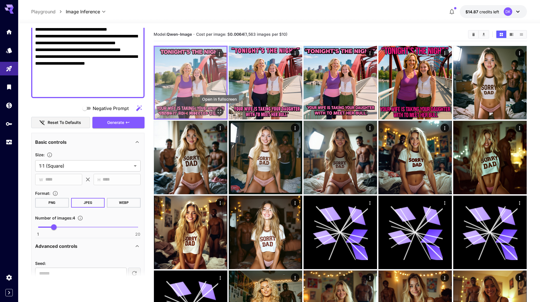
click at [219, 111] on icon "Open in fullscreen" at bounding box center [219, 112] width 6 height 6
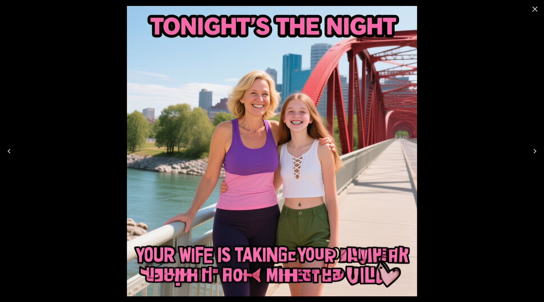
click at [536, 147] on icon "Next" at bounding box center [534, 151] width 9 height 9
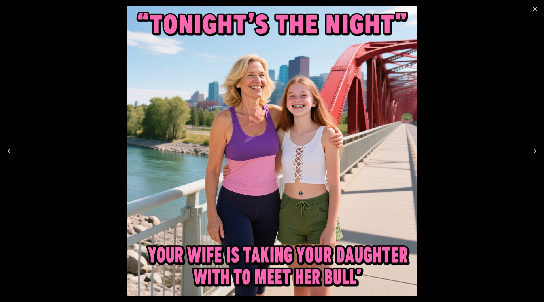
click at [536, 147] on icon "Next" at bounding box center [534, 151] width 9 height 9
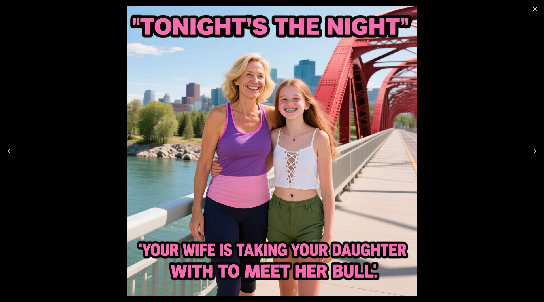
click at [536, 147] on icon "Next" at bounding box center [534, 151] width 9 height 9
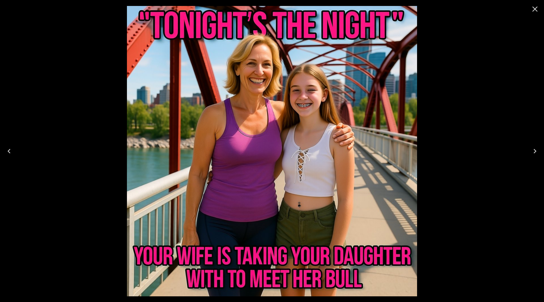
click at [536, 147] on icon "Next" at bounding box center [534, 151] width 9 height 9
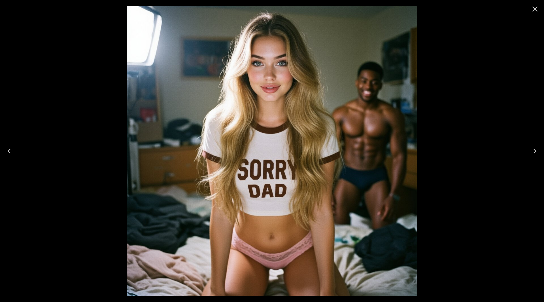
click at [536, 147] on icon "Next" at bounding box center [534, 151] width 9 height 9
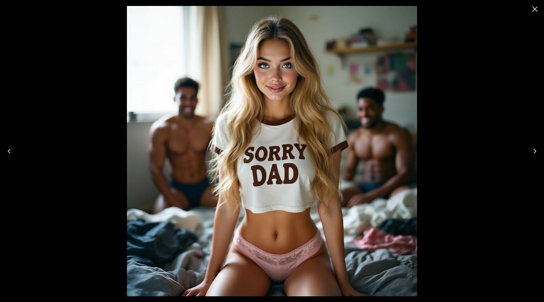
click at [536, 147] on icon "Next" at bounding box center [534, 151] width 9 height 9
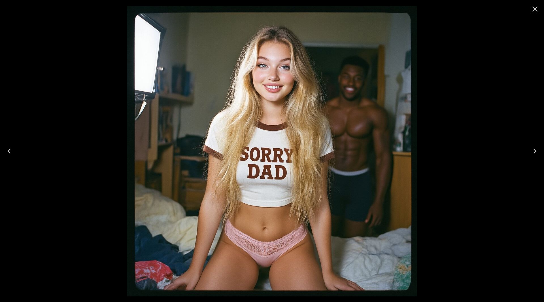
click at [534, 9] on icon "Close" at bounding box center [534, 9] width 5 height 5
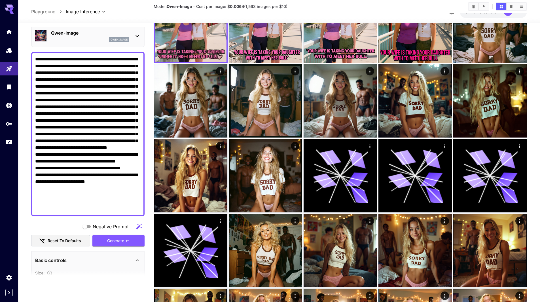
scroll to position [0, 0]
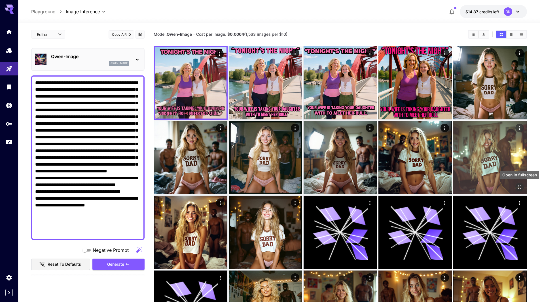
click at [520, 186] on icon "Open in fullscreen" at bounding box center [520, 187] width 6 height 6
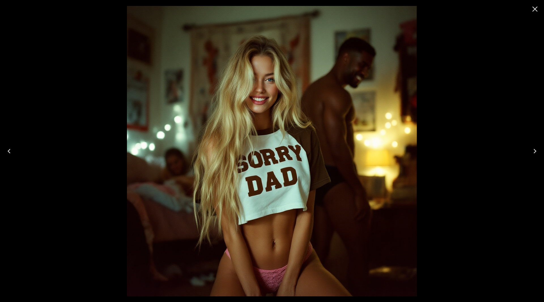
click at [534, 10] on icon "Close" at bounding box center [534, 9] width 9 height 9
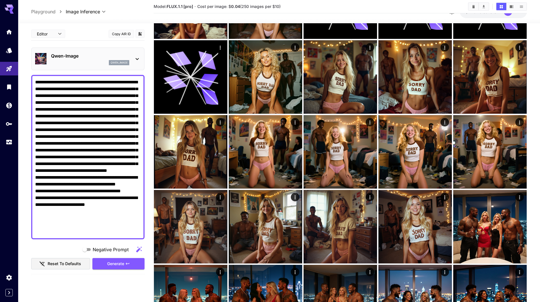
scroll to position [227, 0]
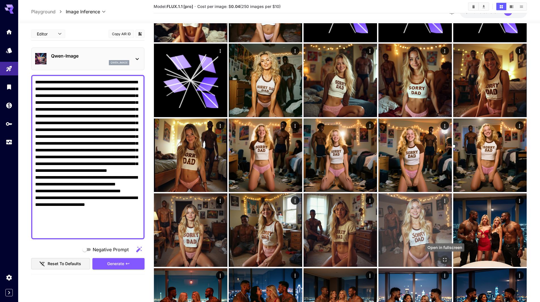
click at [445, 261] on icon "Open in fullscreen" at bounding box center [445, 260] width 6 height 6
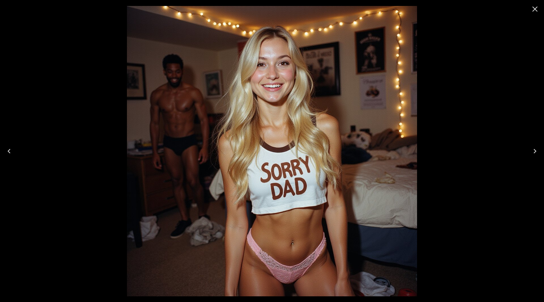
click at [535, 12] on icon "Close" at bounding box center [534, 9] width 9 height 9
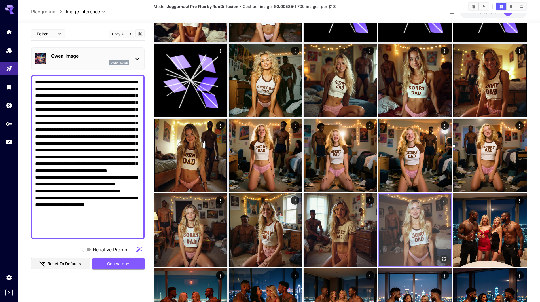
click at [409, 229] on img at bounding box center [415, 230] width 72 height 72
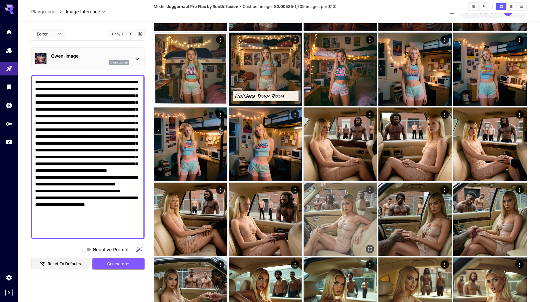
scroll to position [1058, 0]
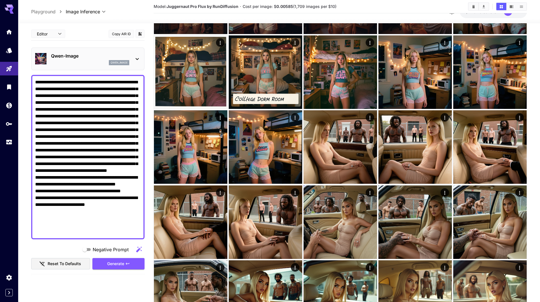
click at [86, 148] on textarea "Negative Prompt" at bounding box center [87, 157] width 105 height 156
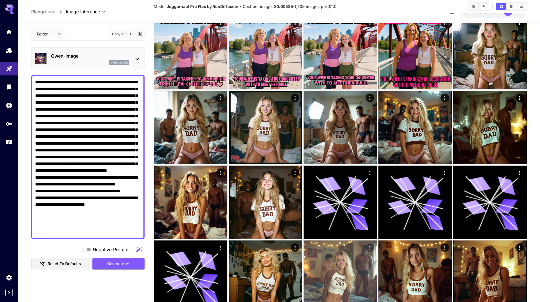
scroll to position [0, 0]
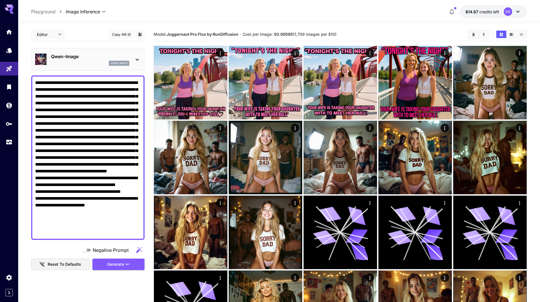
click at [85, 55] on p "Qwen-Image" at bounding box center [90, 56] width 78 height 7
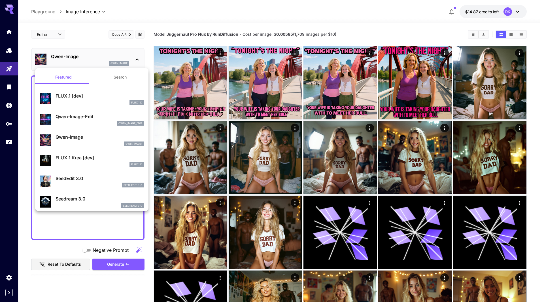
click at [96, 160] on p "FLUX.1 Krea [dev]" at bounding box center [100, 157] width 88 height 7
type input "**"
type input "***"
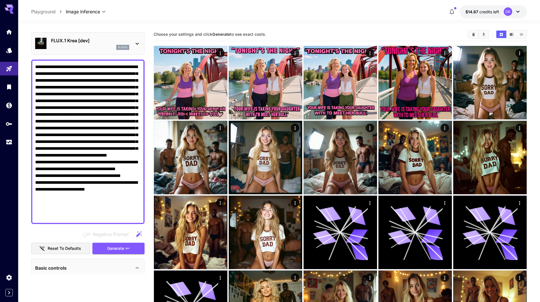
scroll to position [113, 0]
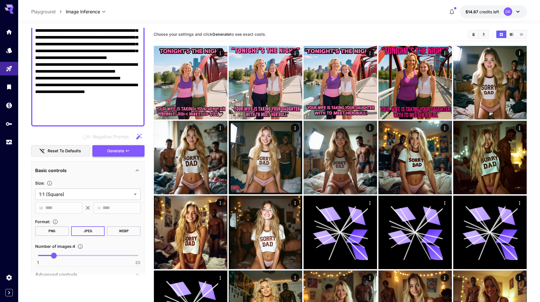
click at [118, 151] on span "Generate" at bounding box center [115, 150] width 17 height 7
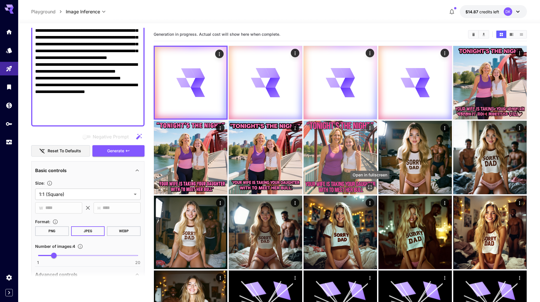
click at [368, 185] on icon "Open in fullscreen" at bounding box center [369, 186] width 3 height 3
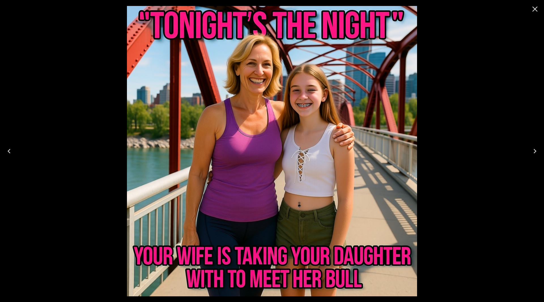
click at [538, 10] on icon "Close" at bounding box center [534, 9] width 9 height 9
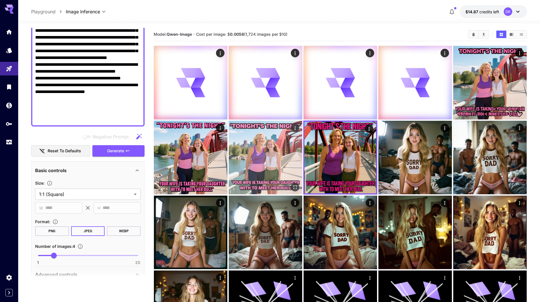
click at [295, 186] on icon "Open in fullscreen" at bounding box center [295, 187] width 6 height 6
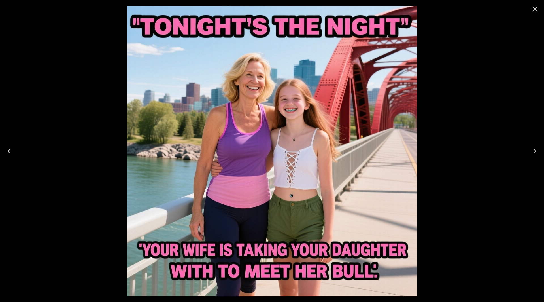
click at [534, 10] on icon "Close" at bounding box center [534, 9] width 5 height 5
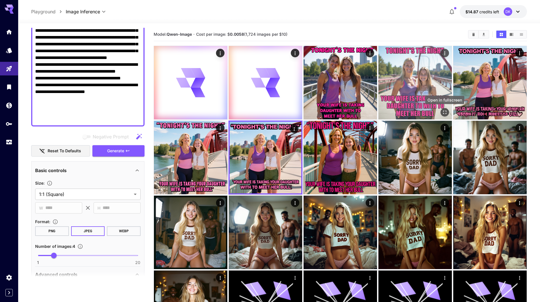
click at [447, 112] on icon "Open in fullscreen" at bounding box center [445, 112] width 6 height 6
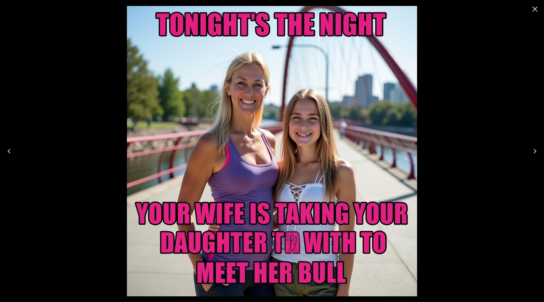
click at [536, 7] on icon "Close" at bounding box center [534, 9] width 9 height 9
